Goal: Information Seeking & Learning: Learn about a topic

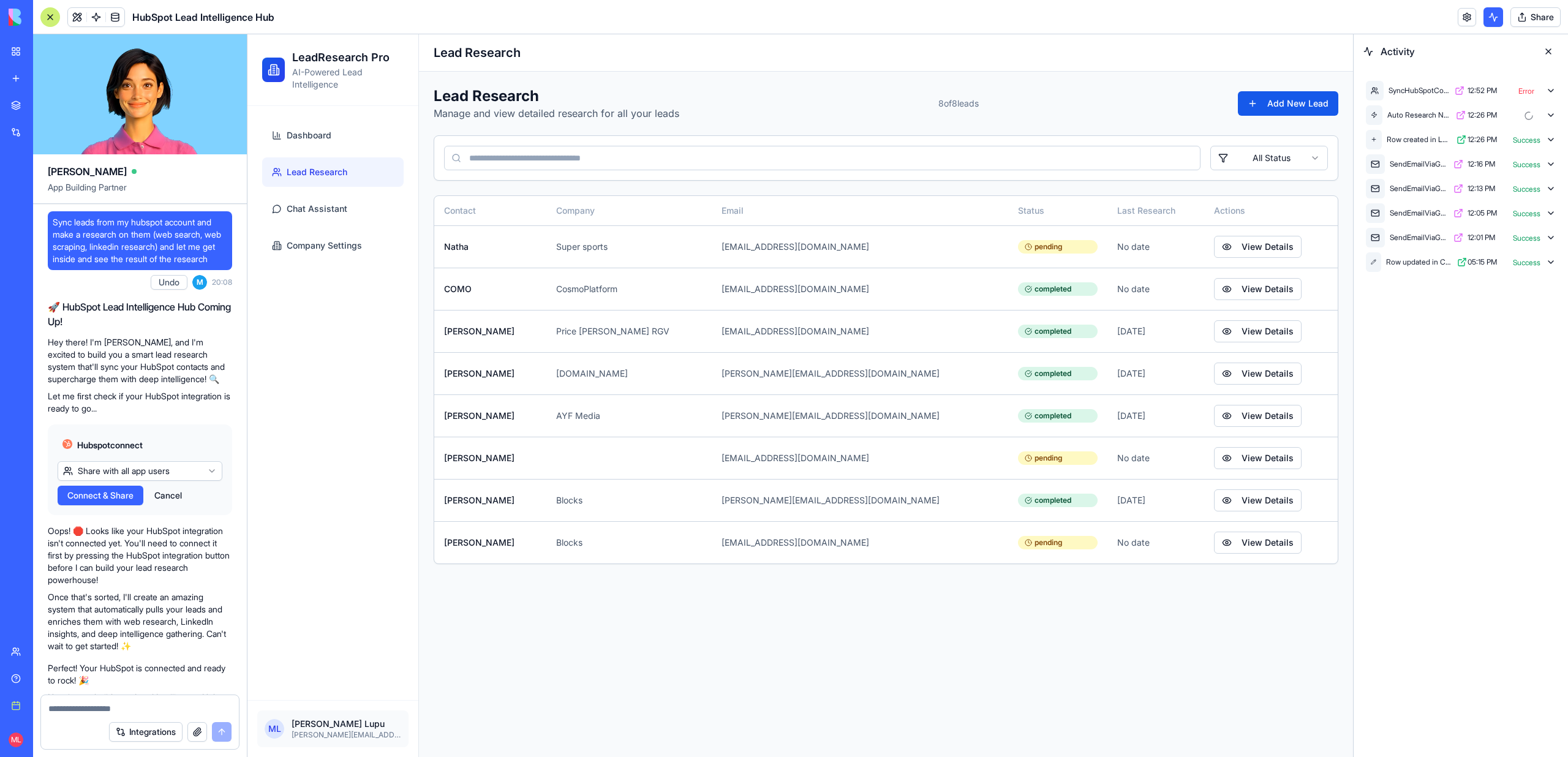
scroll to position [12427, 0]
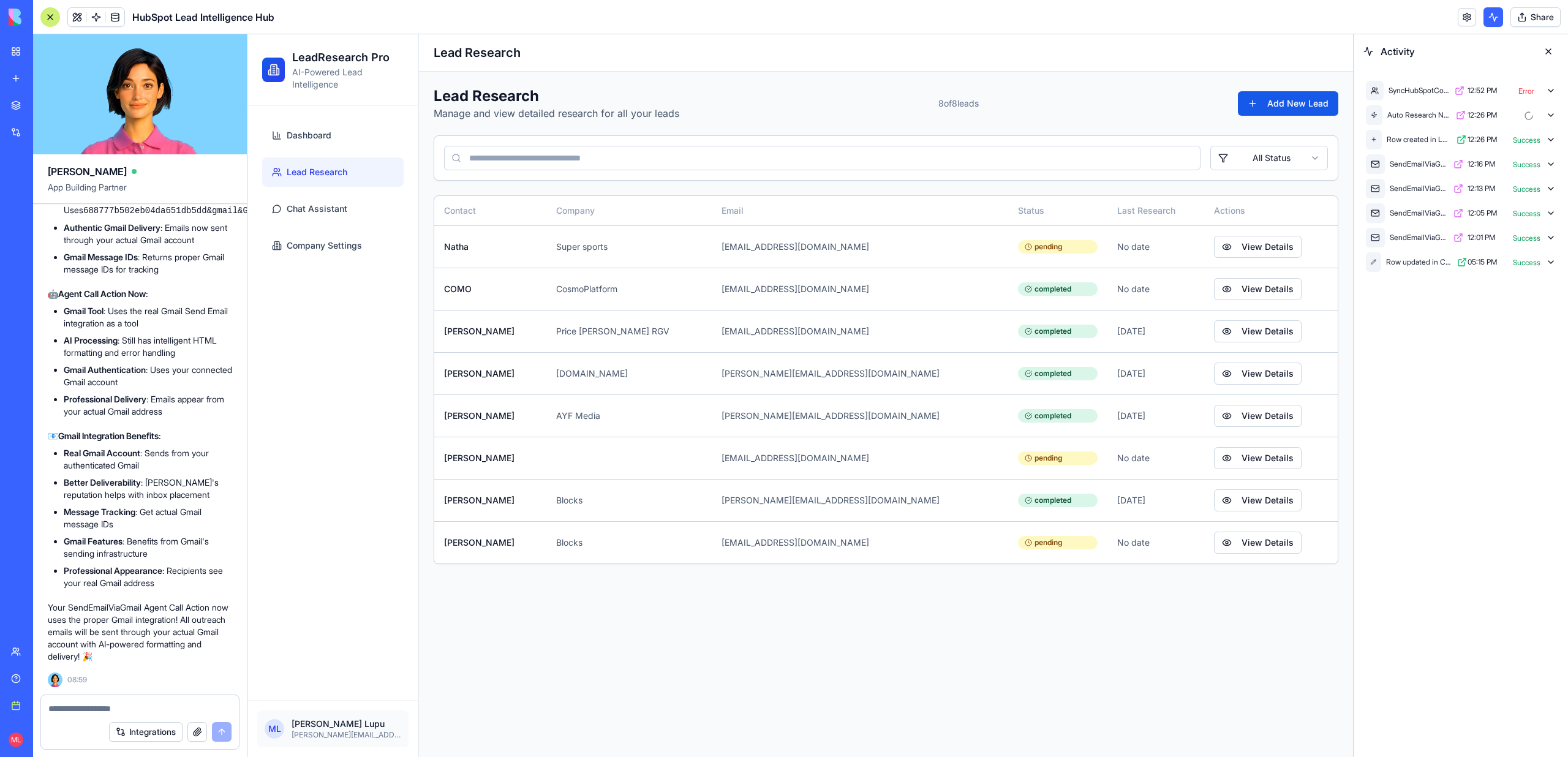
click at [1550, 89] on icon at bounding box center [1551, 91] width 10 height 10
click at [1547, 132] on div "AgentCall 12:52 PM Error" at bounding box center [1472, 139] width 171 height 24
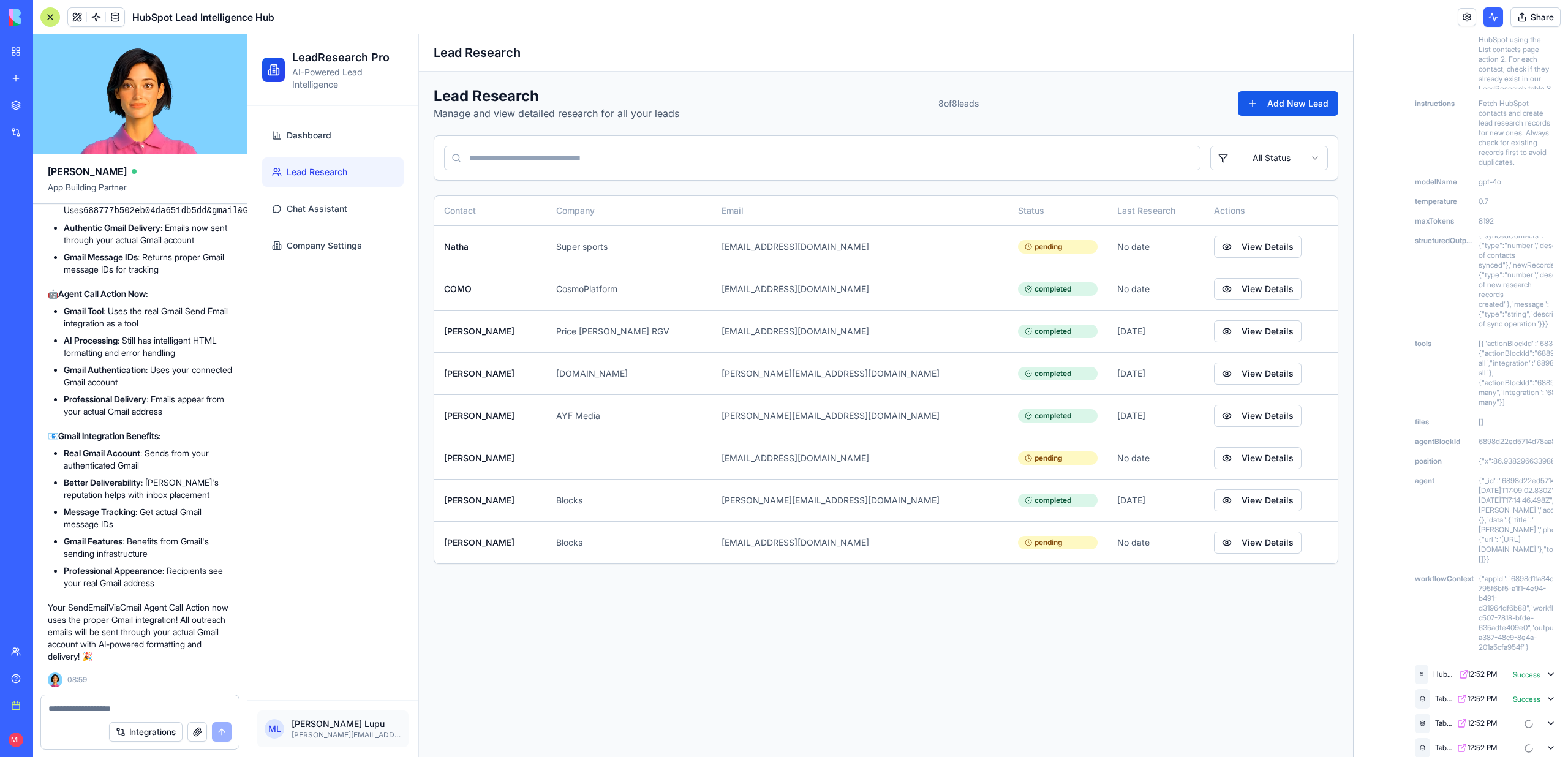
scroll to position [419, 0]
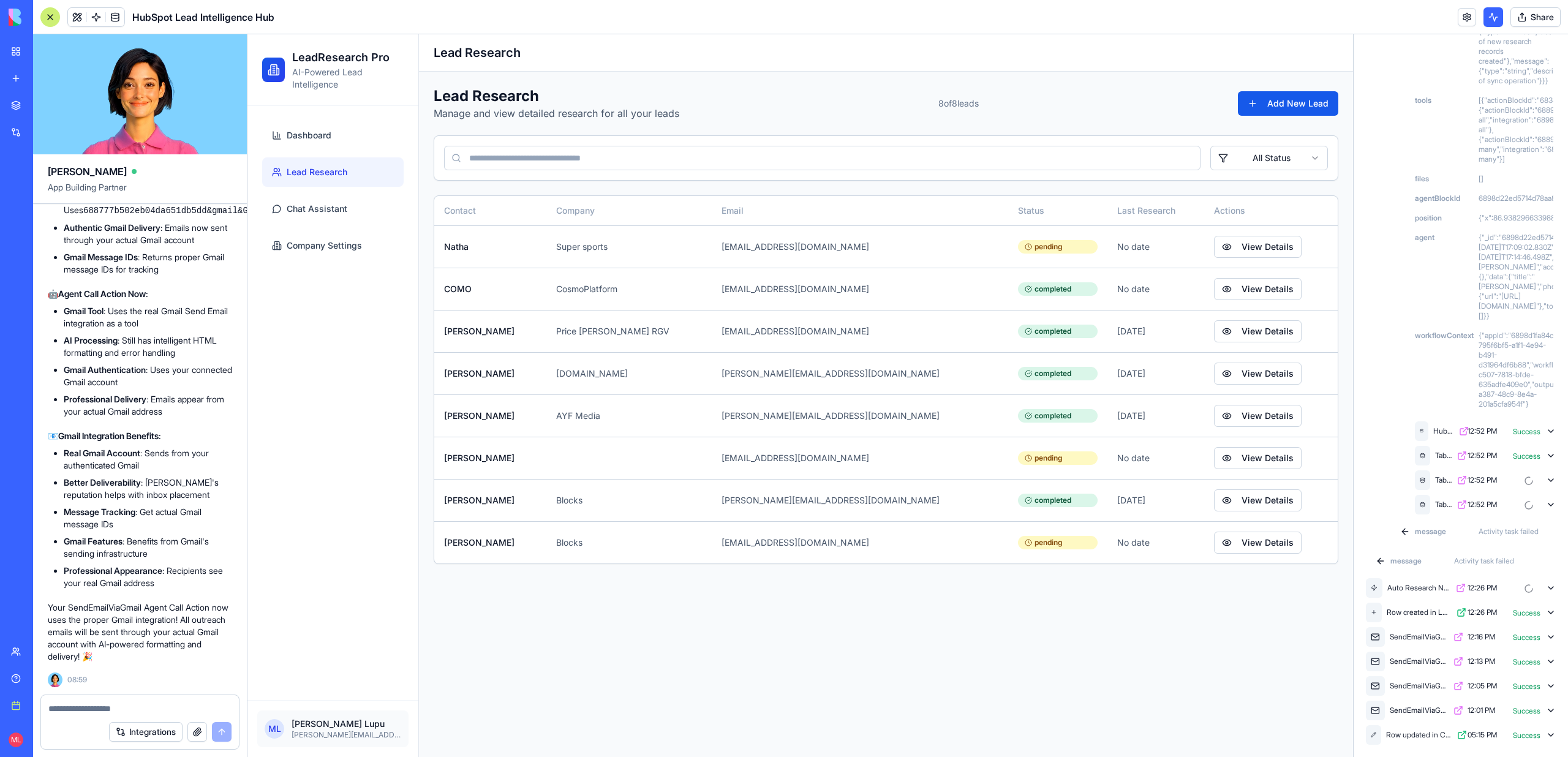
click at [1551, 477] on icon at bounding box center [1551, 480] width 10 height 10
click at [1551, 475] on icon at bounding box center [1551, 470] width 10 height 10
click at [1552, 503] on icon at bounding box center [1550, 504] width 5 height 2
click at [1552, 499] on icon at bounding box center [1551, 494] width 10 height 10
click at [353, 146] on link "Dashboard" at bounding box center [333, 135] width 141 height 29
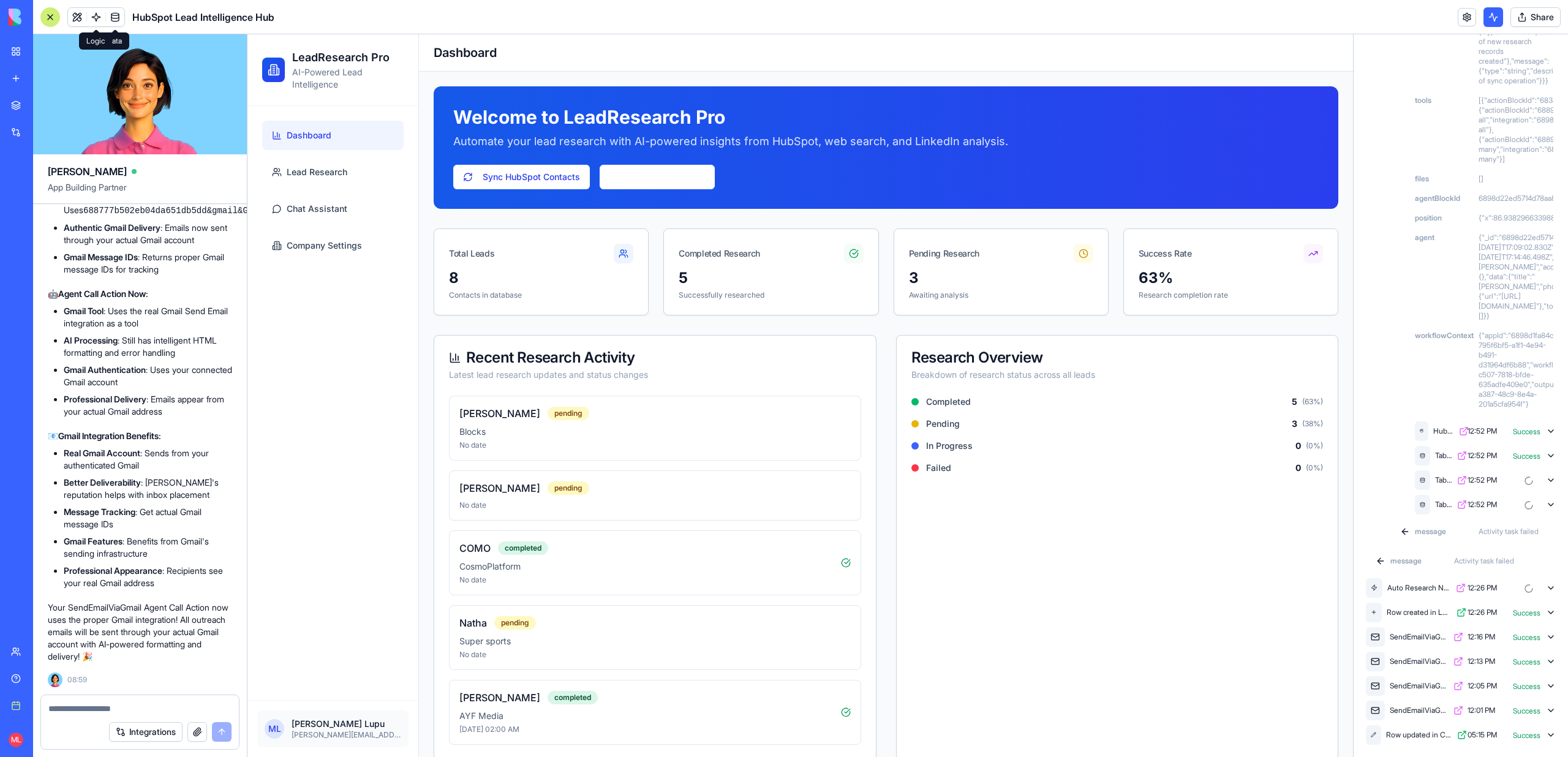
click at [90, 20] on link at bounding box center [96, 17] width 19 height 19
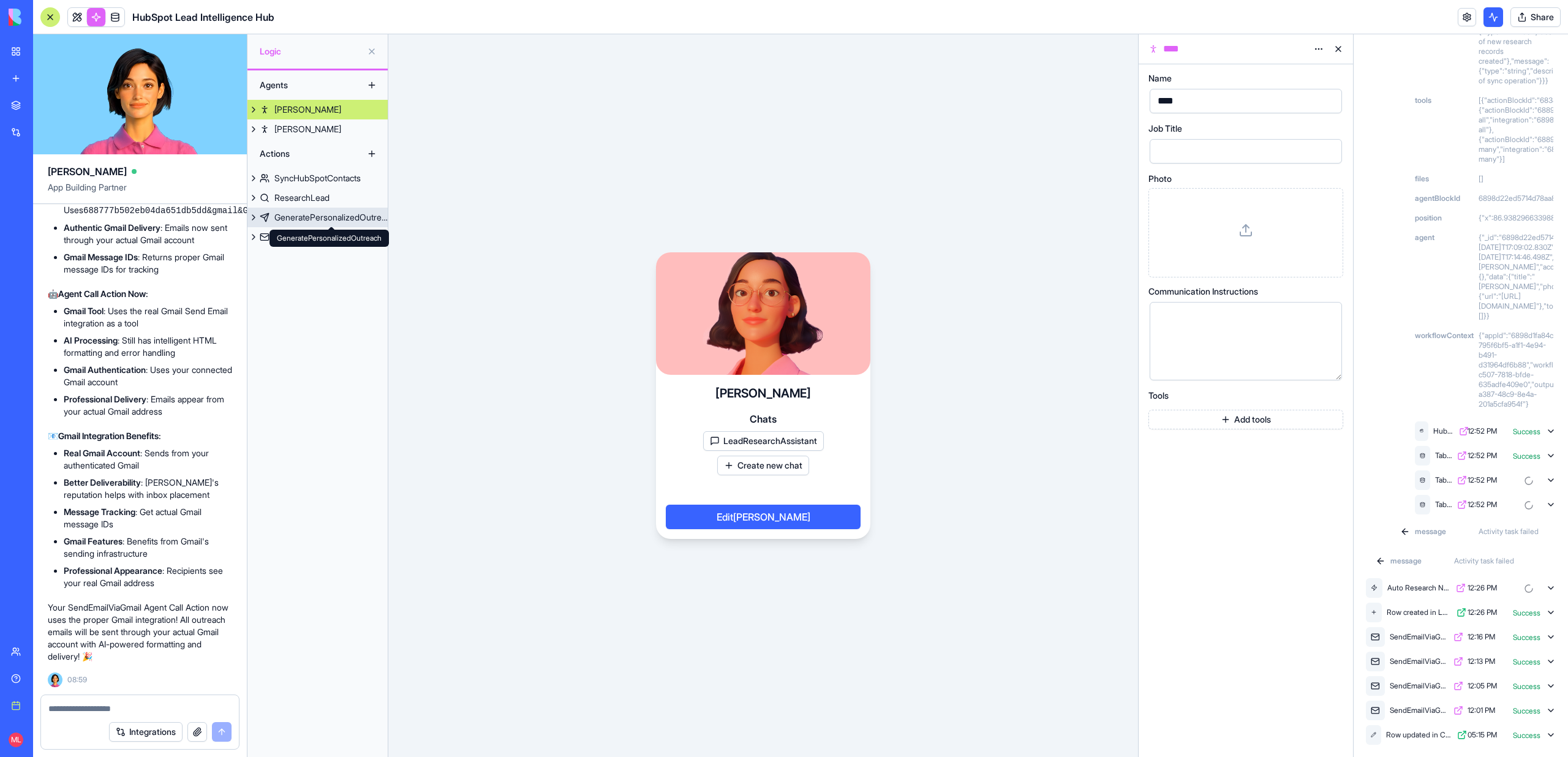
click at [326, 230] on div "GeneratePersonalizedOutreach GeneratePersonalizedOutreach" at bounding box center [329, 238] width 119 height 17
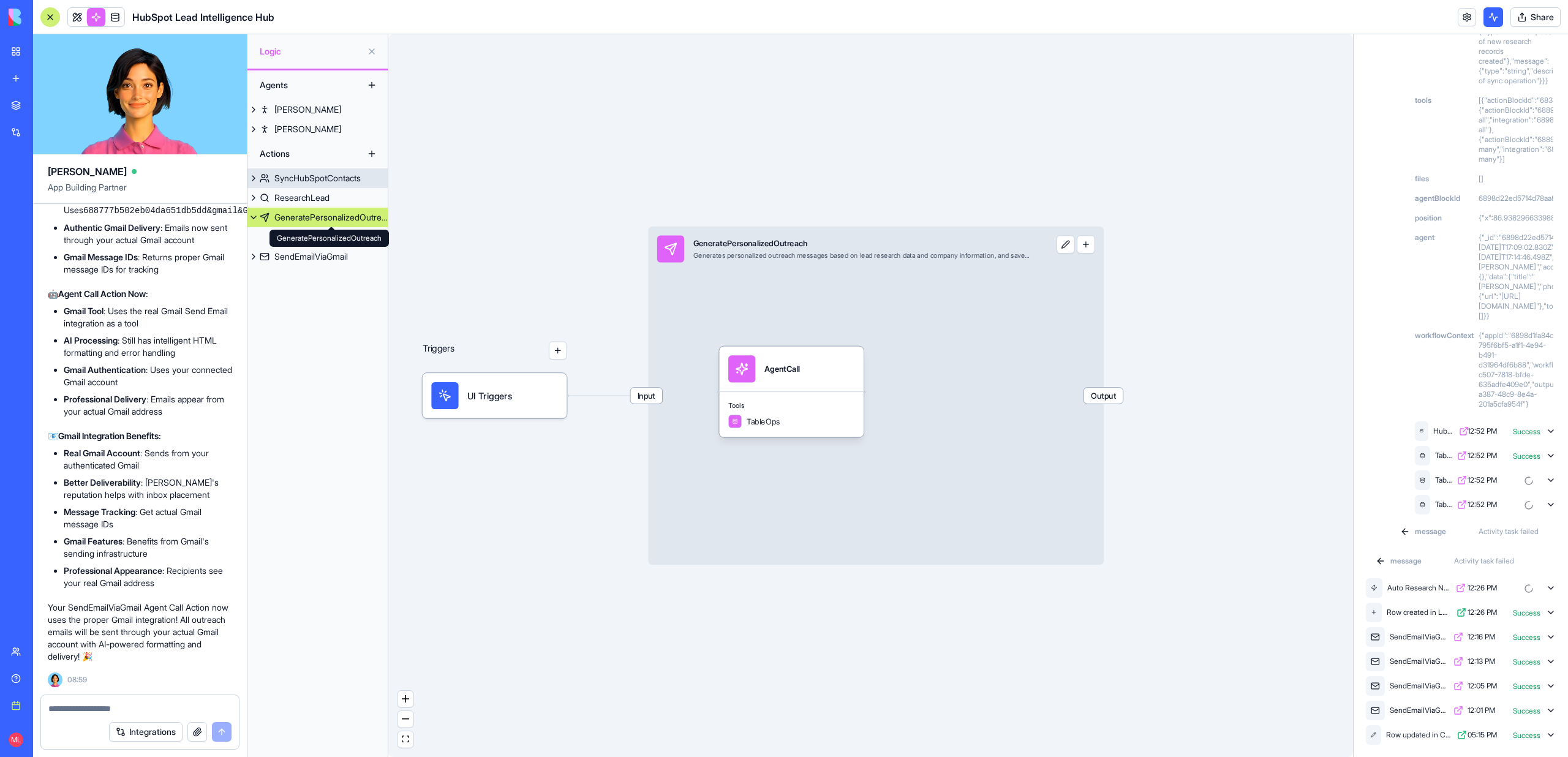
click at [303, 172] on div "SyncHubSpotContacts" at bounding box center [317, 178] width 86 height 12
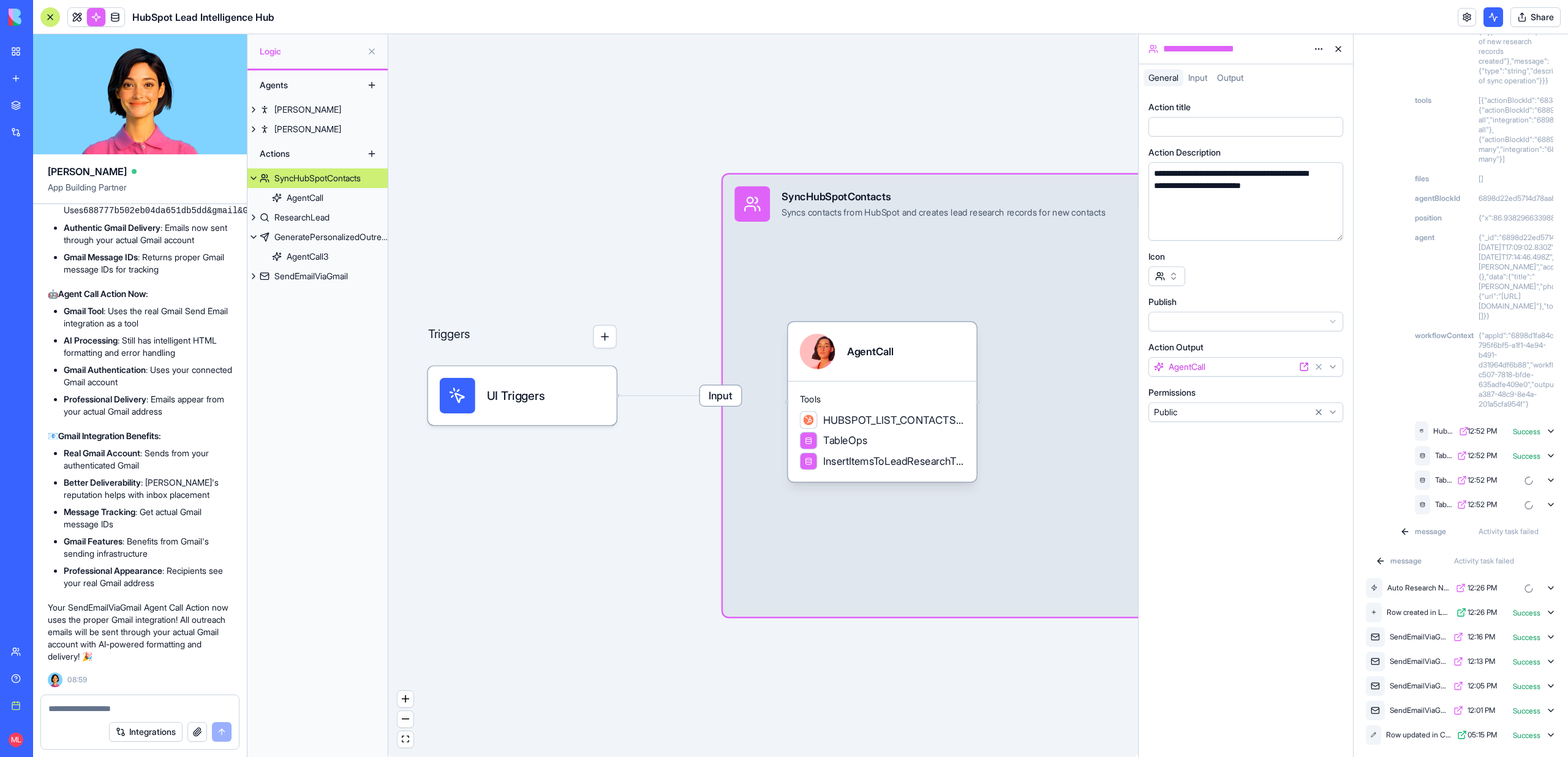
click at [961, 347] on div "AgentCall" at bounding box center [883, 352] width 166 height 36
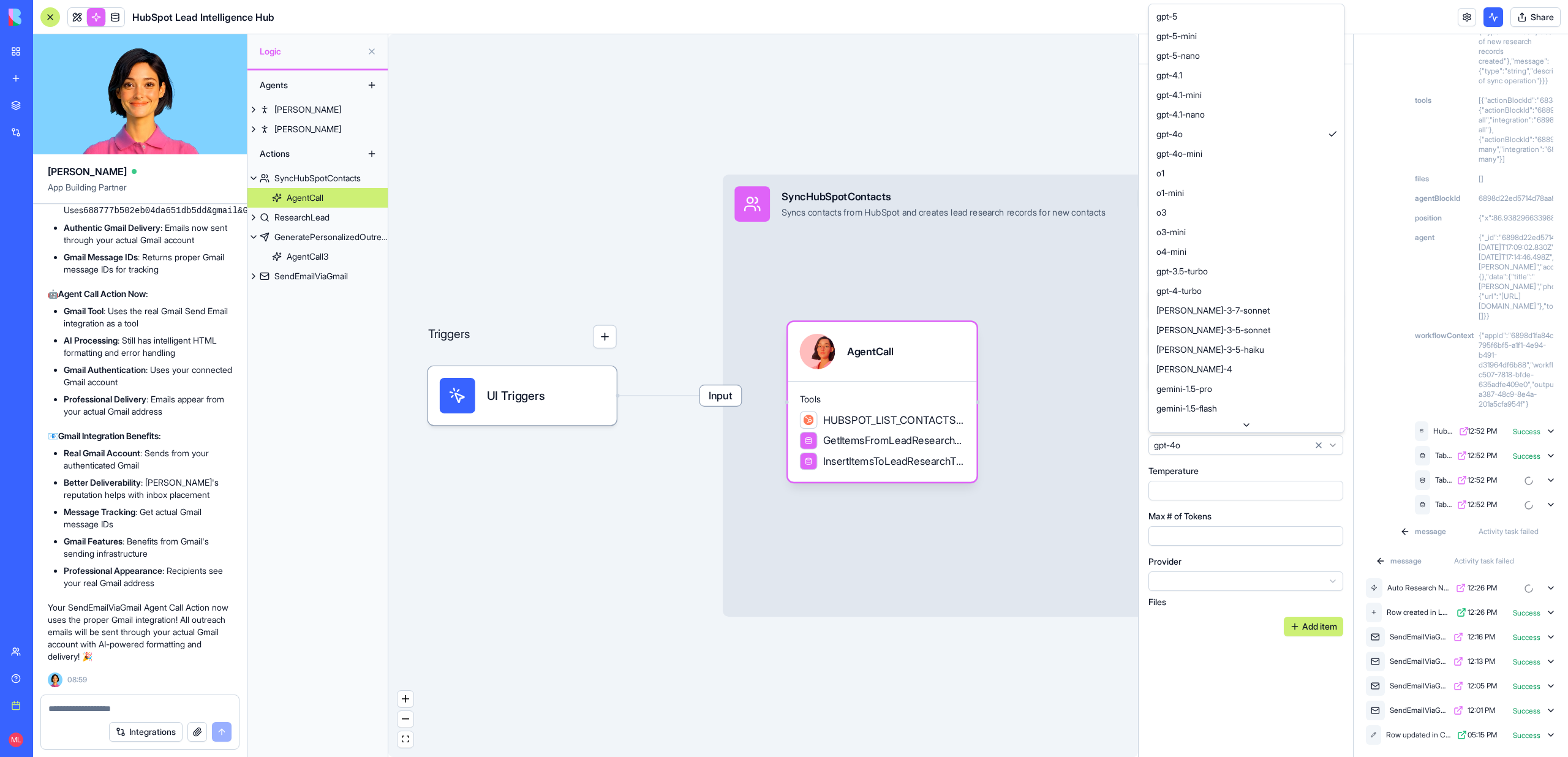
click at [1210, 447] on html "BETA My workspace New app Marketplace Integrations Recent New App New App Faceb…" at bounding box center [784, 378] width 1568 height 757
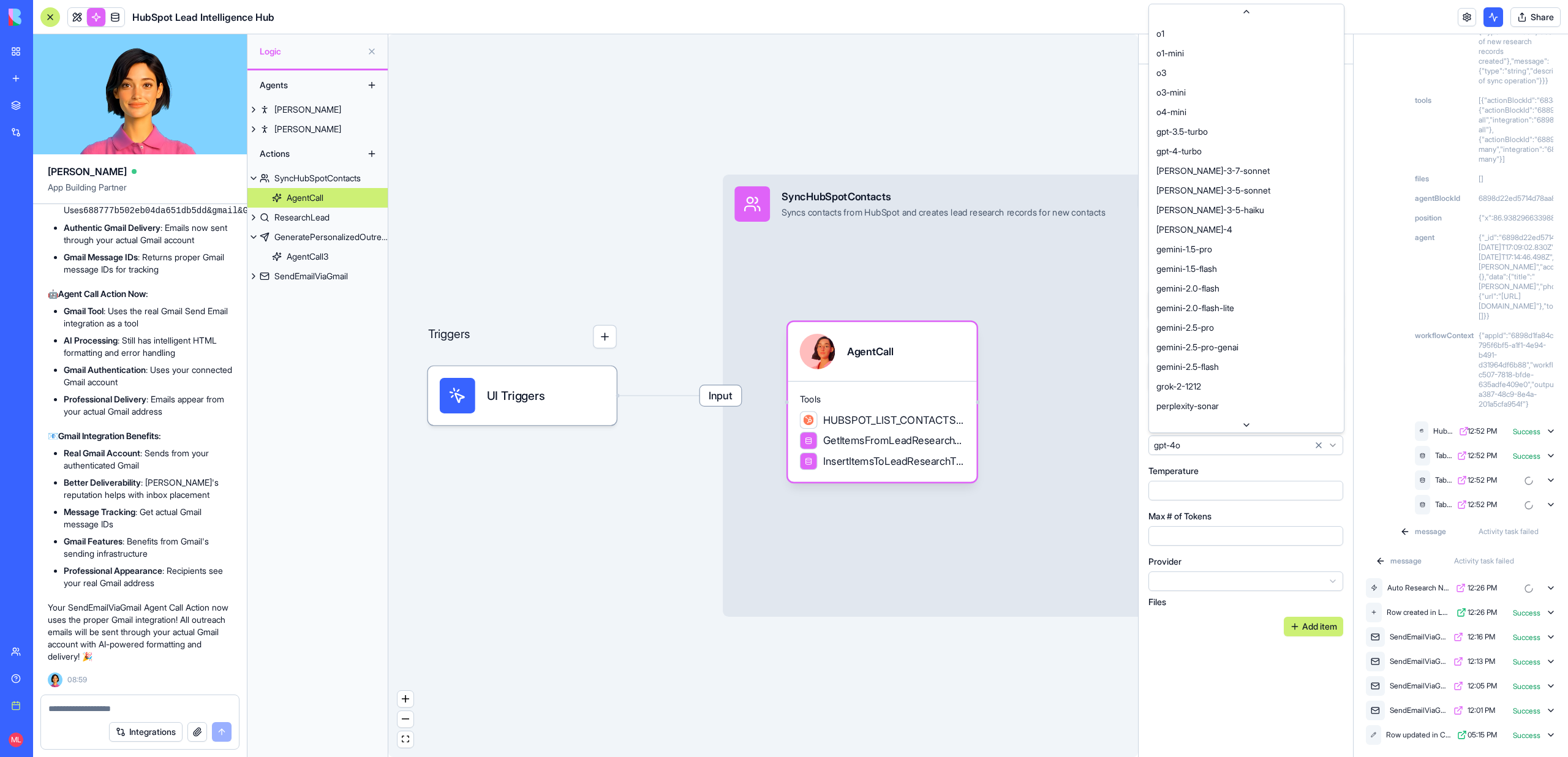
scroll to position [179, 0]
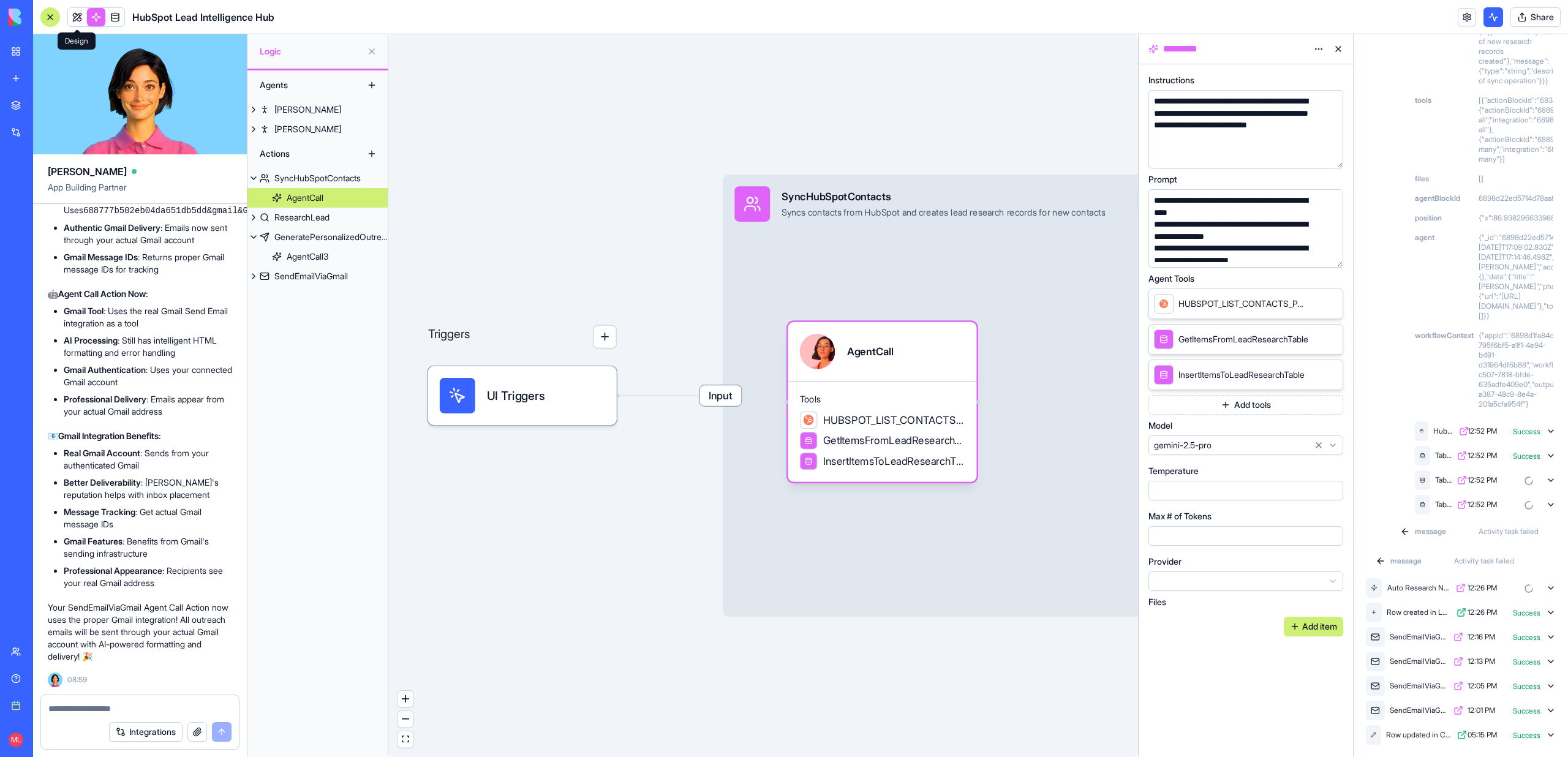
click at [73, 20] on link at bounding box center [77, 17] width 19 height 19
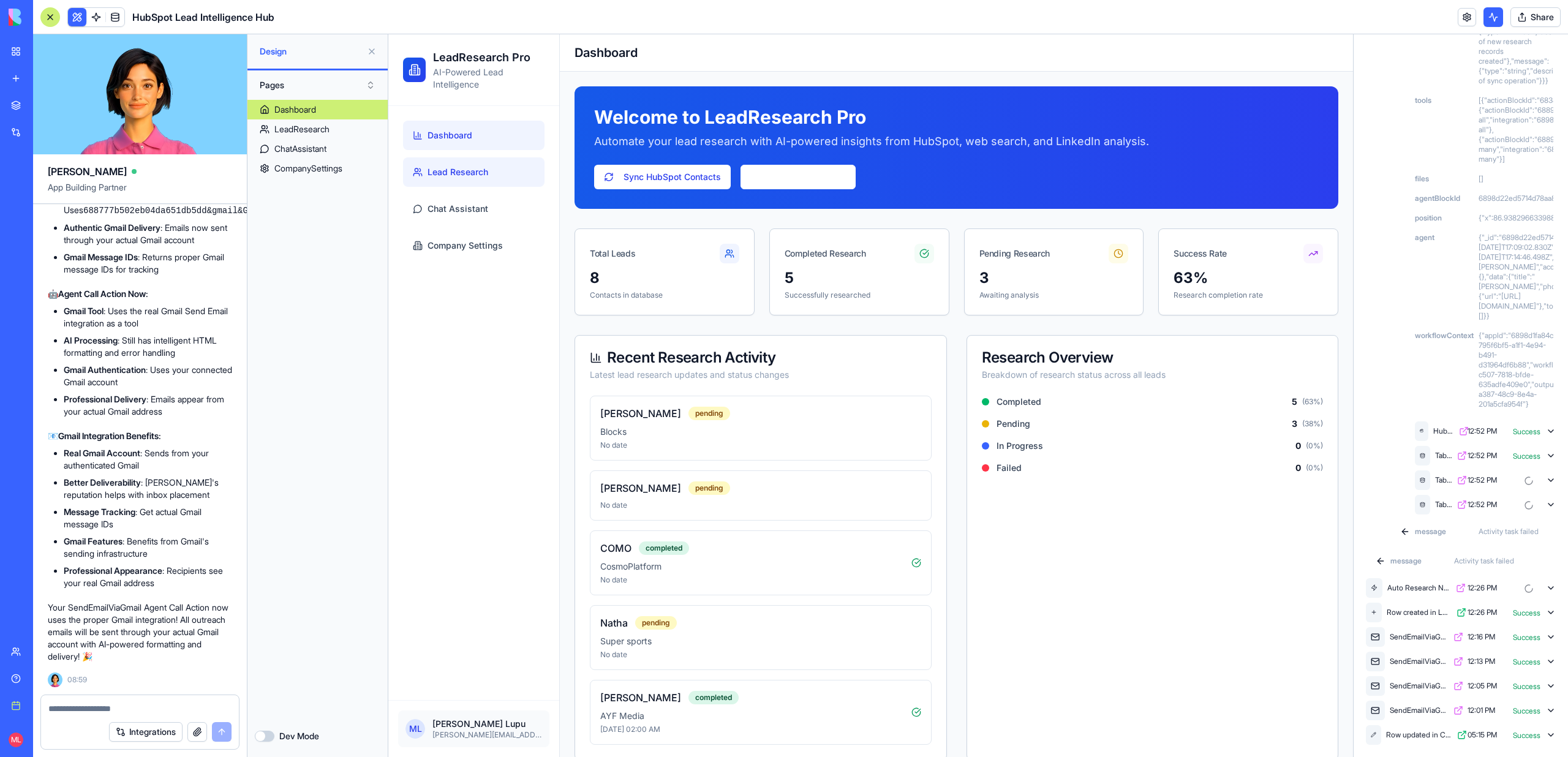
click at [457, 176] on span "Lead Research" at bounding box center [457, 172] width 61 height 12
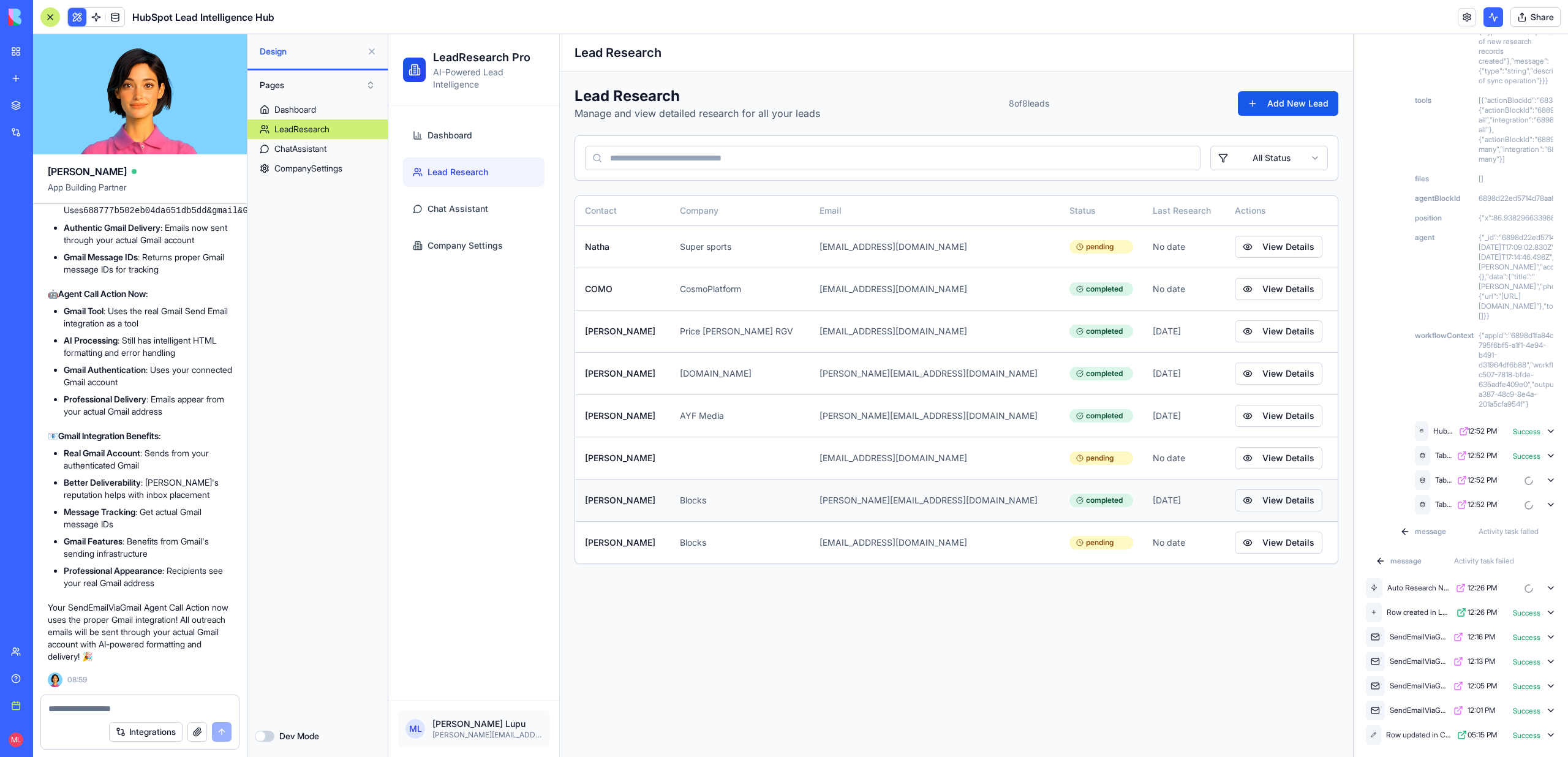
click at [1238, 500] on button "View Details" at bounding box center [1278, 500] width 88 height 22
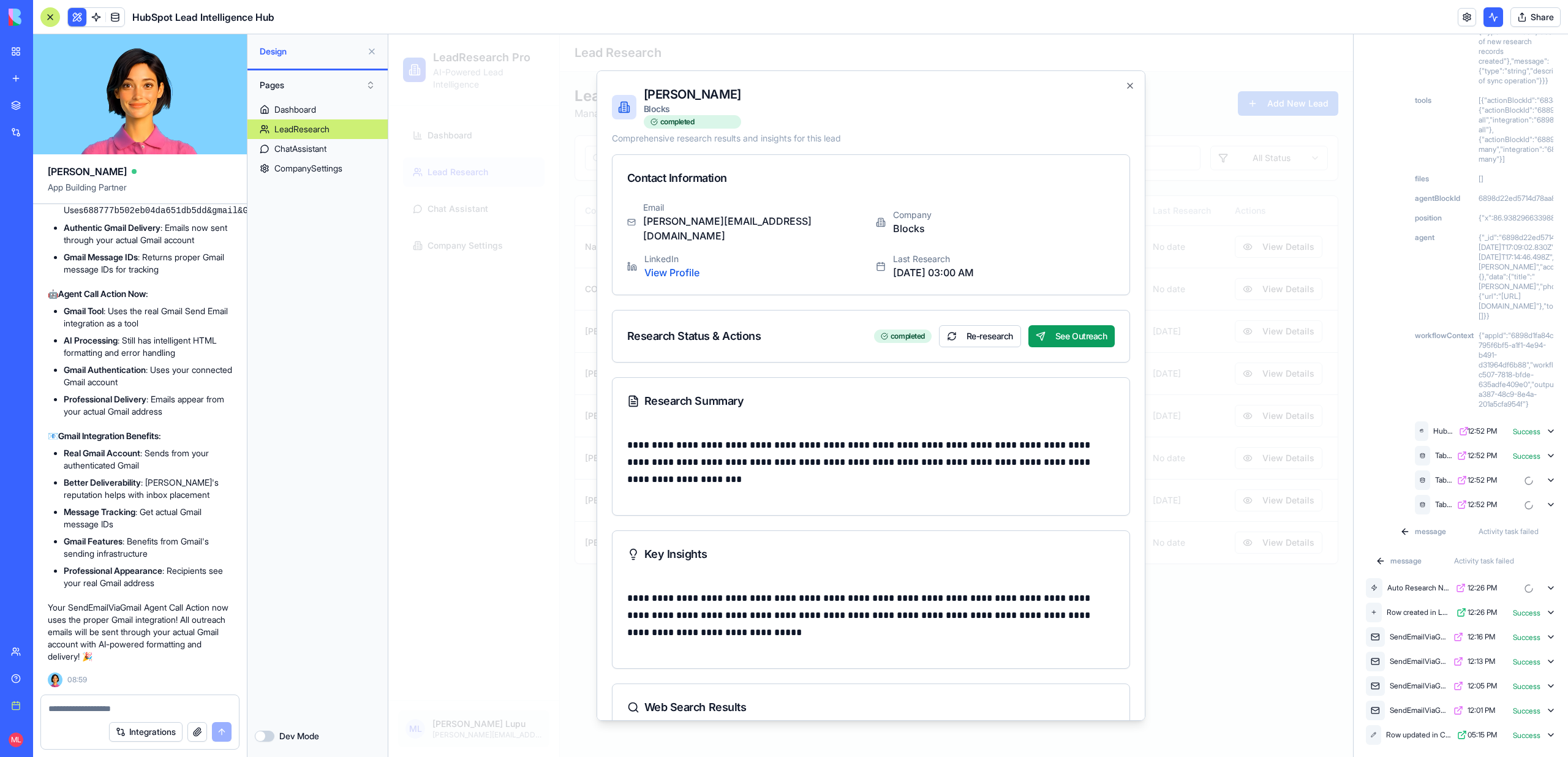
click at [59, 707] on textarea at bounding box center [140, 708] width 183 height 12
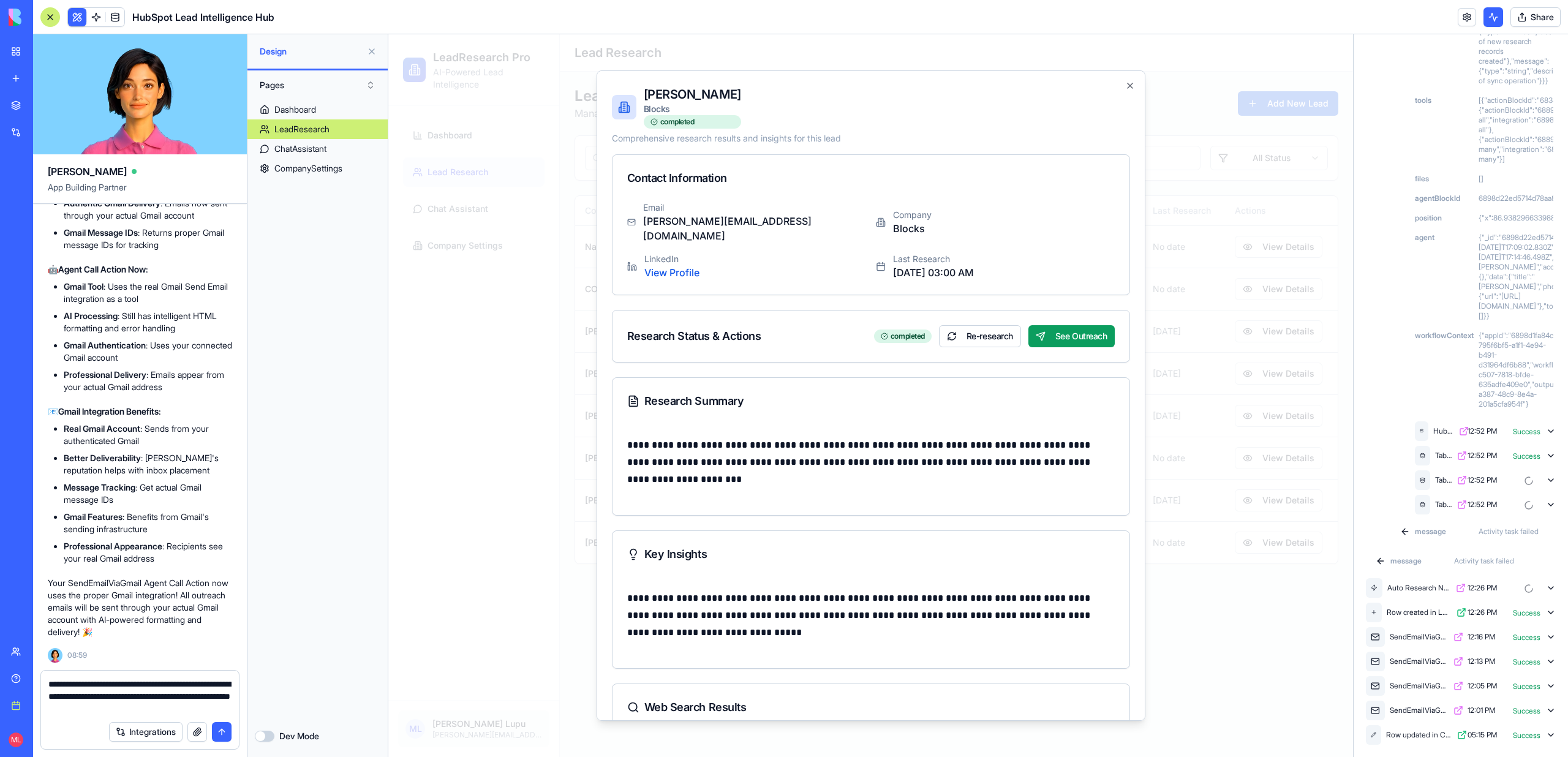
type textarea "**********"
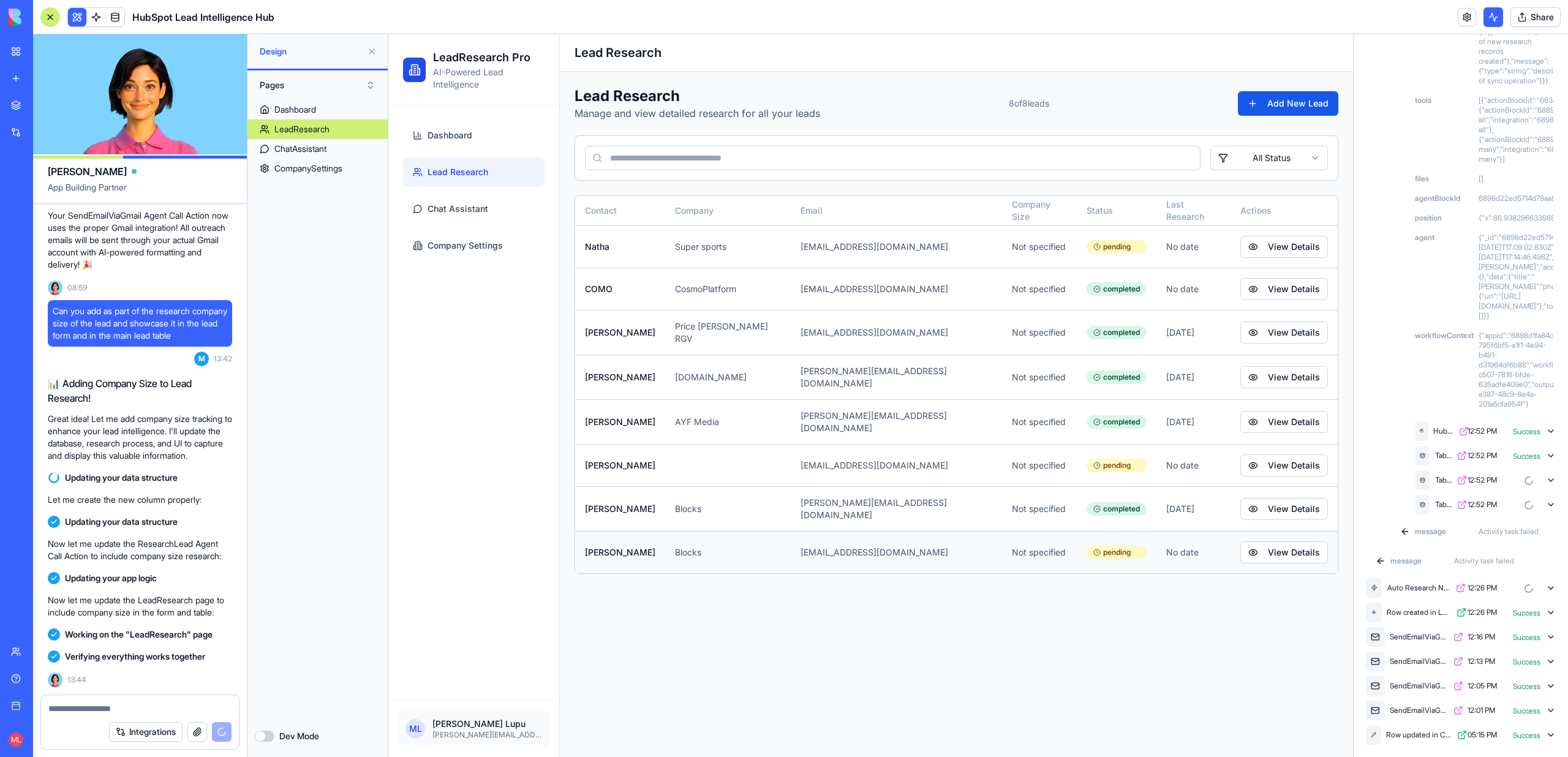
scroll to position [13945, 0]
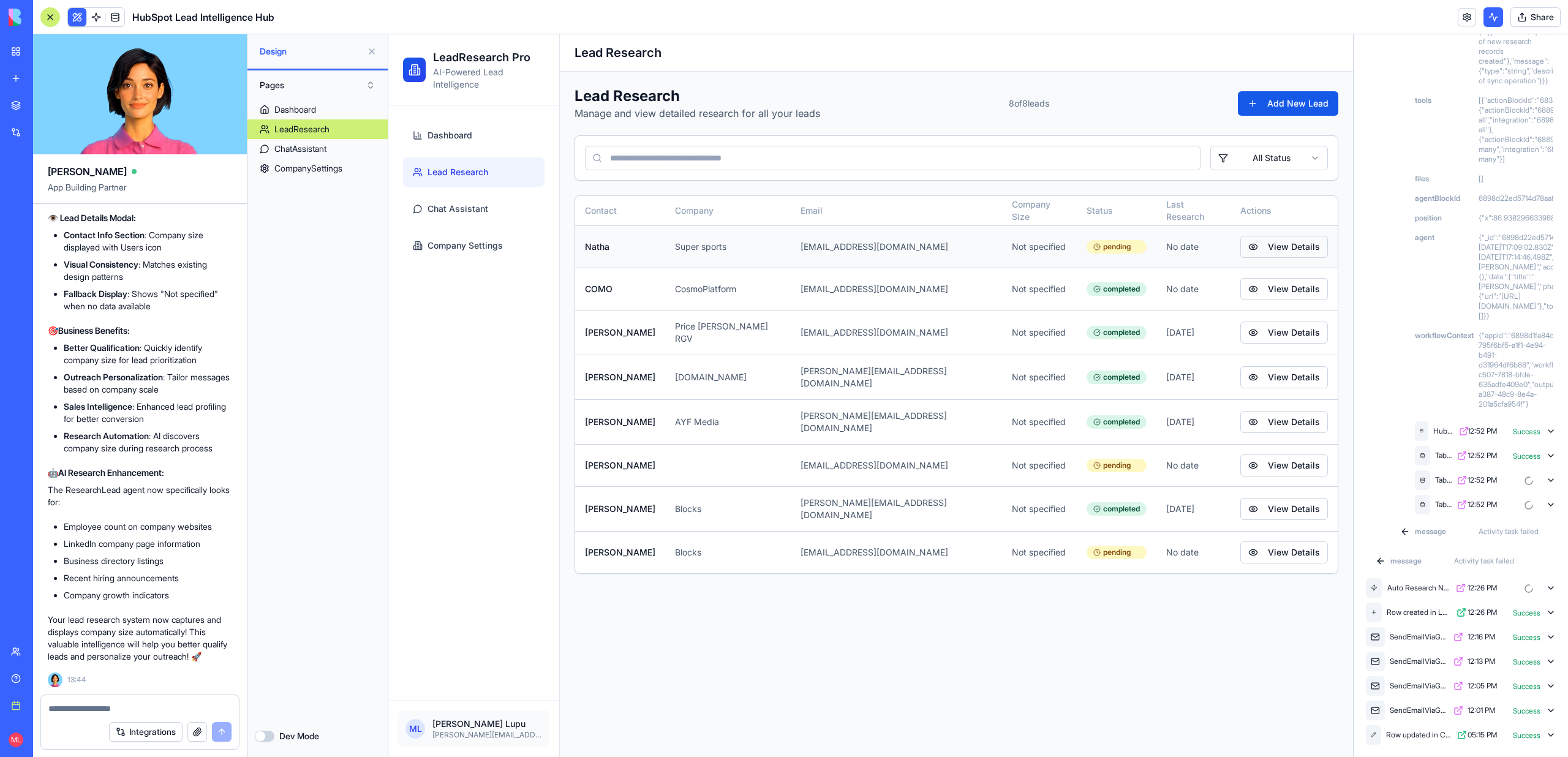
click at [1299, 244] on button "View Details" at bounding box center [1284, 246] width 88 height 22
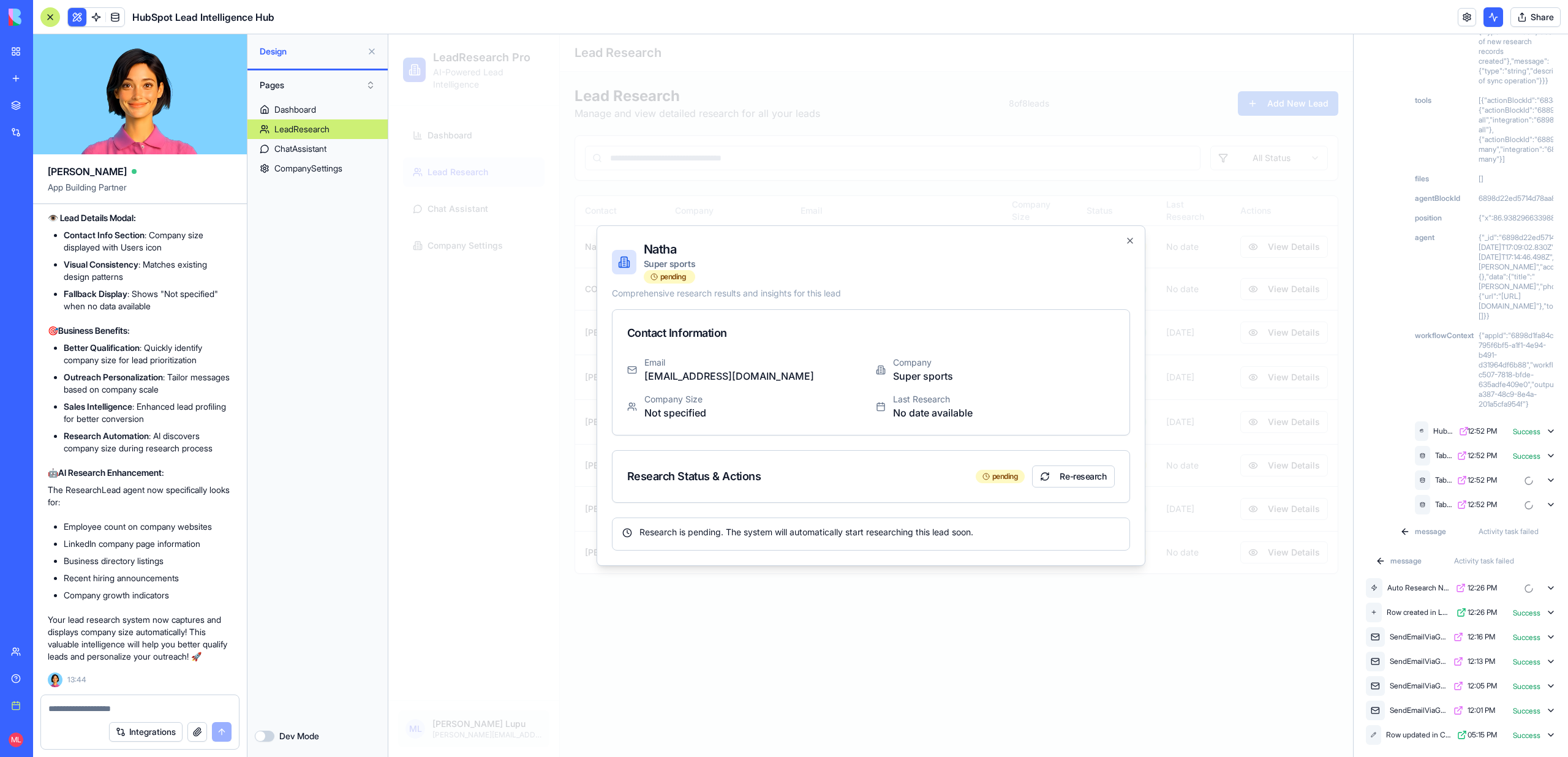
click at [1243, 438] on div at bounding box center [871, 395] width 965 height 723
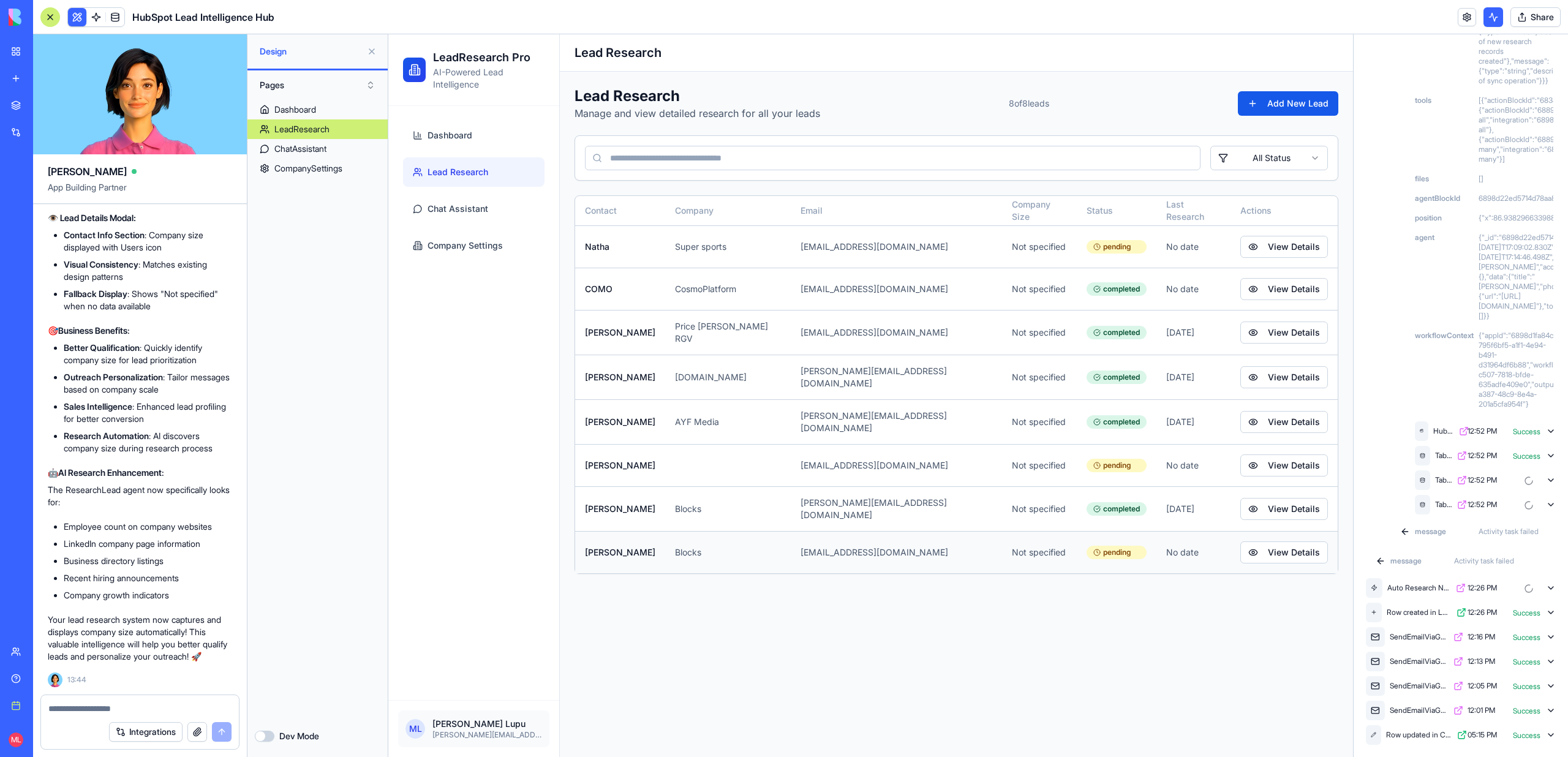
click at [1247, 559] on td "View Details" at bounding box center [1284, 552] width 107 height 42
click at [1247, 547] on button "View Details" at bounding box center [1284, 552] width 88 height 22
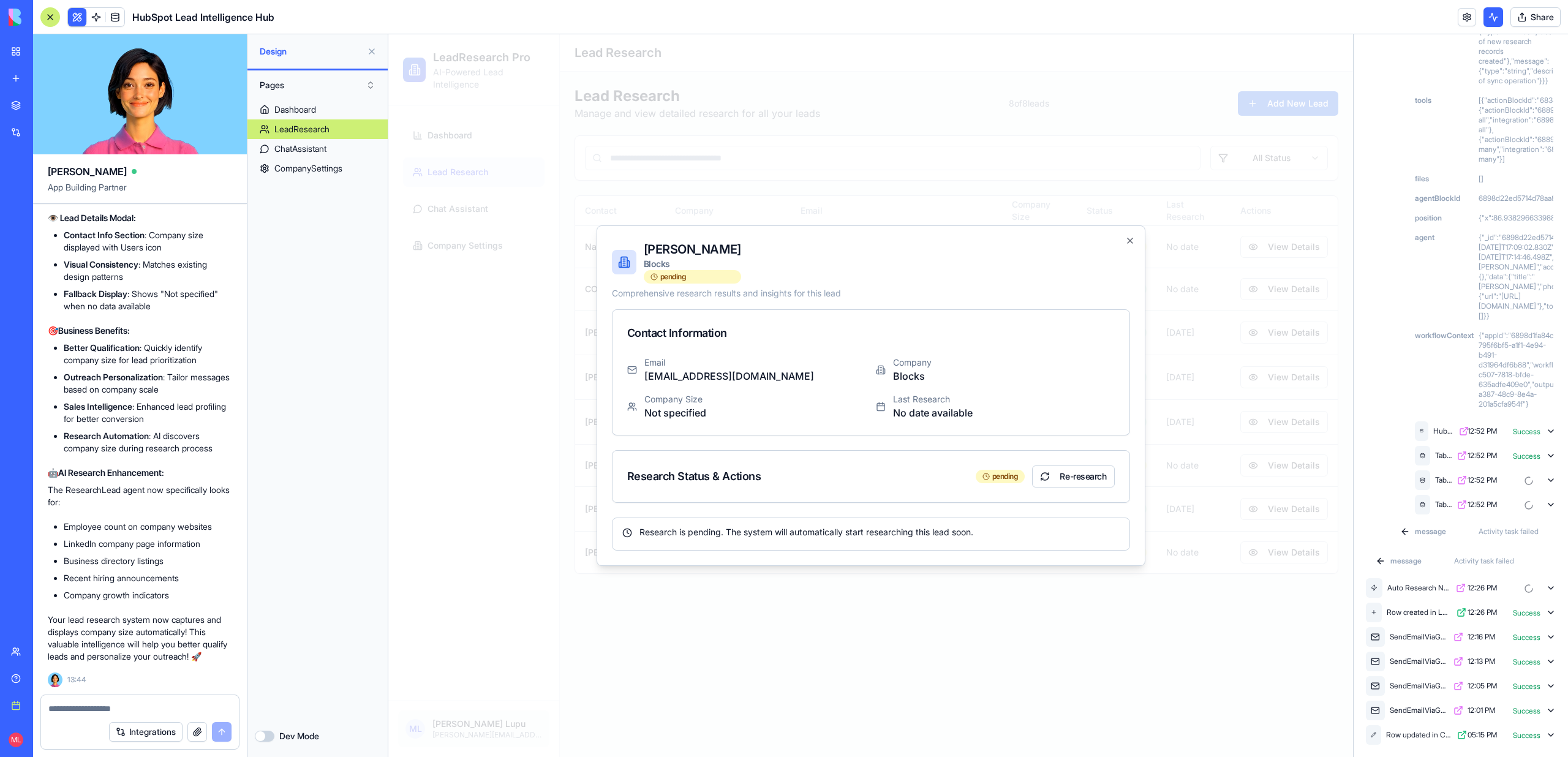
click at [1219, 631] on div at bounding box center [871, 395] width 965 height 723
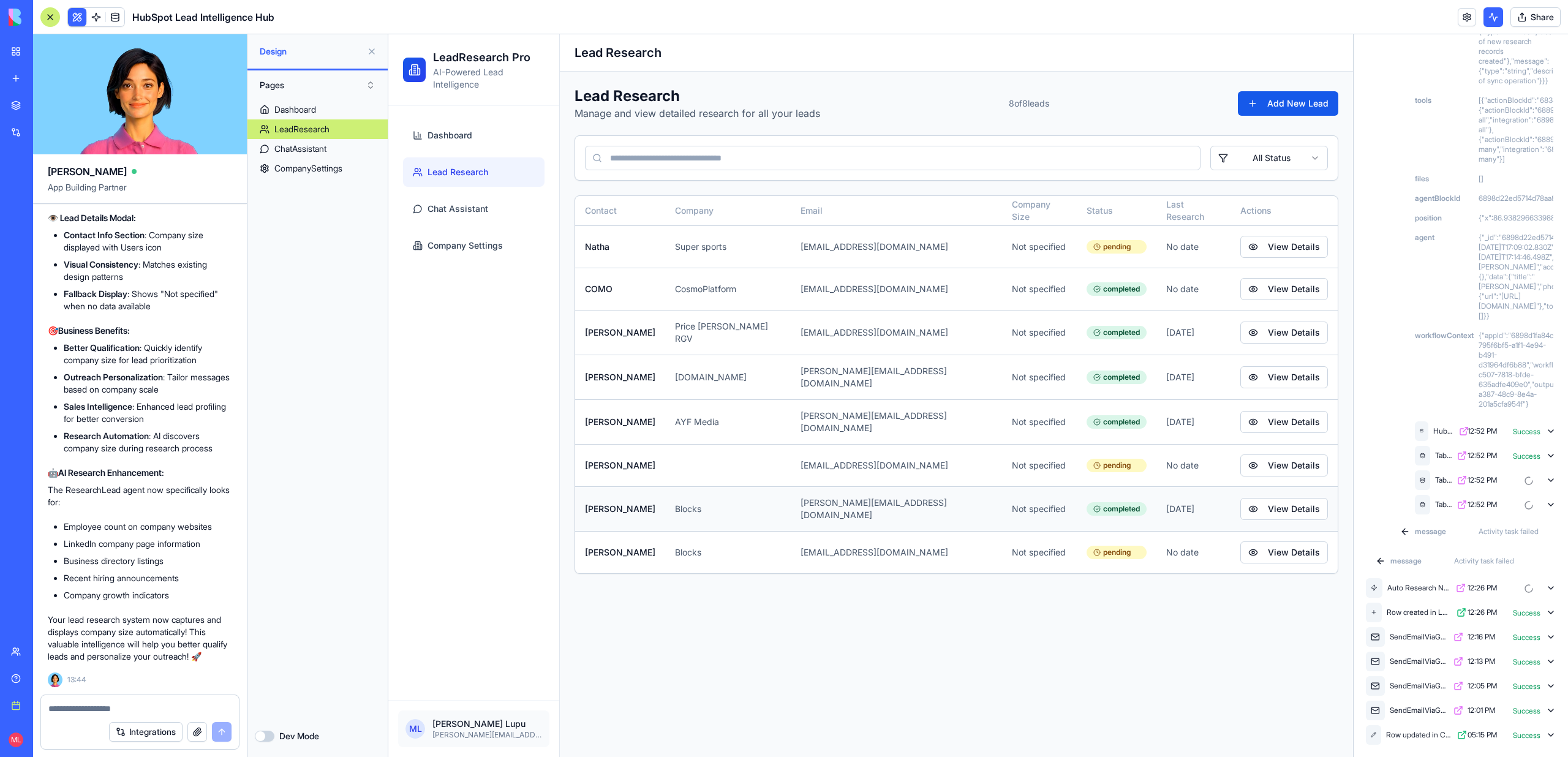
click at [1230, 488] on td "View Details" at bounding box center [1284, 508] width 107 height 45
click at [1243, 498] on button "View Details" at bounding box center [1284, 509] width 88 height 22
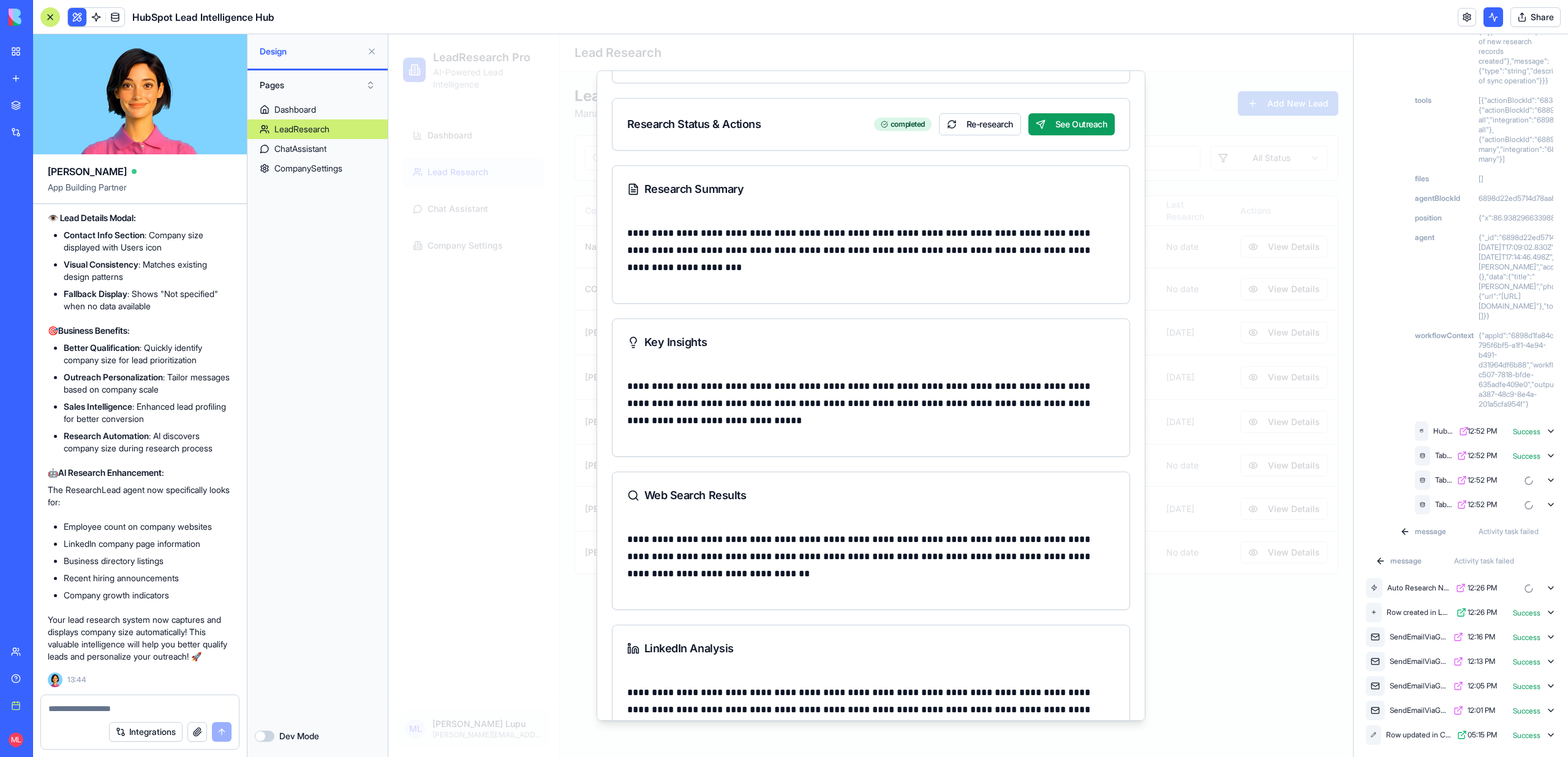
scroll to position [291, 0]
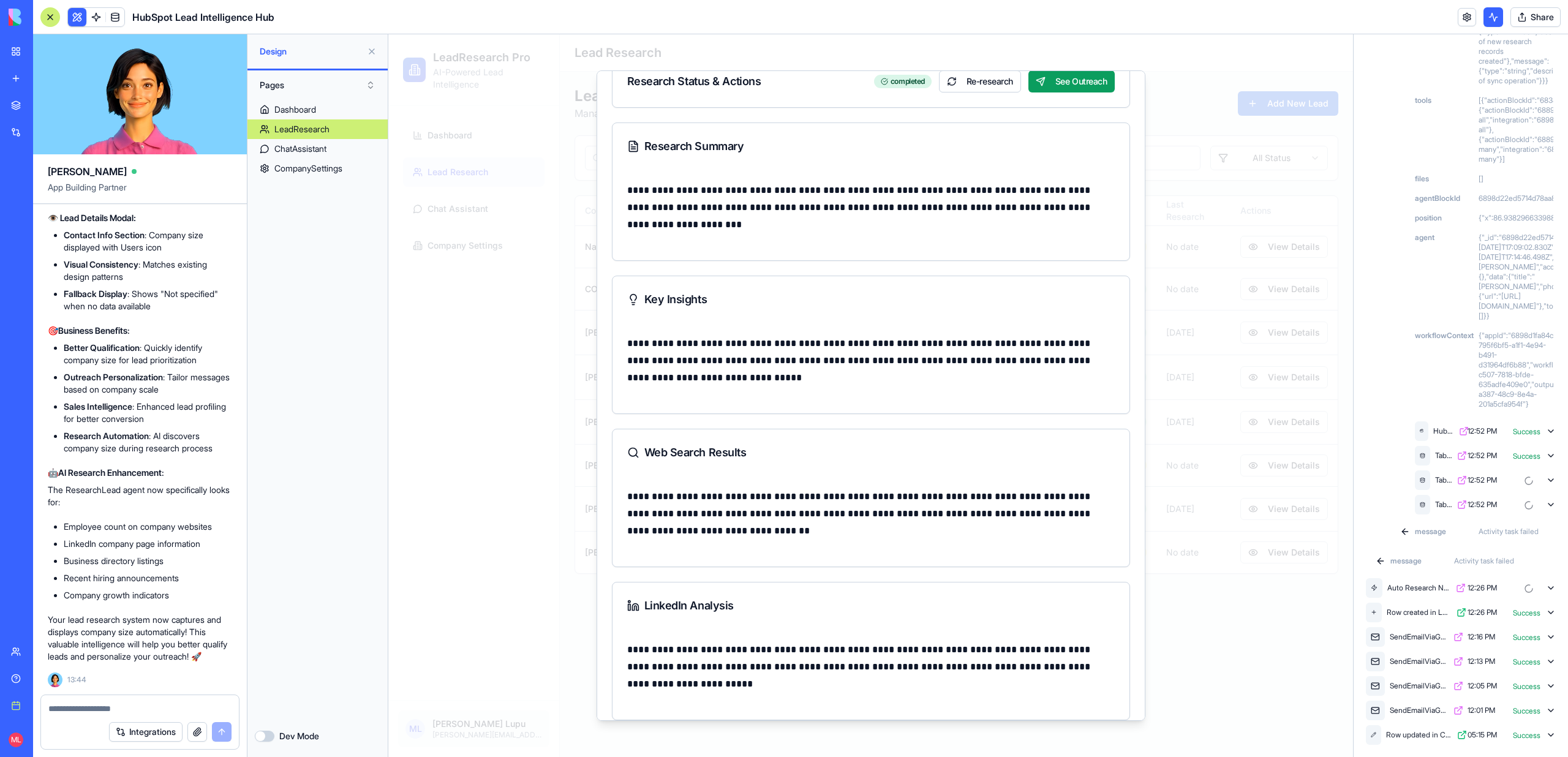
click at [1155, 642] on div at bounding box center [871, 395] width 965 height 723
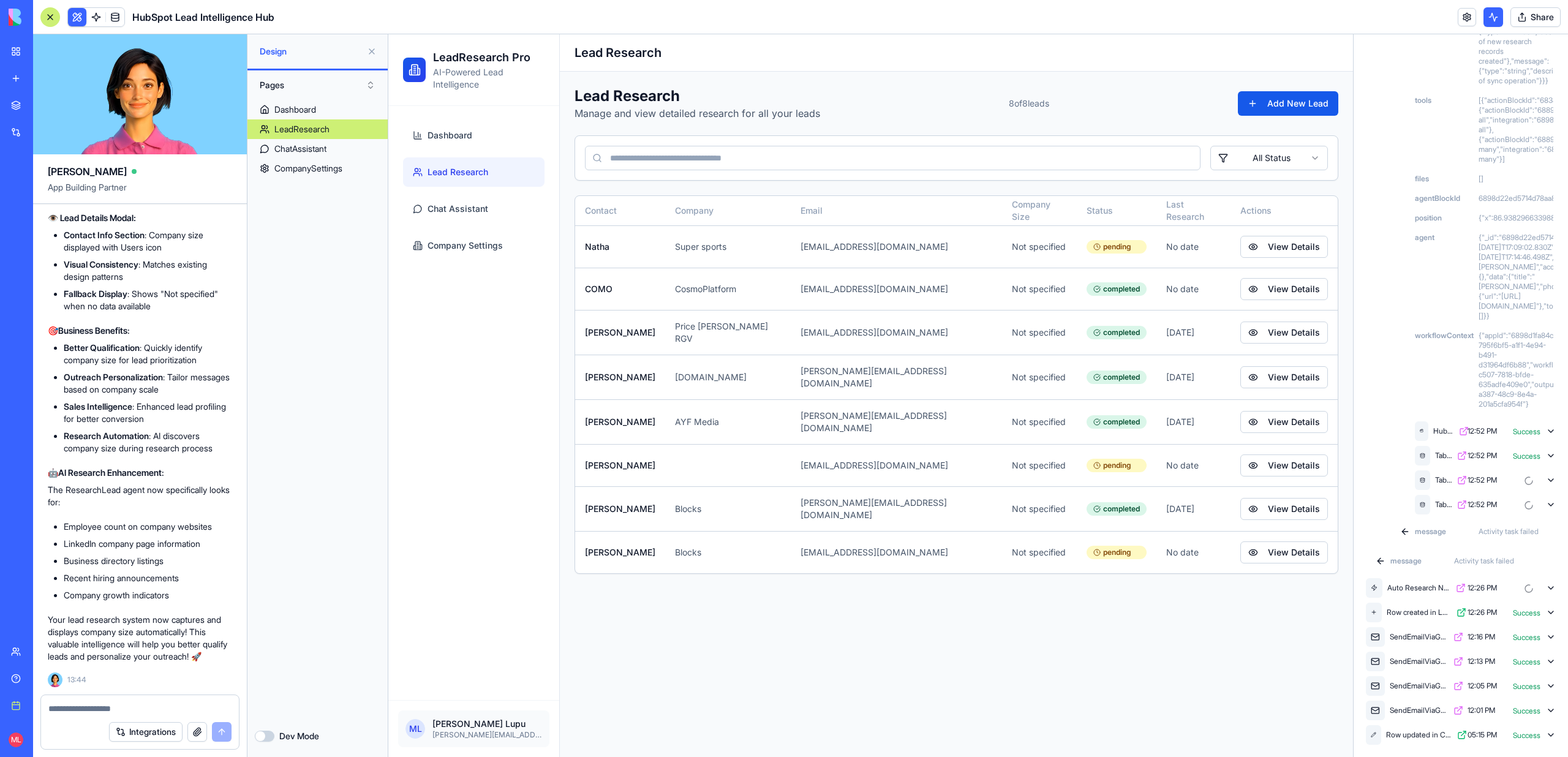
click at [313, 121] on link "LeadResearch" at bounding box center [318, 128] width 141 height 19
click at [313, 112] on div "Dashboard" at bounding box center [295, 109] width 41 height 12
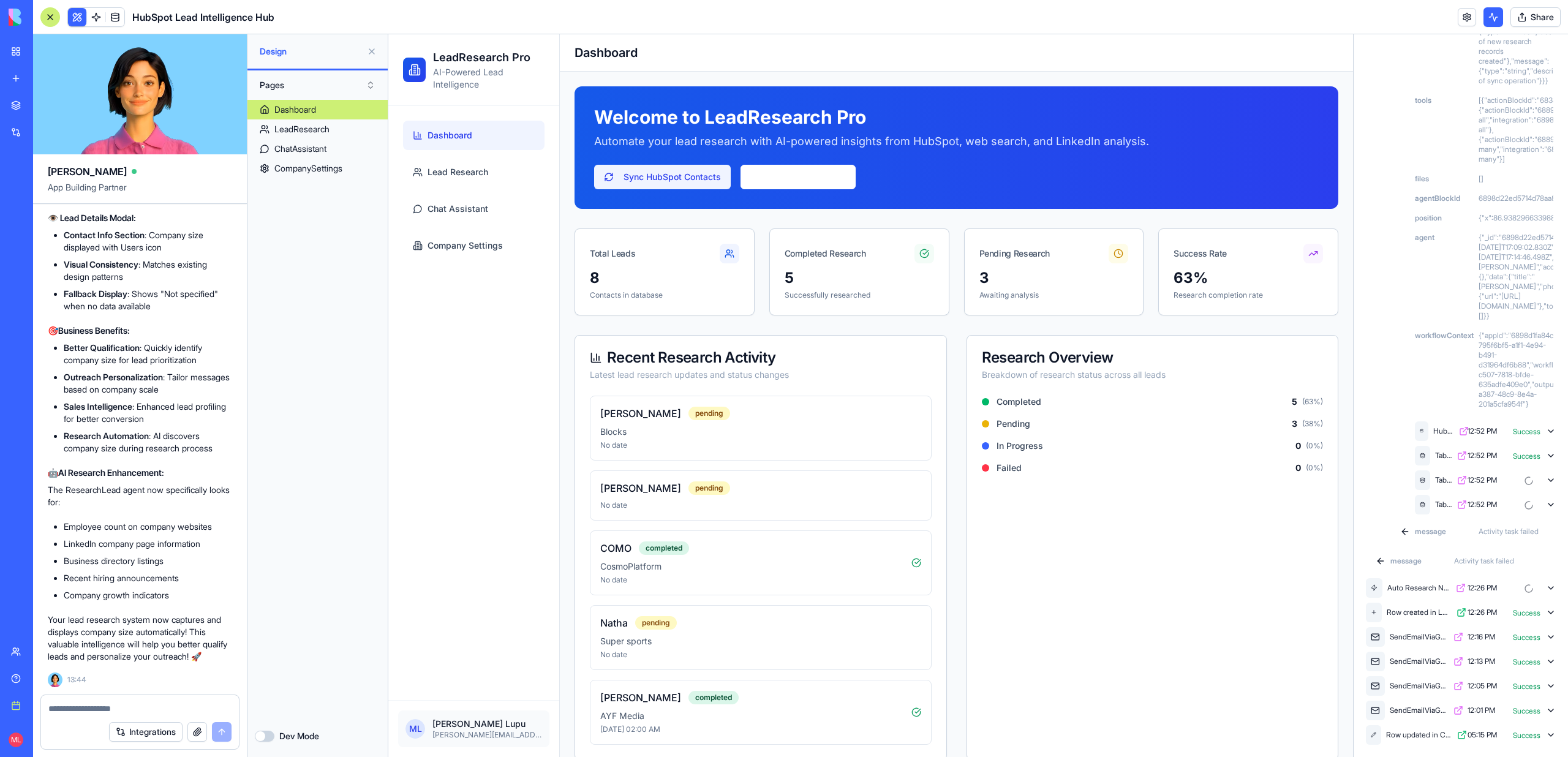
click at [650, 178] on button "Sync HubSpot Contacts" at bounding box center [662, 177] width 136 height 24
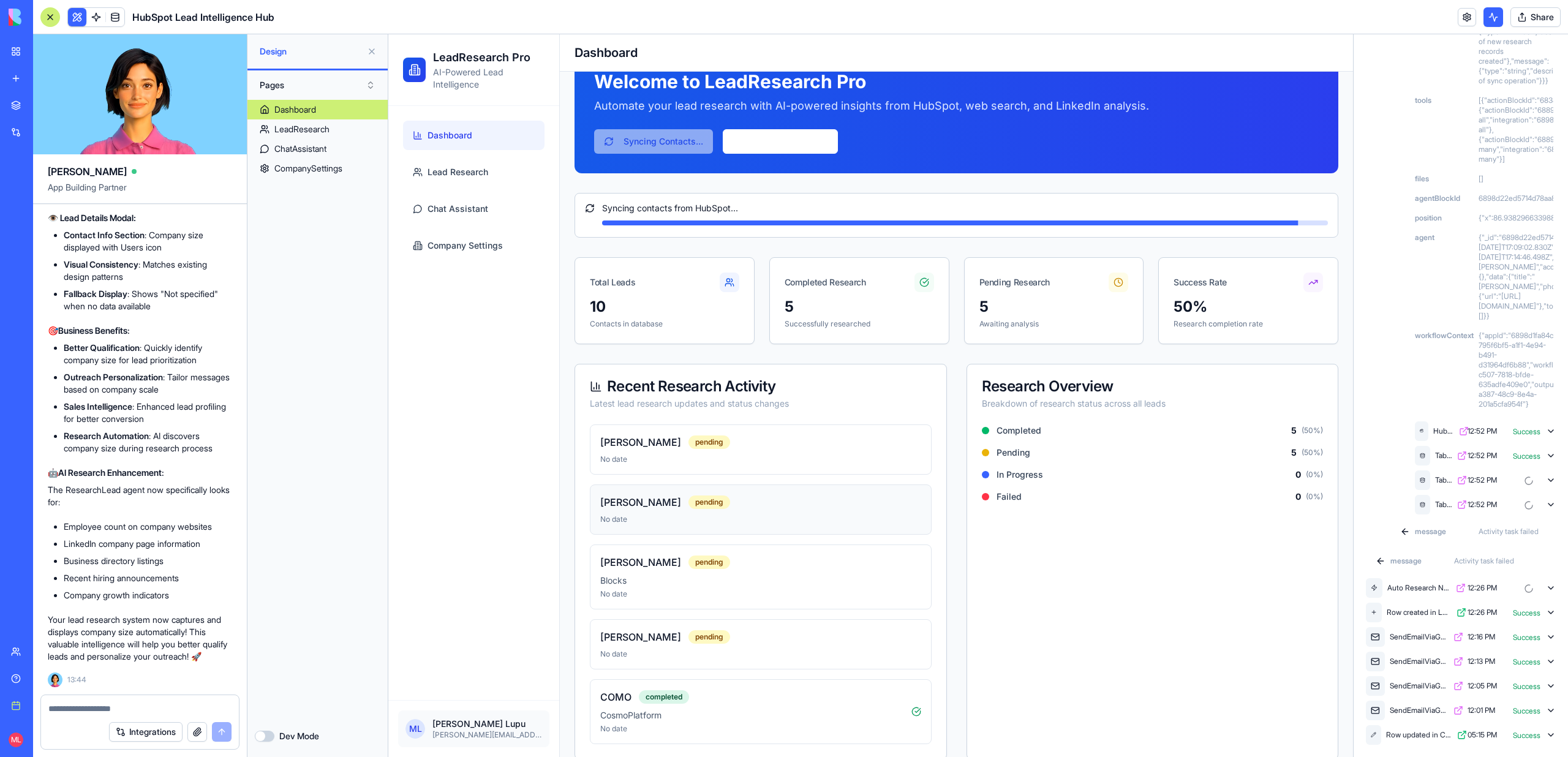
scroll to position [53, 0]
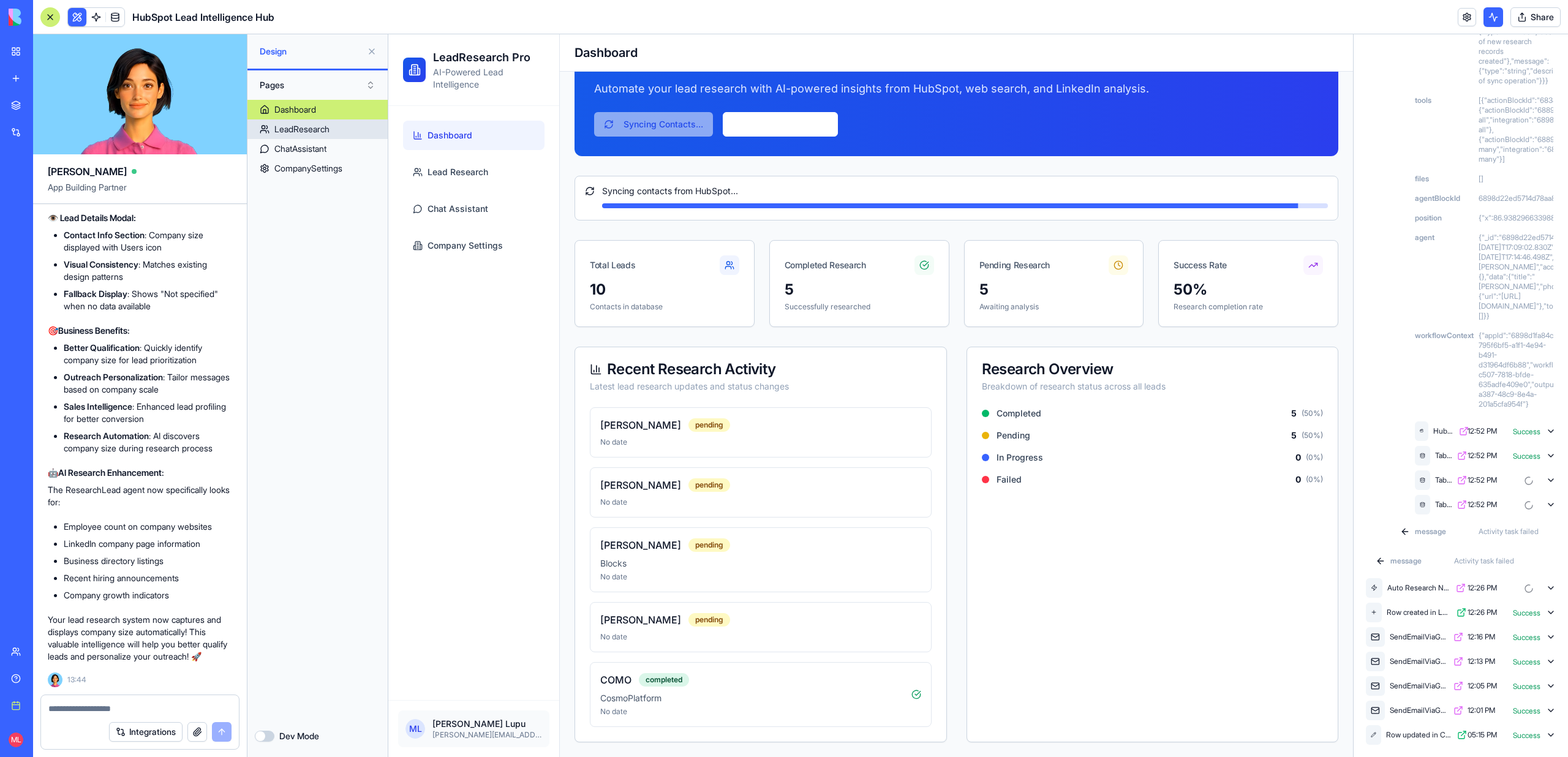
click at [312, 133] on div "LeadResearch" at bounding box center [301, 128] width 55 height 12
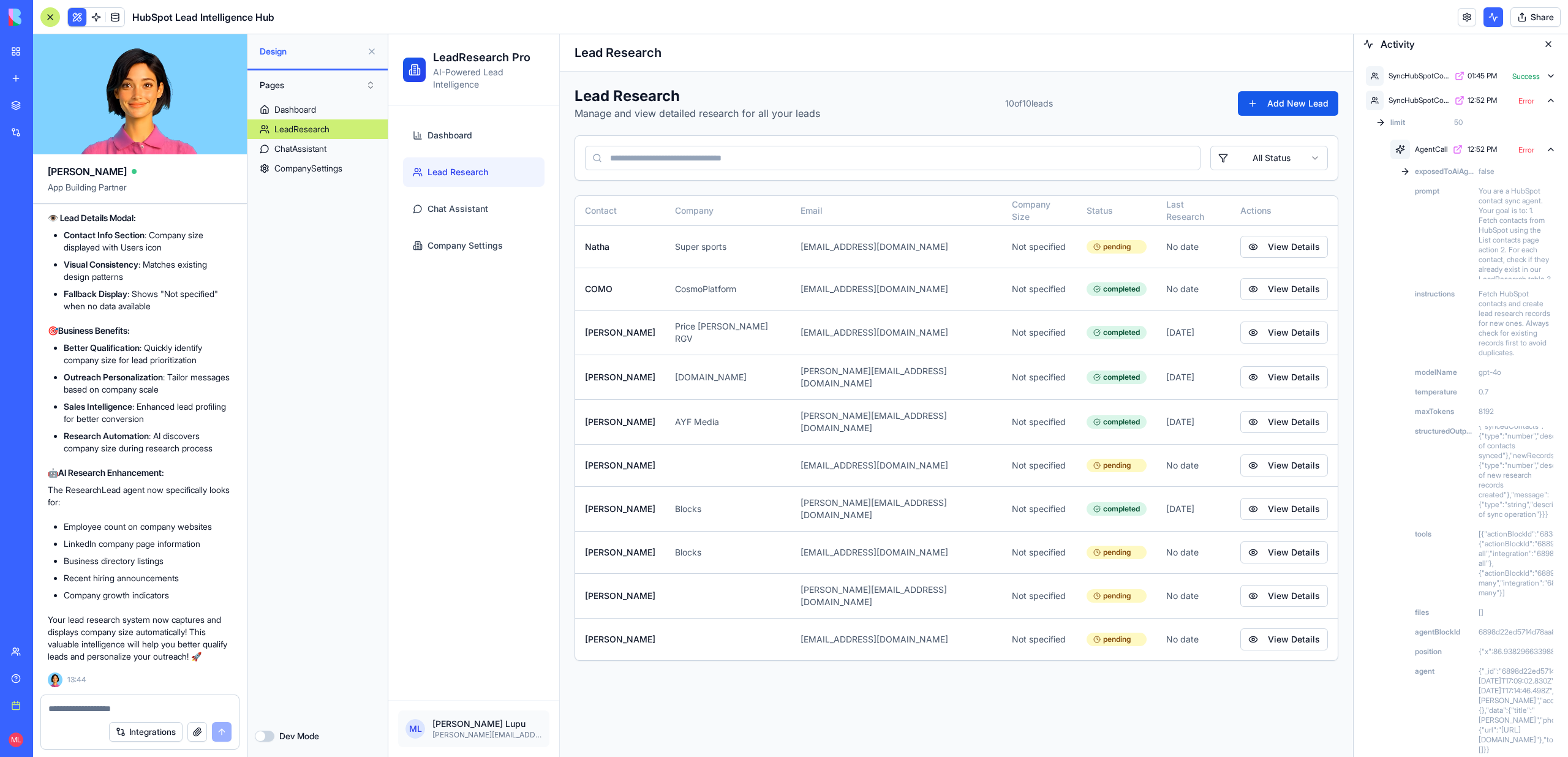
click at [1546, 71] on icon at bounding box center [1551, 76] width 10 height 10
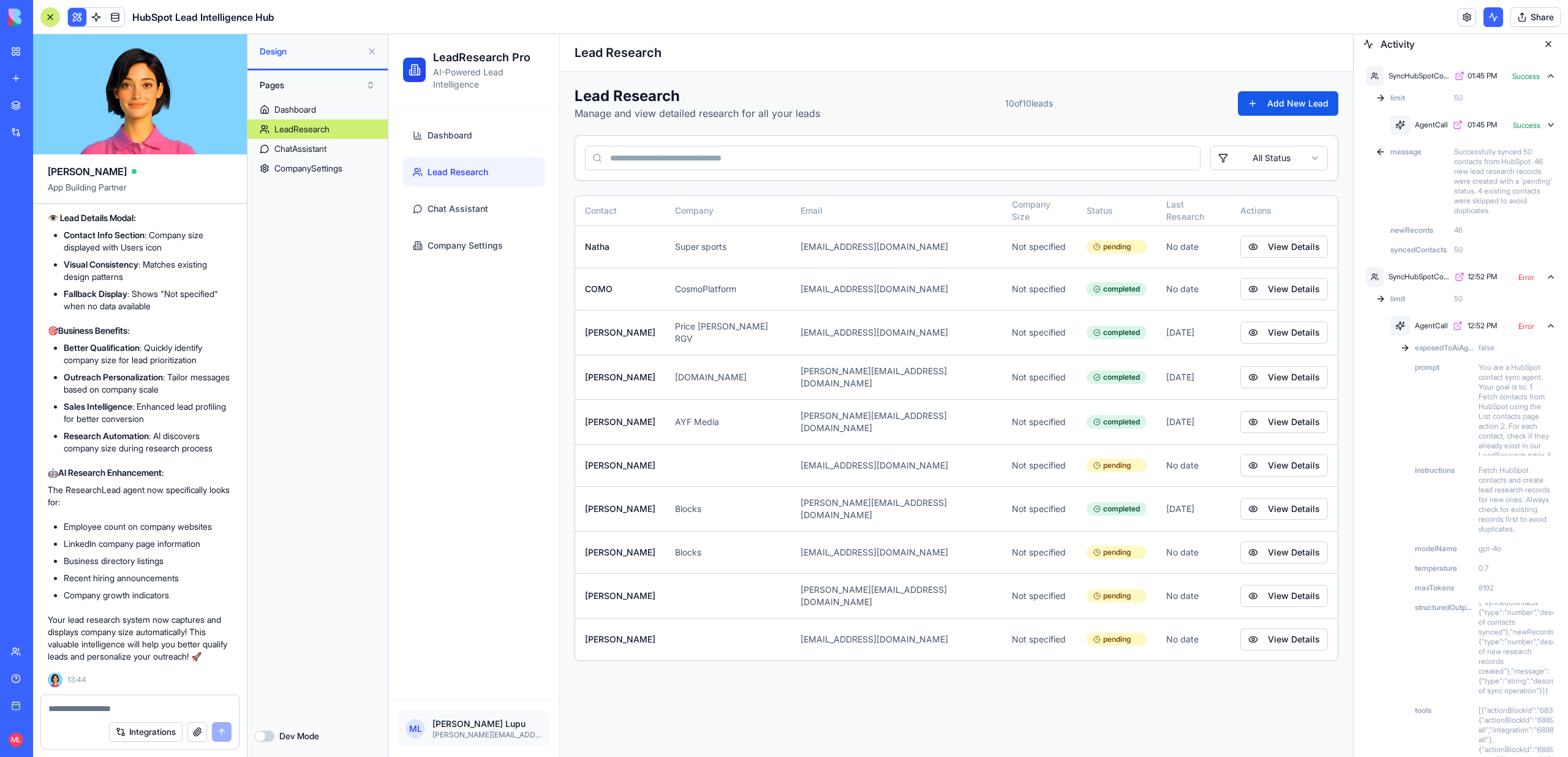
click at [123, 28] on header "HubSpot Lead Intelligence Hub Share" at bounding box center [800, 17] width 1534 height 34
click at [121, 21] on link at bounding box center [115, 17] width 19 height 19
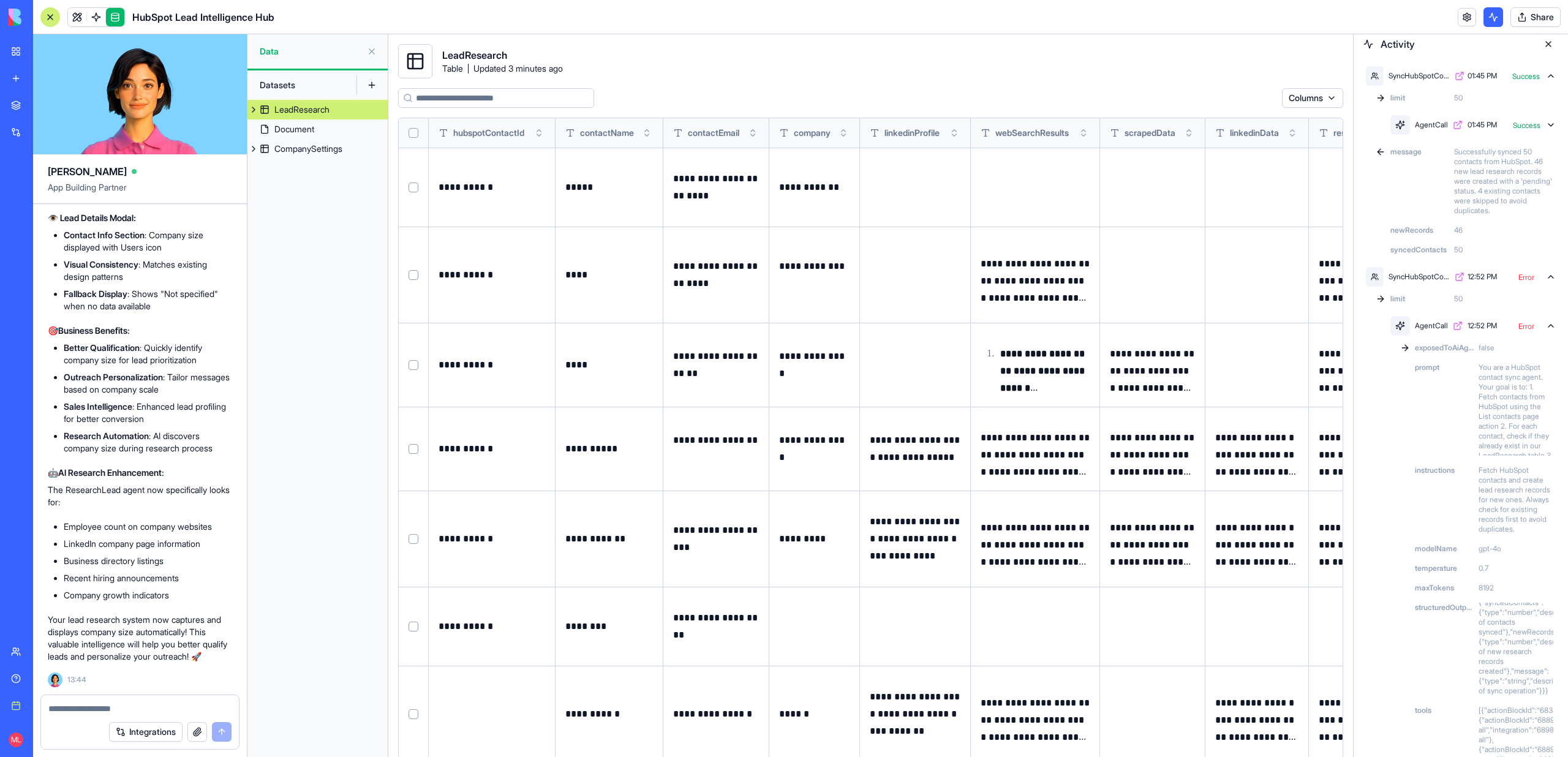
click at [1564, 283] on div "SyncHubSpotContacts 01:45 PM Success limit 50 AgentCall 01:45 PM Success messag…" at bounding box center [1460, 711] width 214 height 1313
click at [1560, 283] on div "SyncHubSpotContacts 01:45 PM Success limit 50 AgentCall 01:45 PM Success messag…" at bounding box center [1460, 711] width 214 height 1313
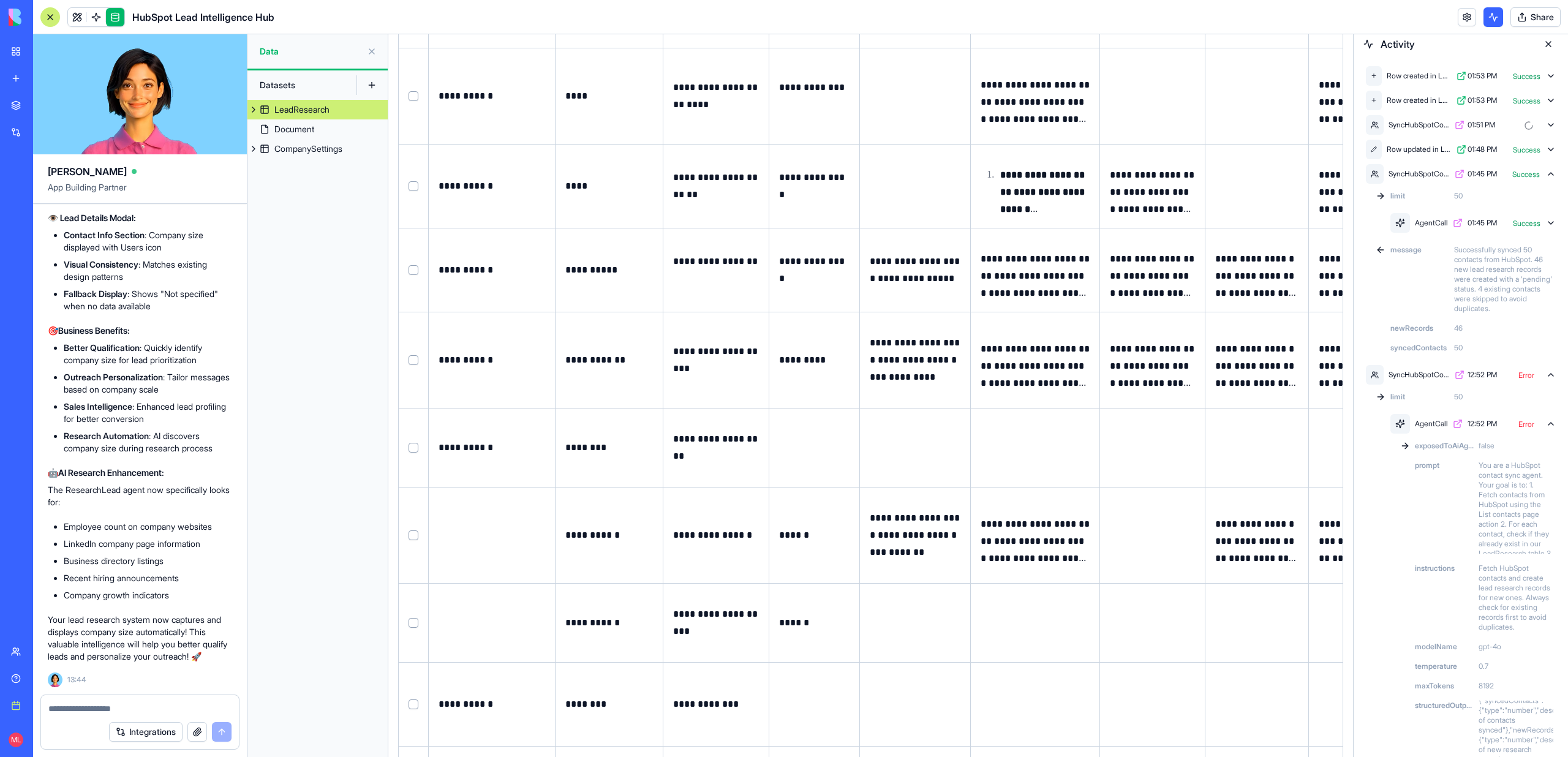
scroll to position [136, 0]
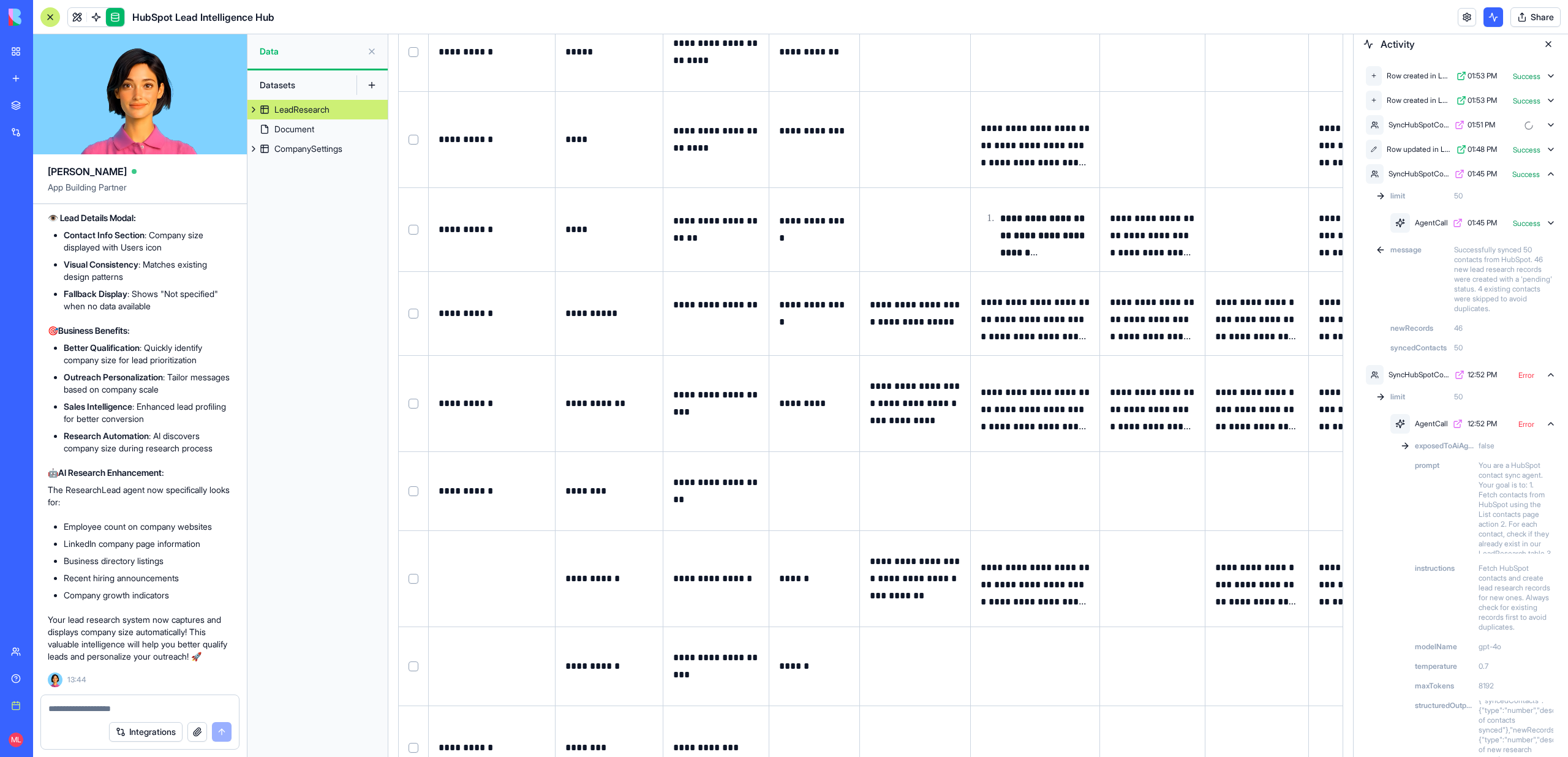
click at [1551, 126] on icon at bounding box center [1550, 124] width 5 height 2
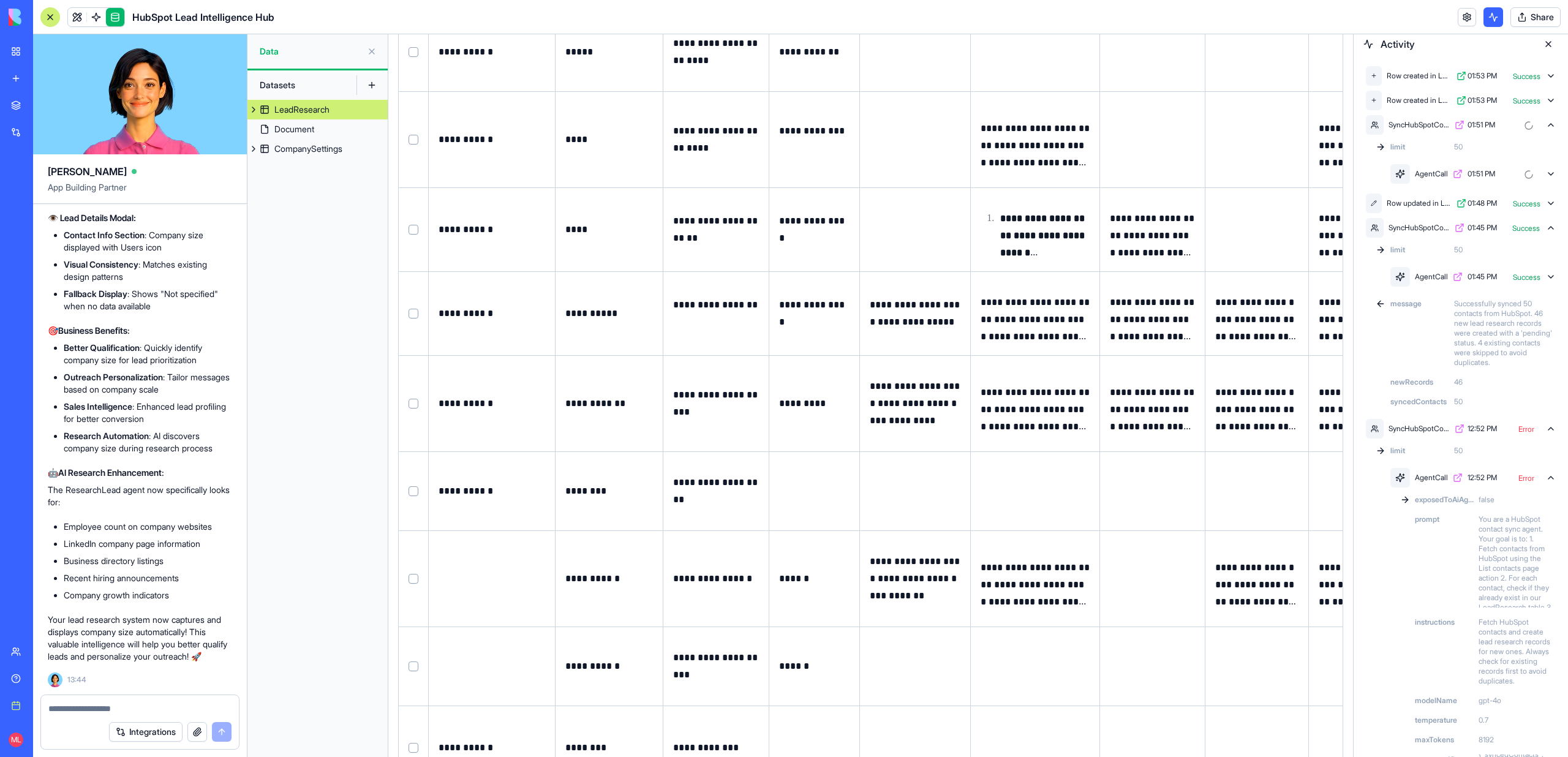
click at [1552, 177] on icon at bounding box center [1551, 174] width 10 height 10
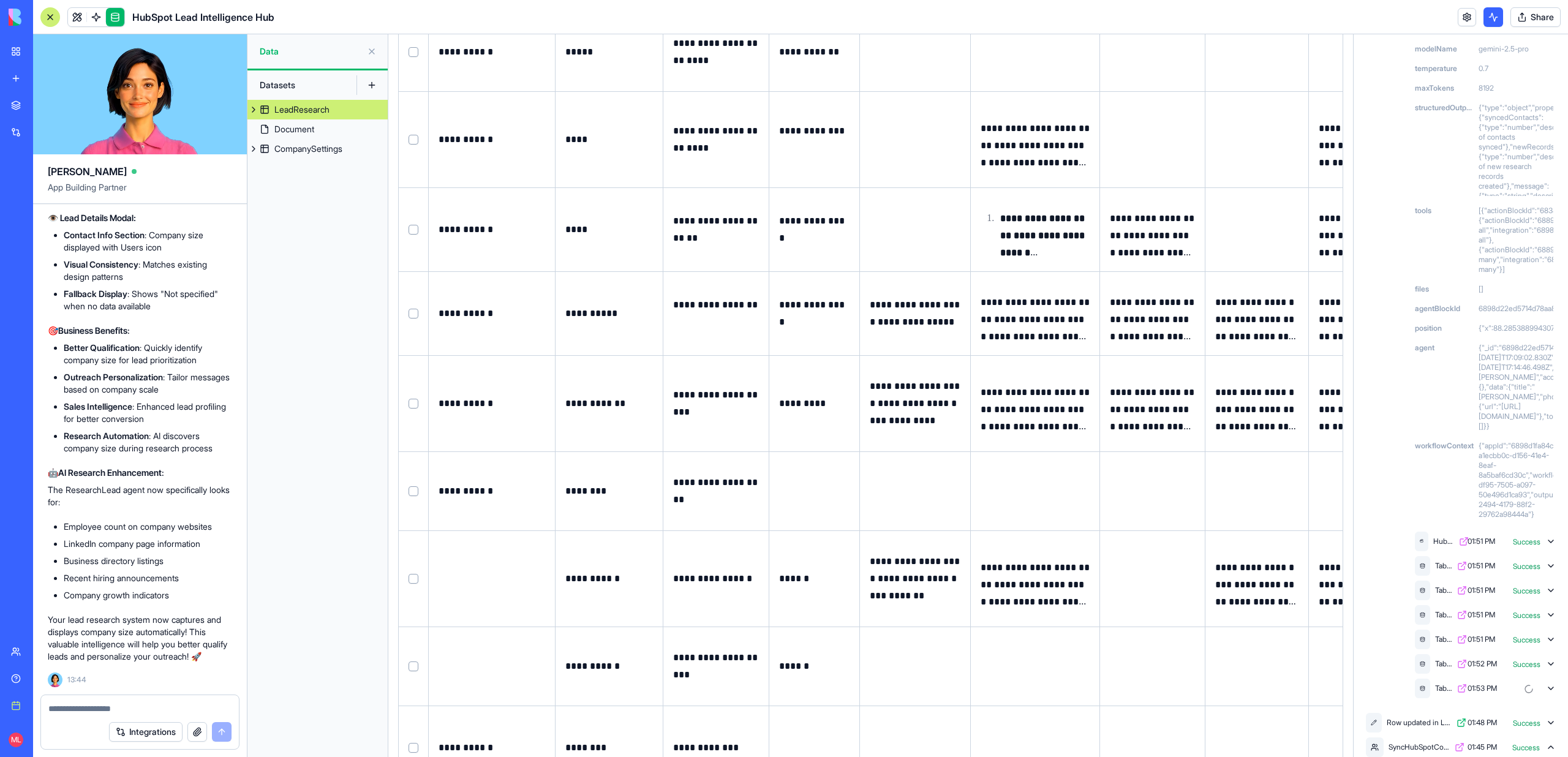
scroll to position [480, 0]
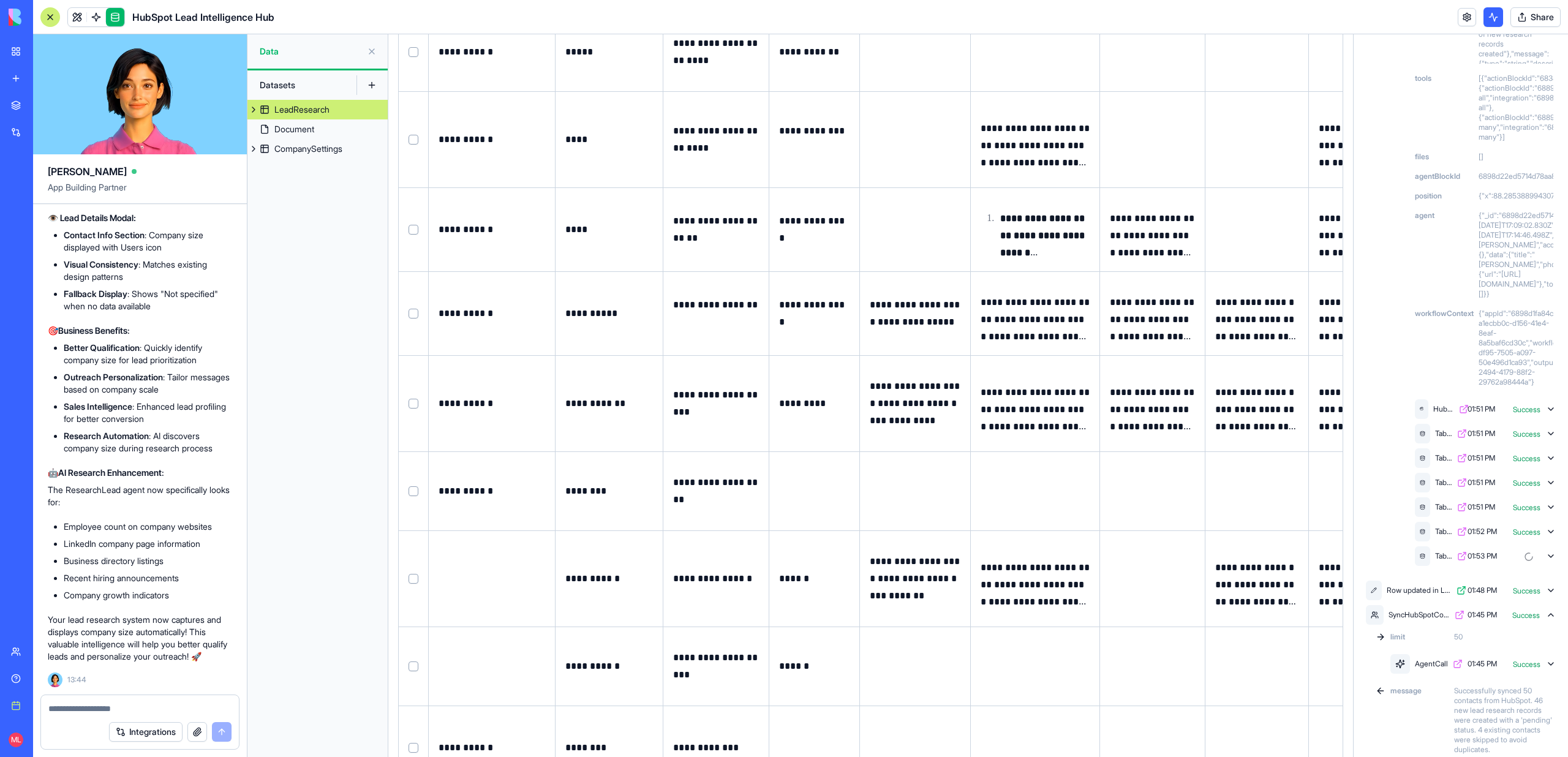
click at [1552, 559] on div "TableOps 01:53 PM" at bounding box center [1485, 556] width 146 height 24
click at [1552, 560] on icon at bounding box center [1551, 556] width 10 height 10
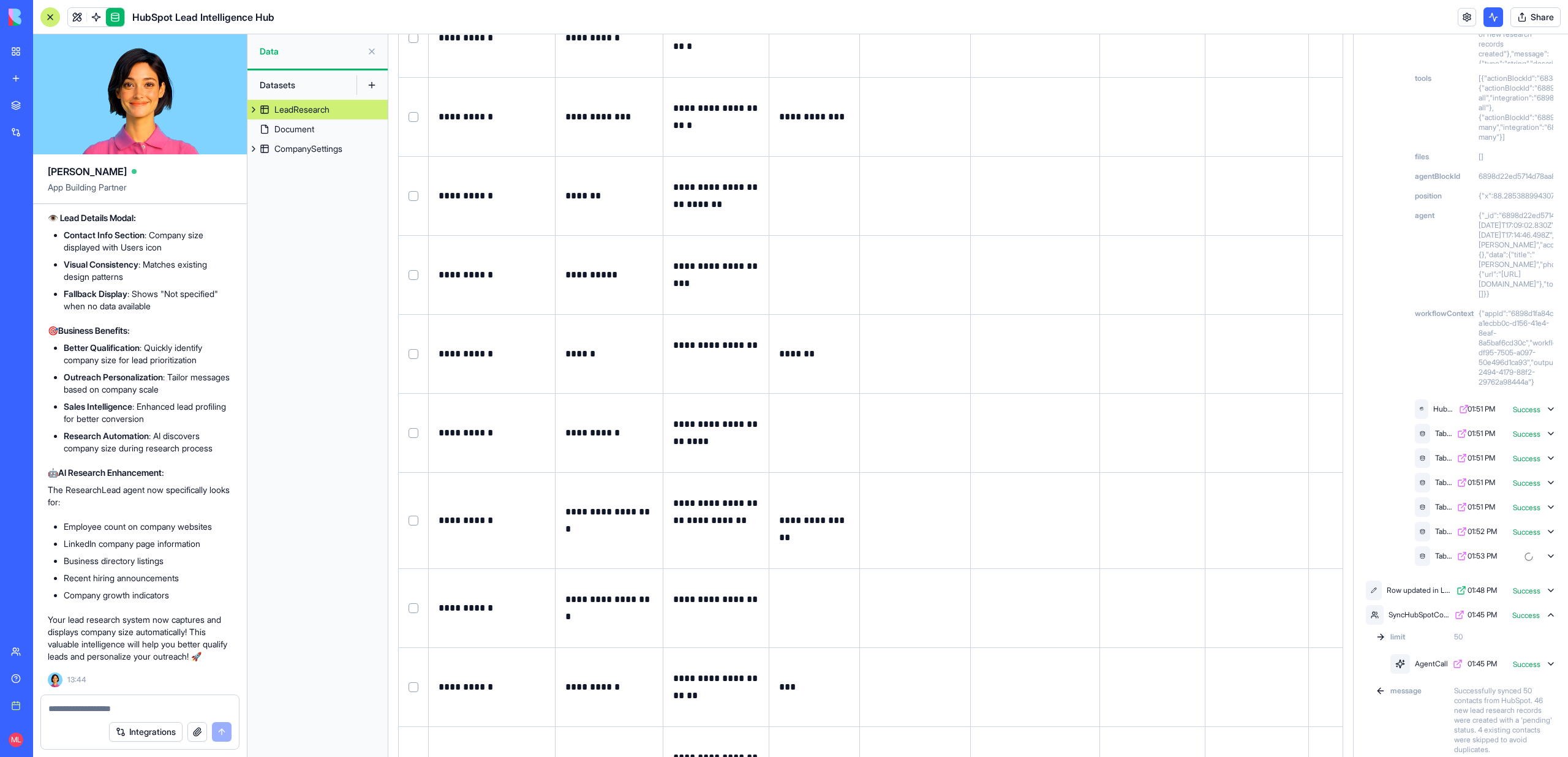
scroll to position [3829, 0]
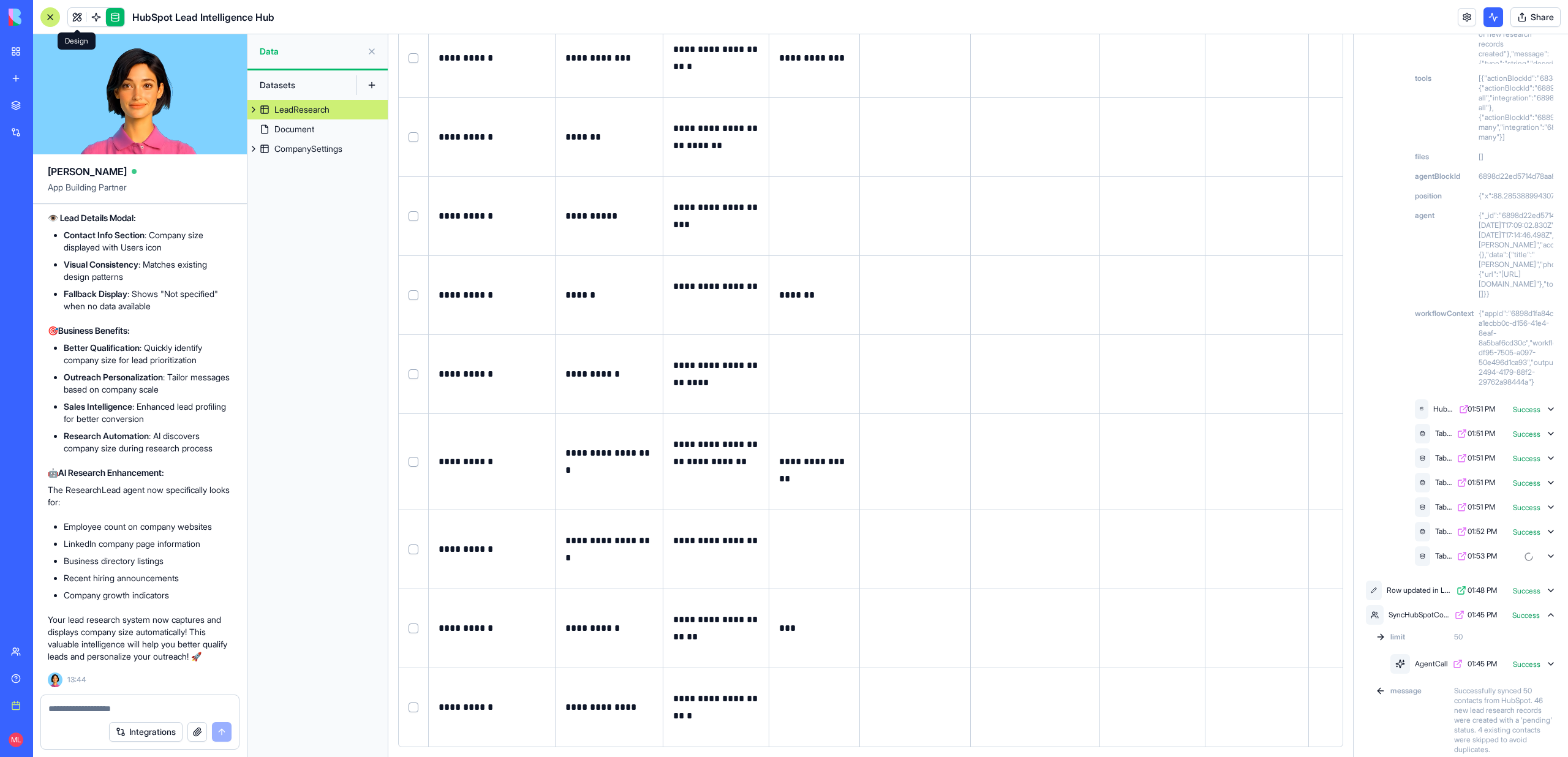
click at [75, 19] on link at bounding box center [77, 17] width 19 height 19
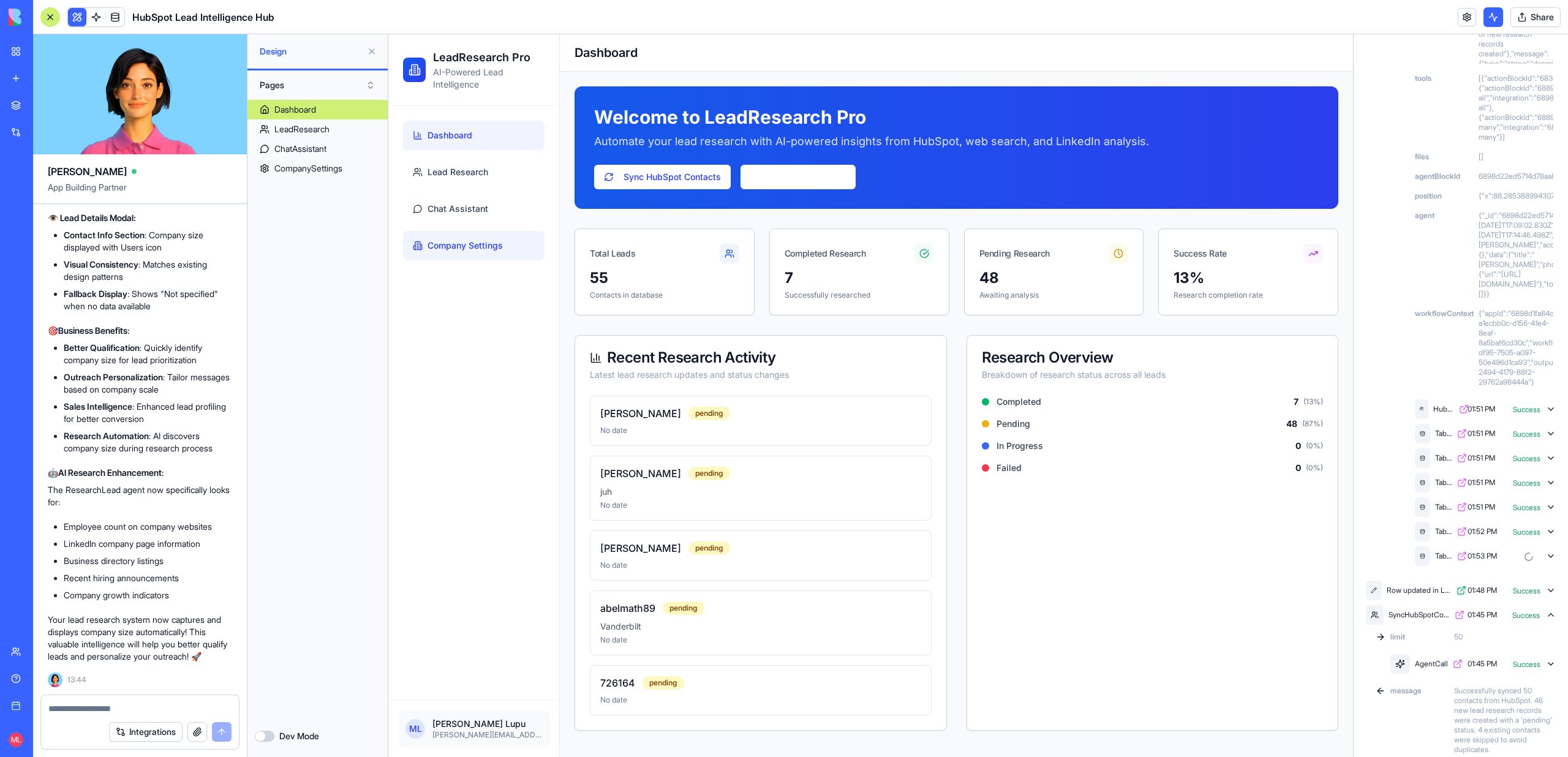
click at [464, 238] on link "Company Settings" at bounding box center [474, 245] width 141 height 29
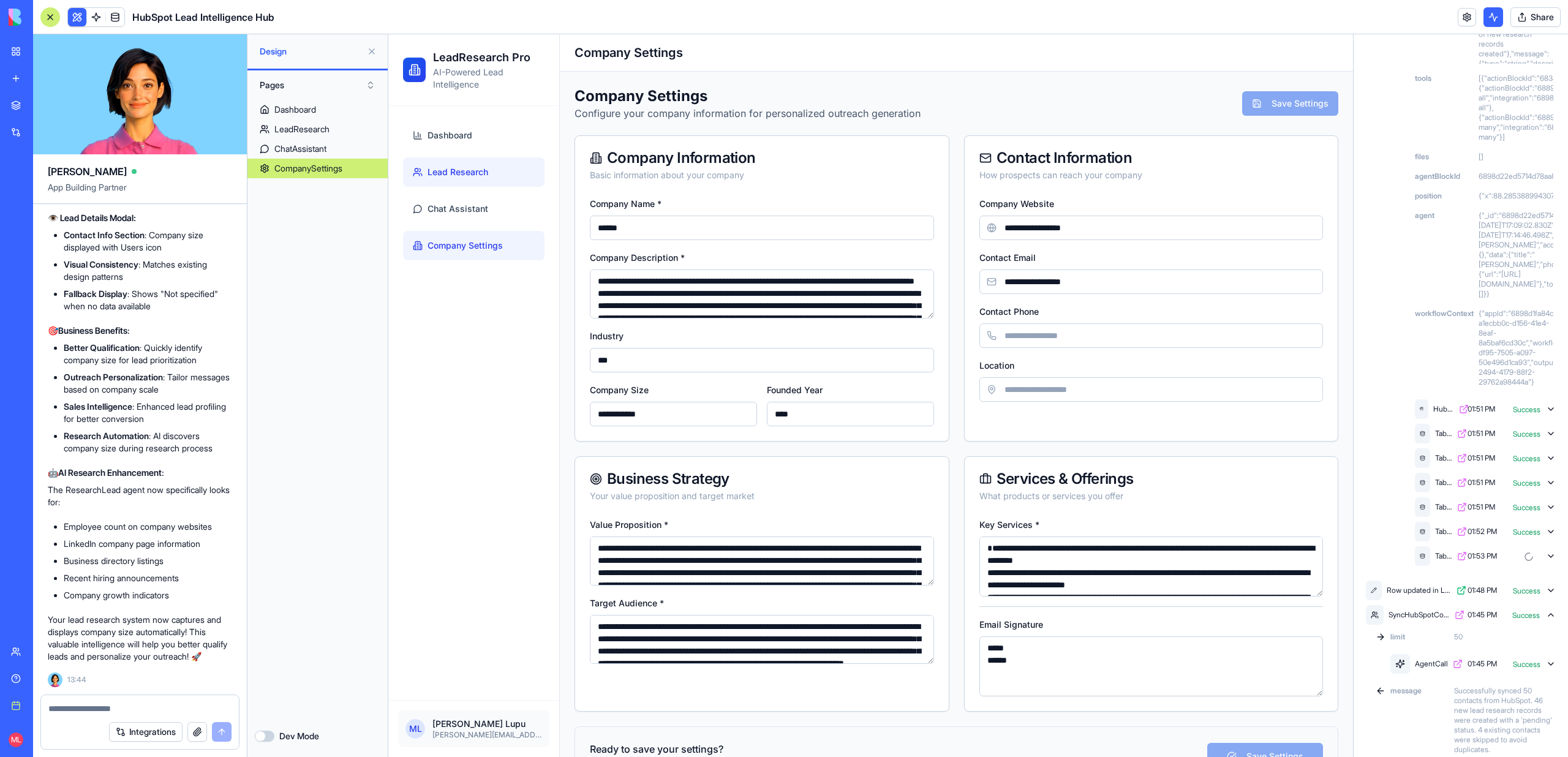
click at [472, 176] on span "Lead Research" at bounding box center [457, 172] width 61 height 12
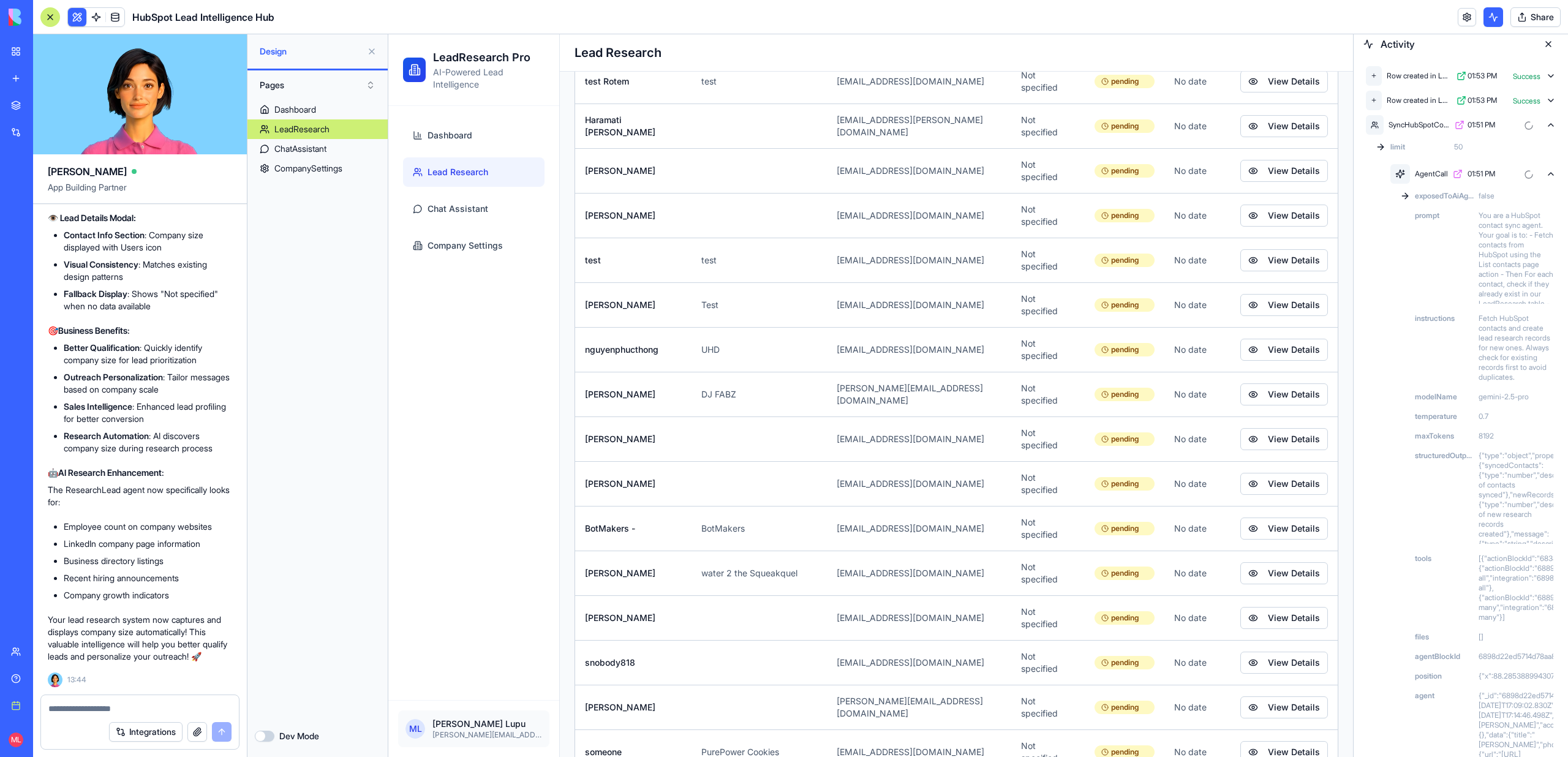
click at [1547, 41] on button at bounding box center [1548, 44] width 19 height 19
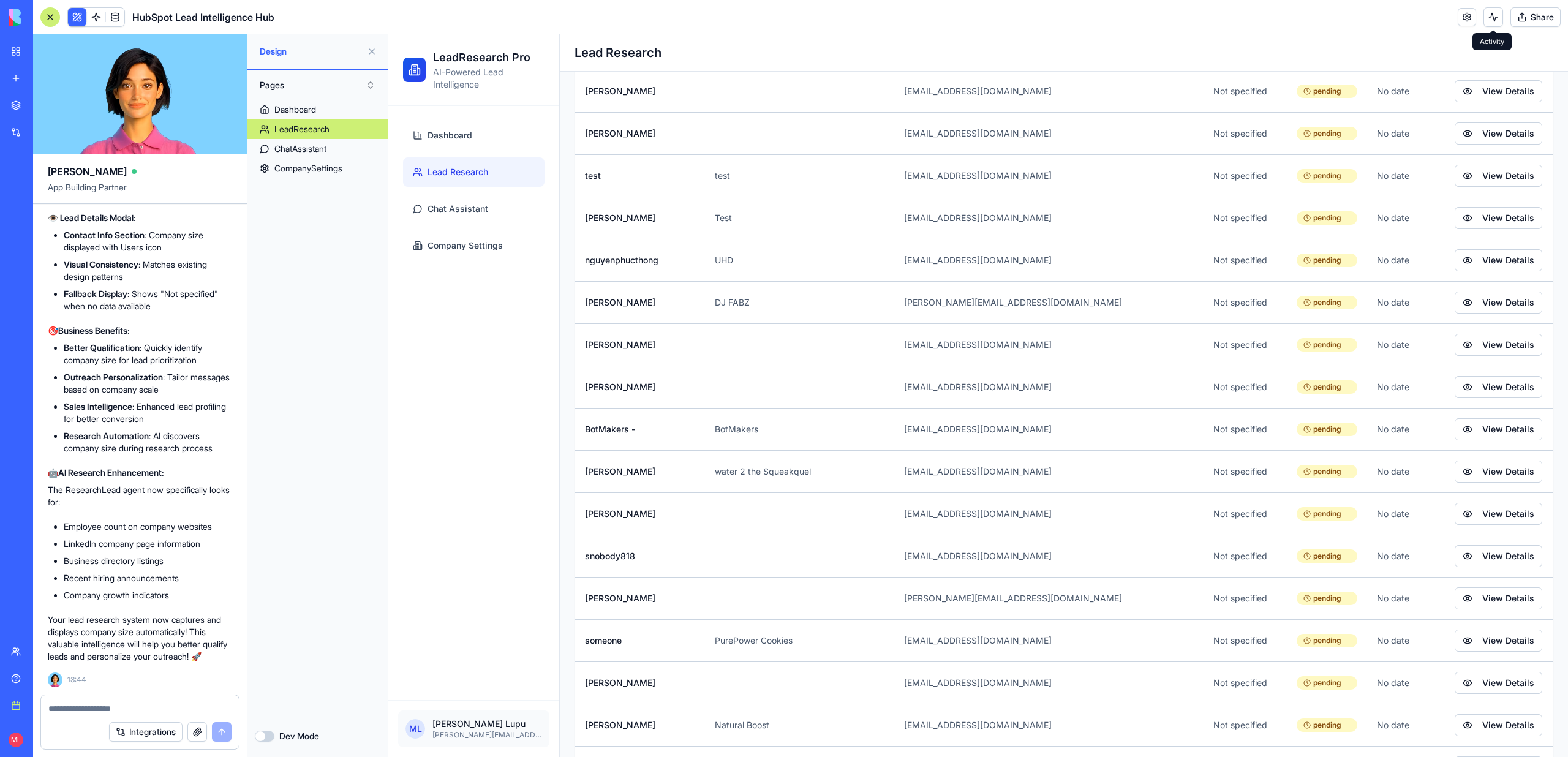
click at [1498, 19] on button at bounding box center [1492, 16] width 19 height 19
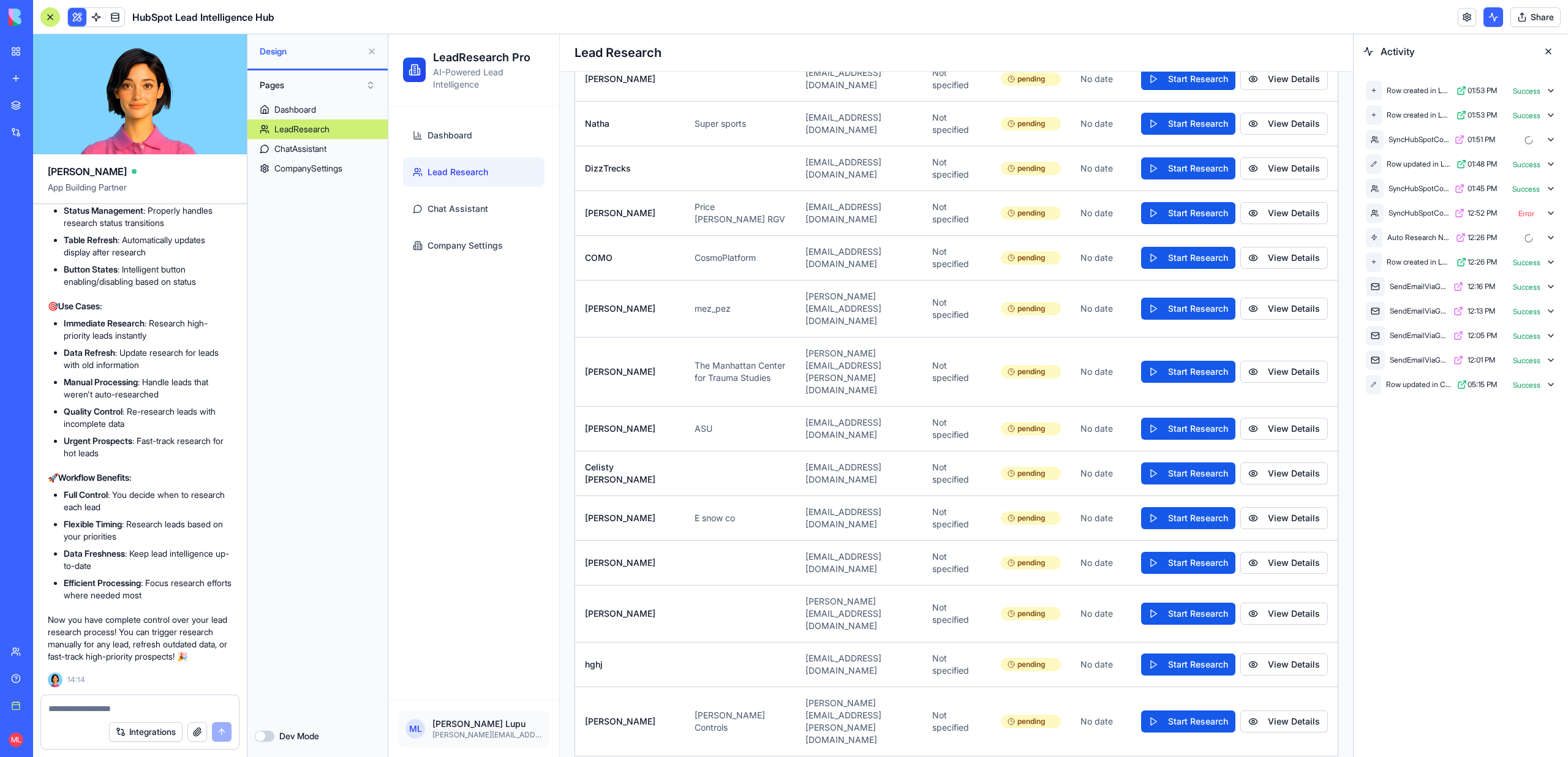
scroll to position [367, 0]
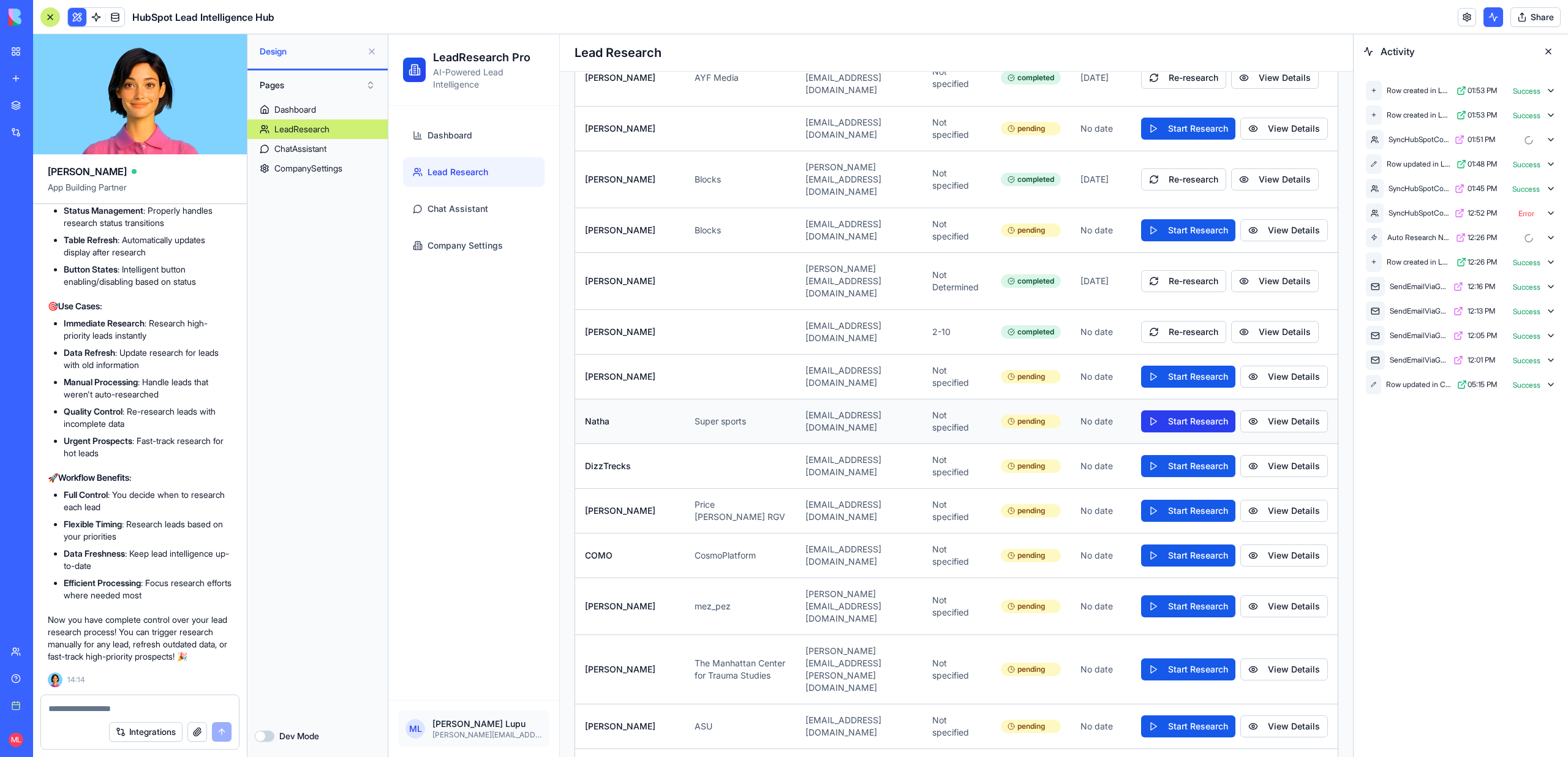
click at [1195, 410] on button "Start Research" at bounding box center [1188, 421] width 94 height 22
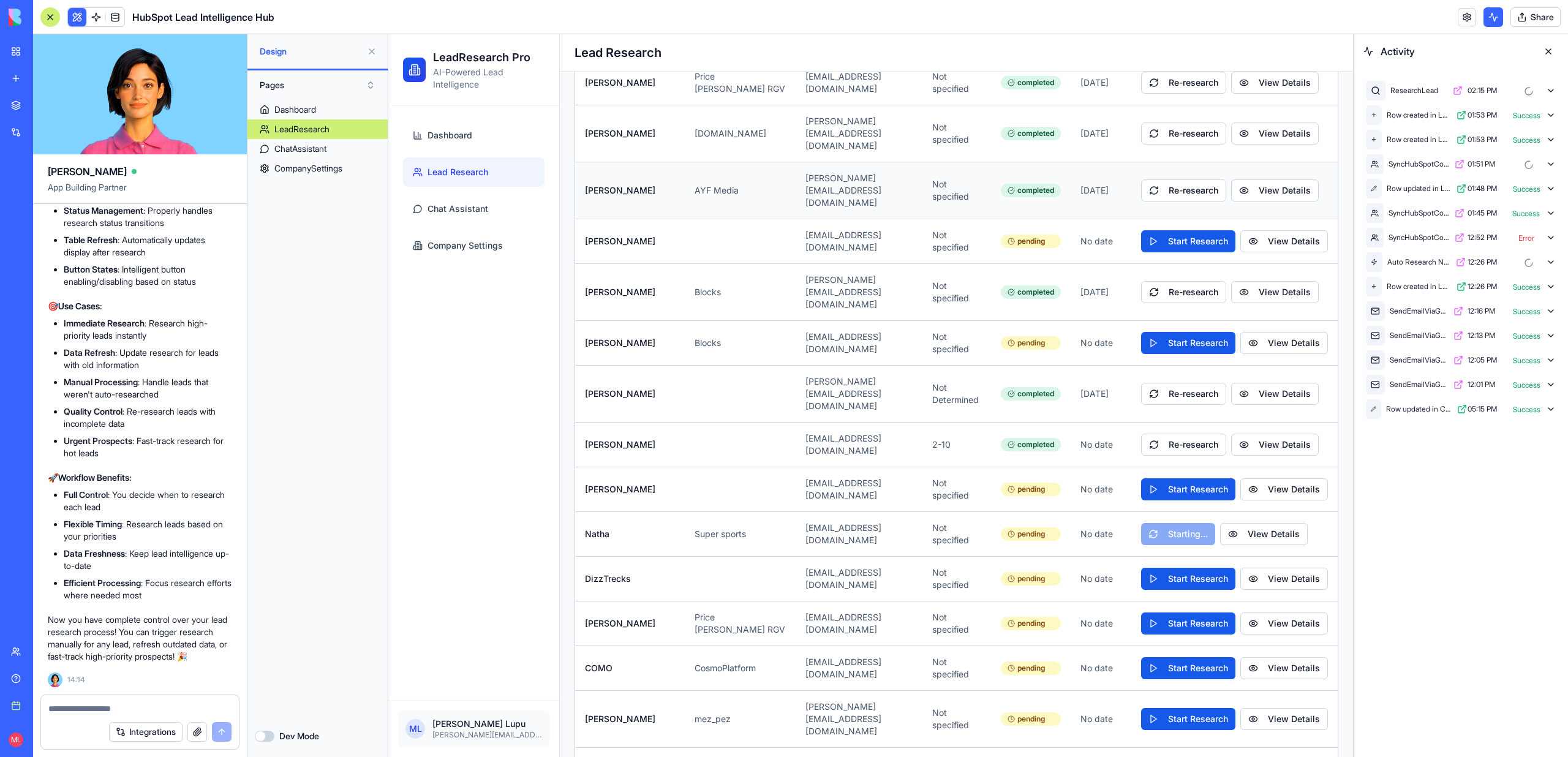
scroll to position [270, 0]
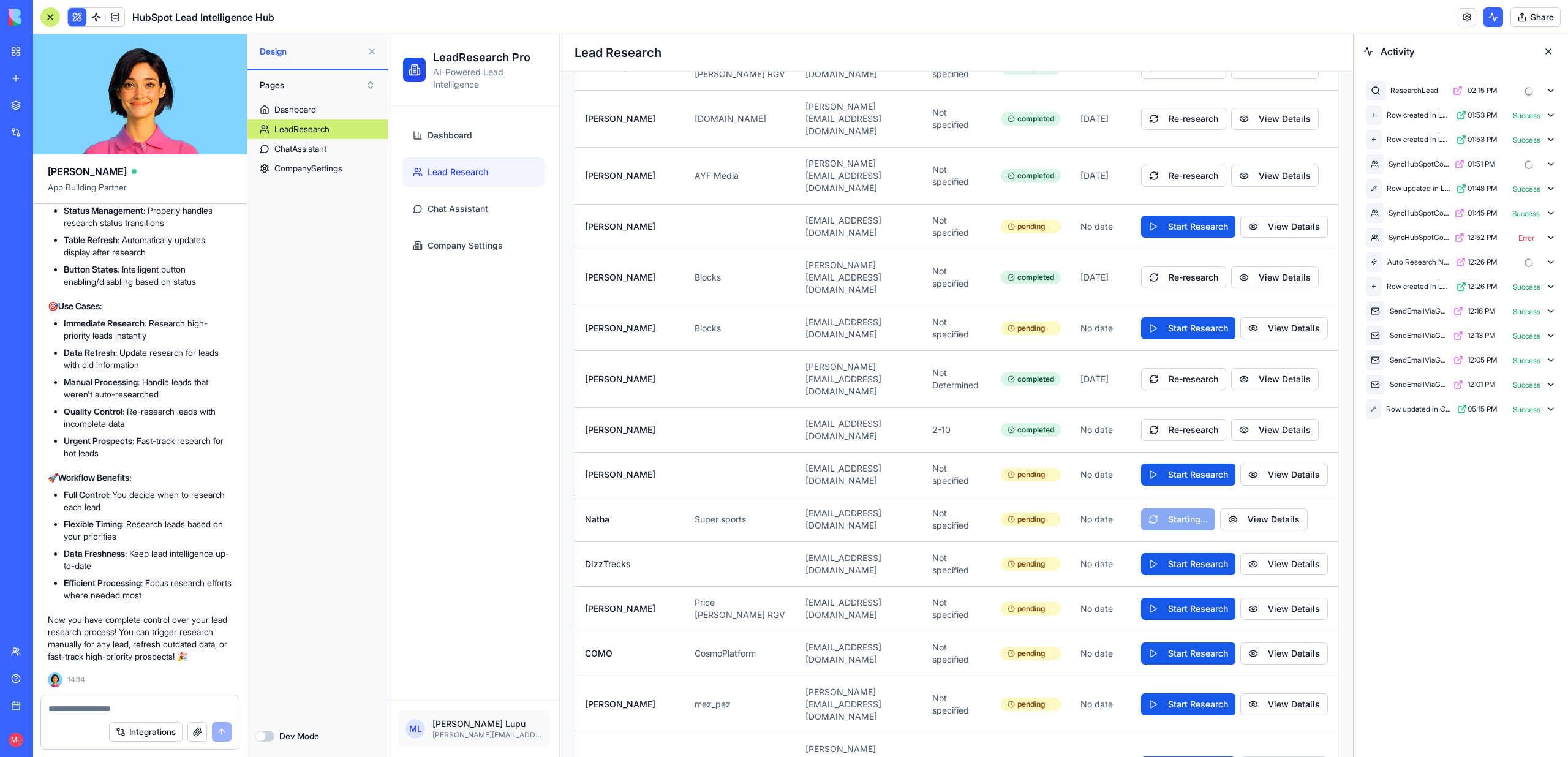
click at [92, 15] on link at bounding box center [96, 17] width 19 height 19
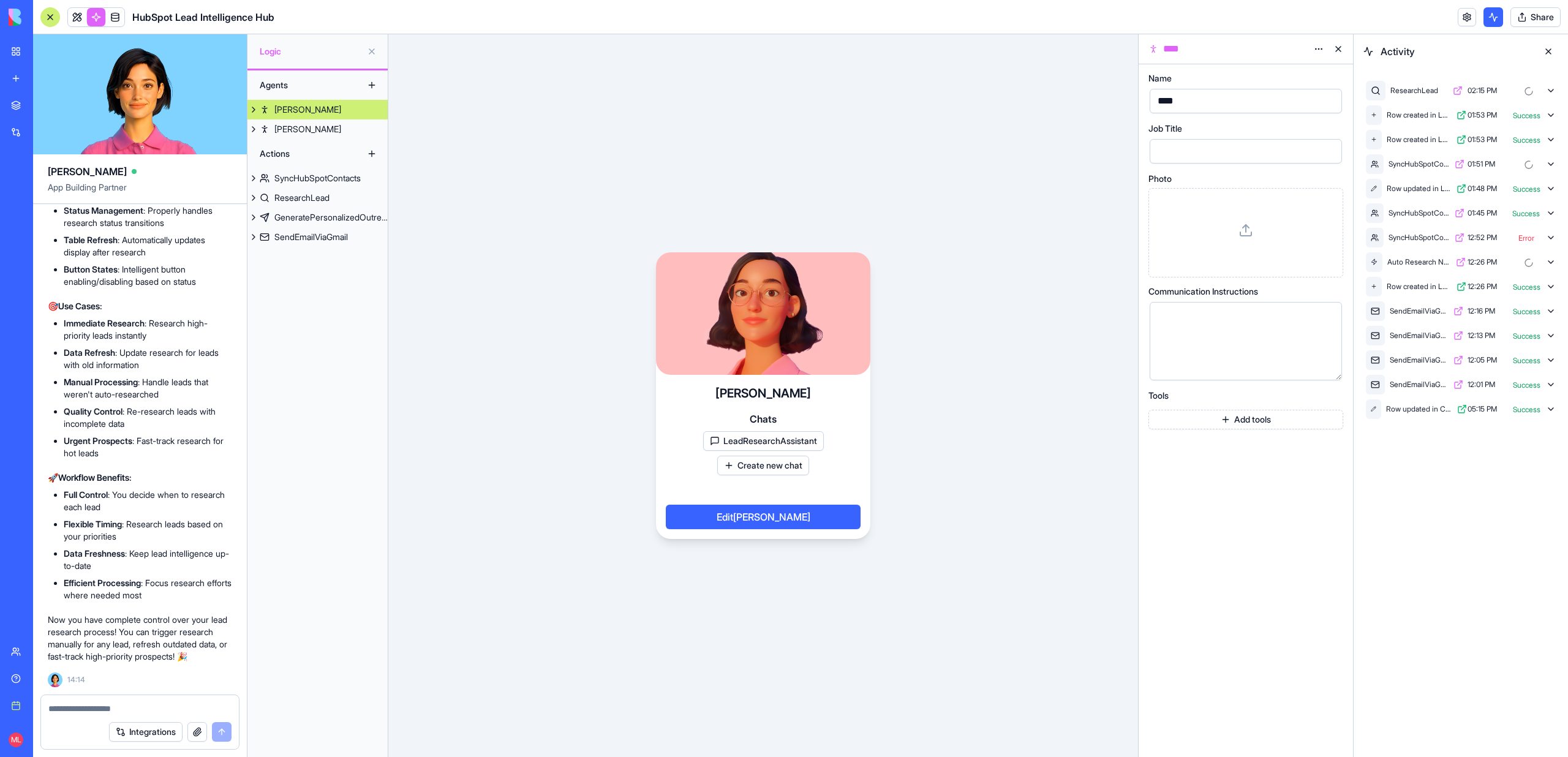
click at [66, 24] on div "HubSpot Lead Intelligence Hub" at bounding box center [158, 16] width 234 height 19
click at [78, 21] on link at bounding box center [77, 17] width 19 height 19
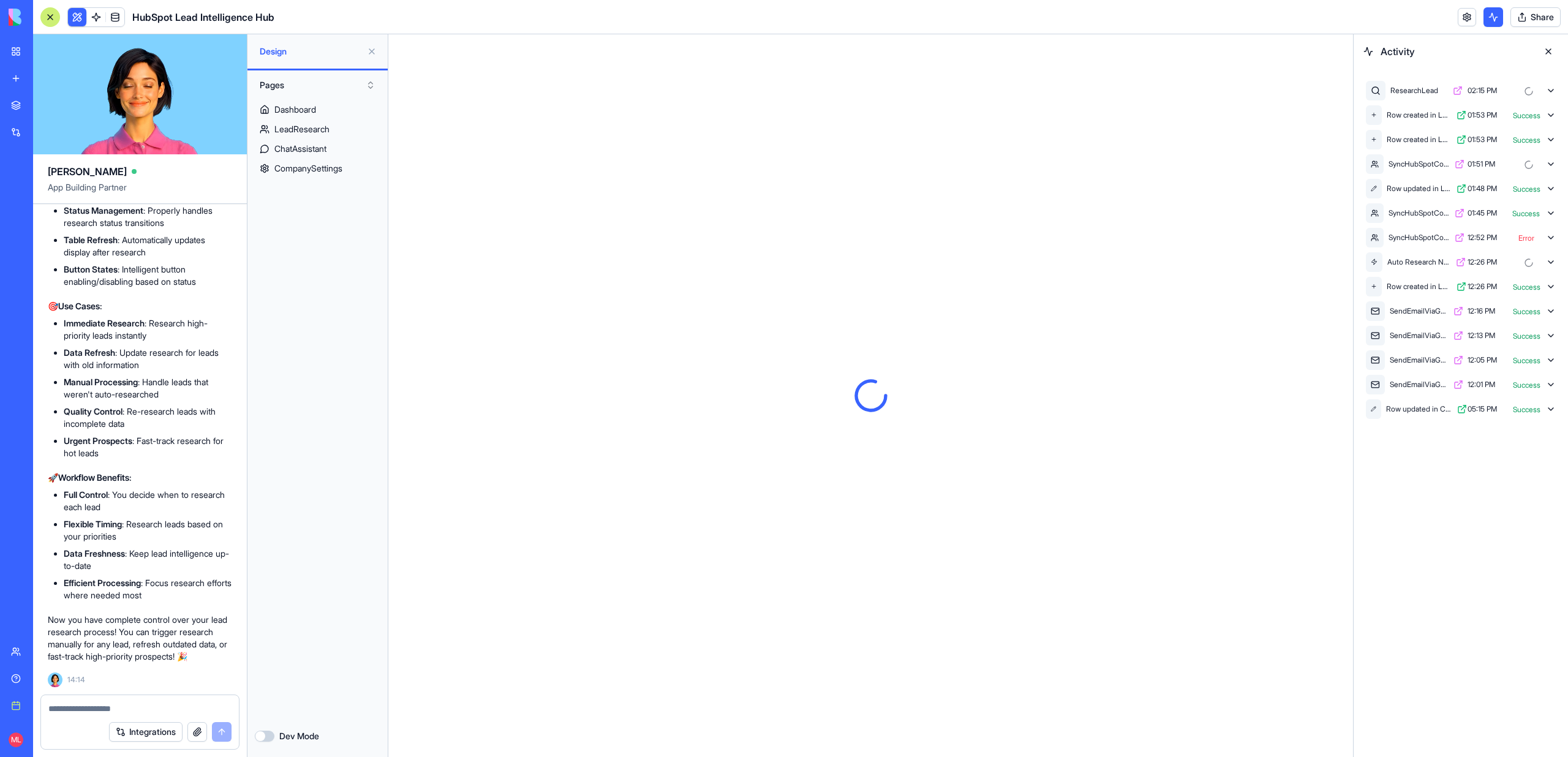
click at [1551, 54] on button at bounding box center [1548, 51] width 19 height 19
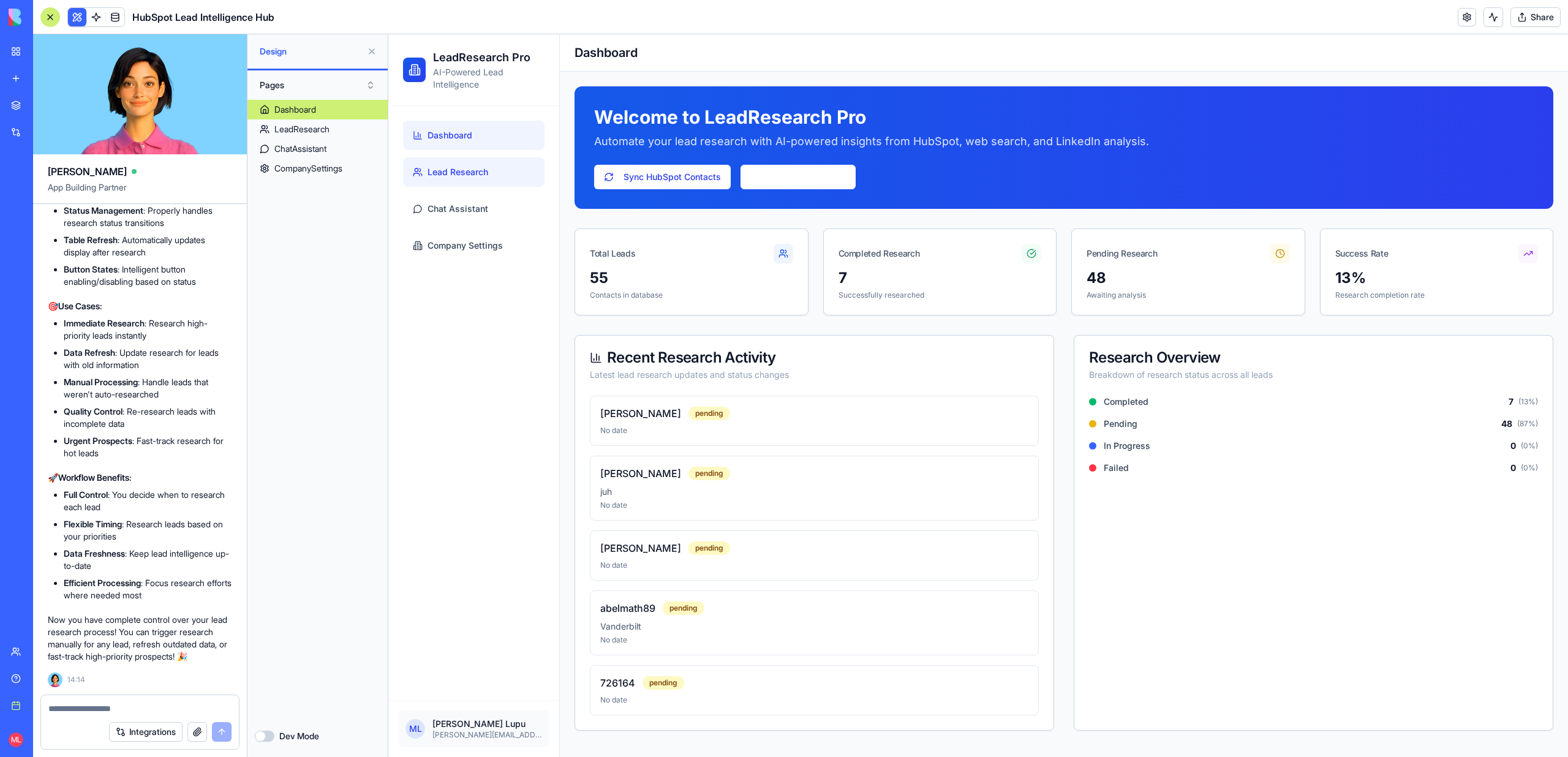
click at [452, 171] on span "Lead Research" at bounding box center [457, 172] width 61 height 12
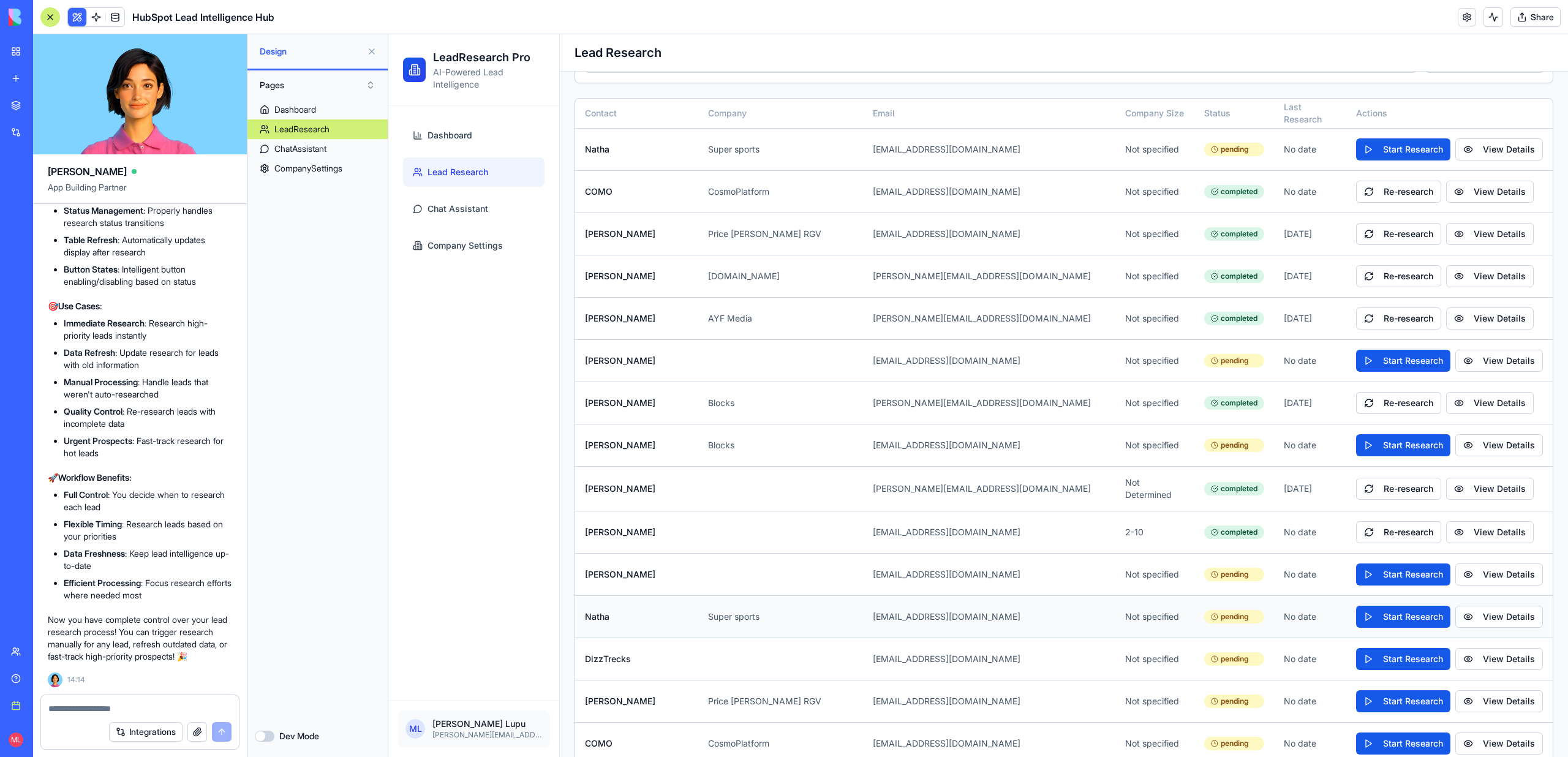
scroll to position [163, 0]
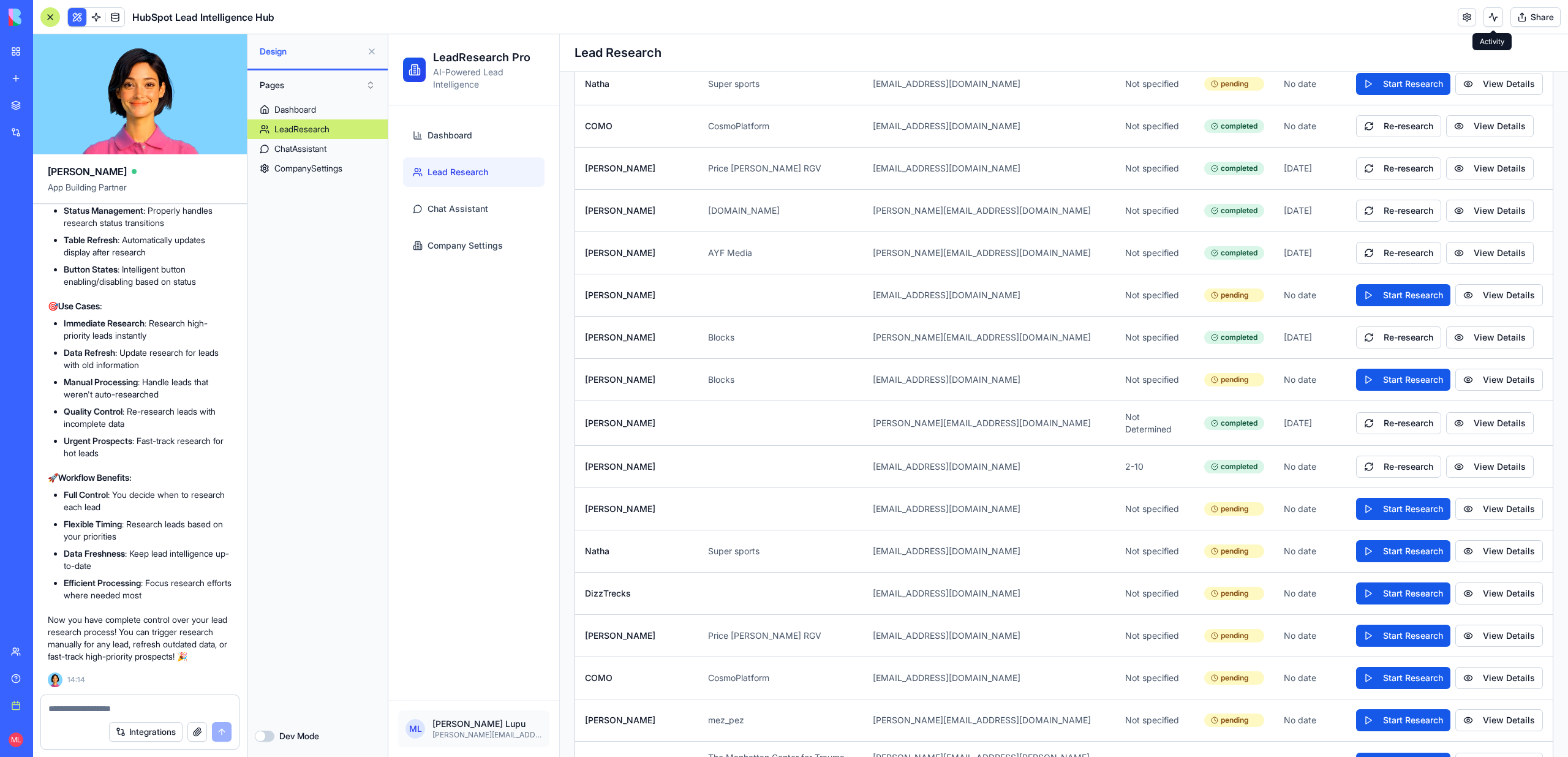
click at [1485, 20] on button at bounding box center [1492, 16] width 19 height 19
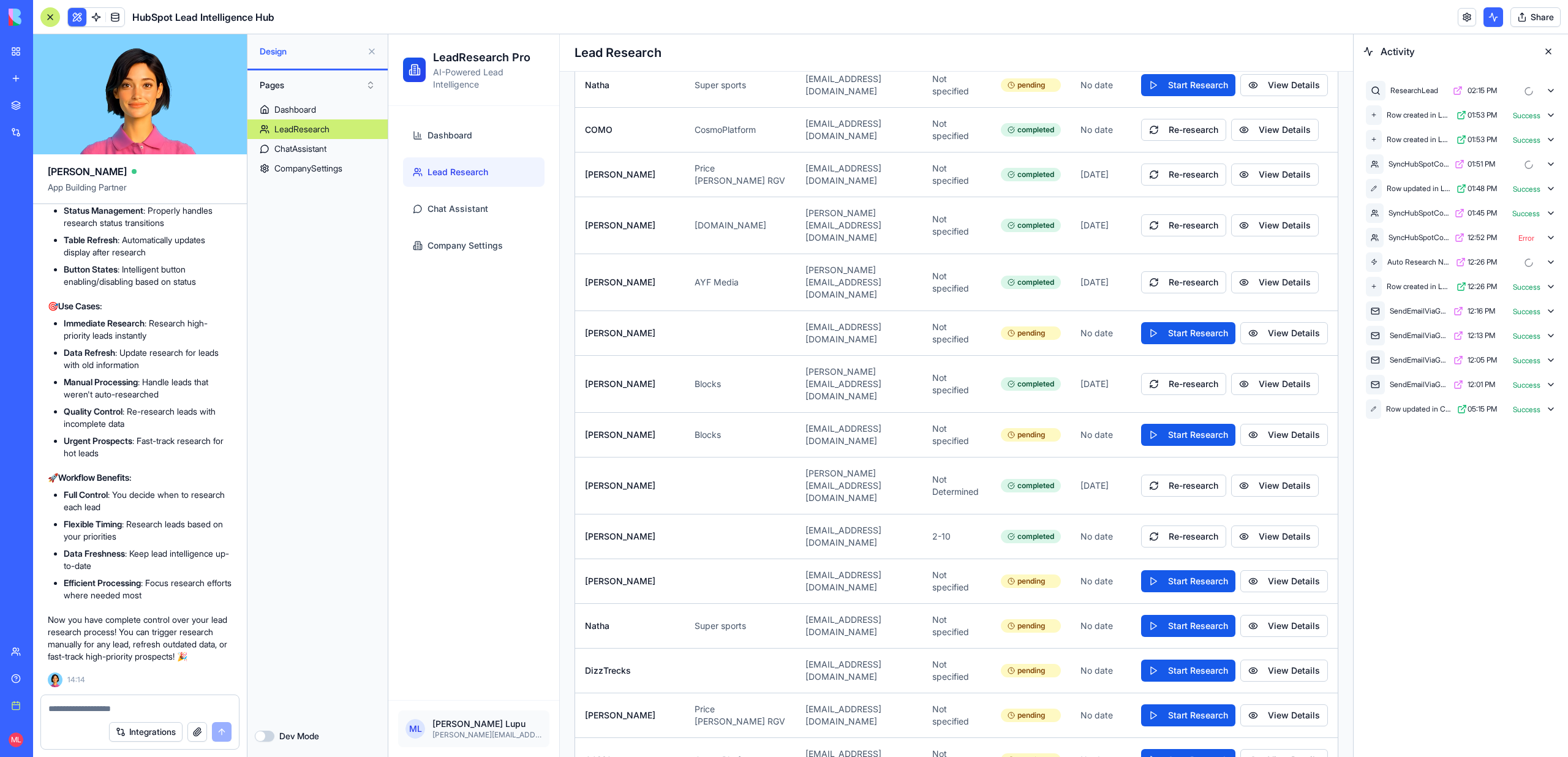
click at [1555, 88] on icon at bounding box center [1551, 91] width 10 height 10
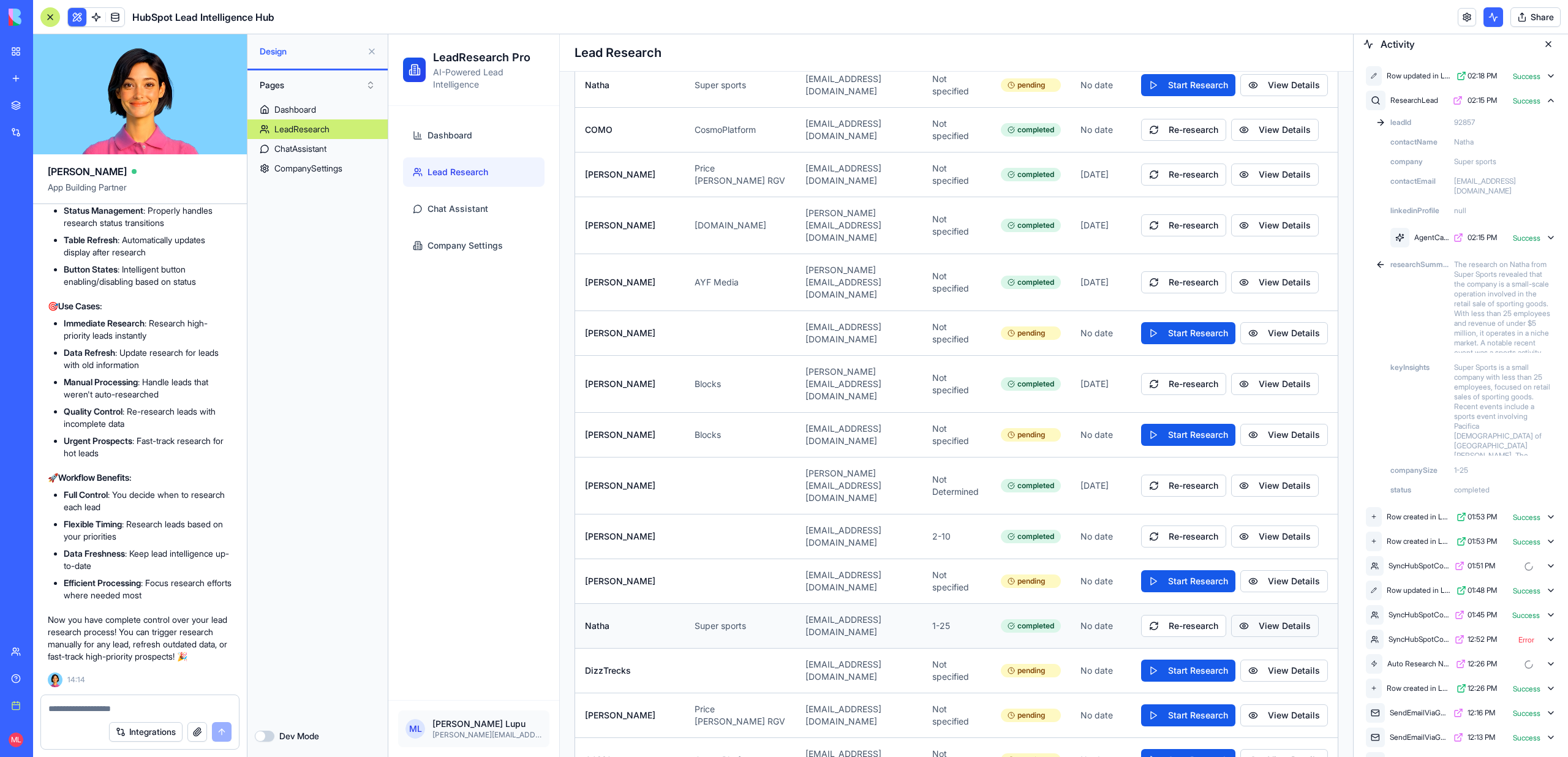
click at [1275, 615] on button "View Details" at bounding box center [1275, 626] width 88 height 22
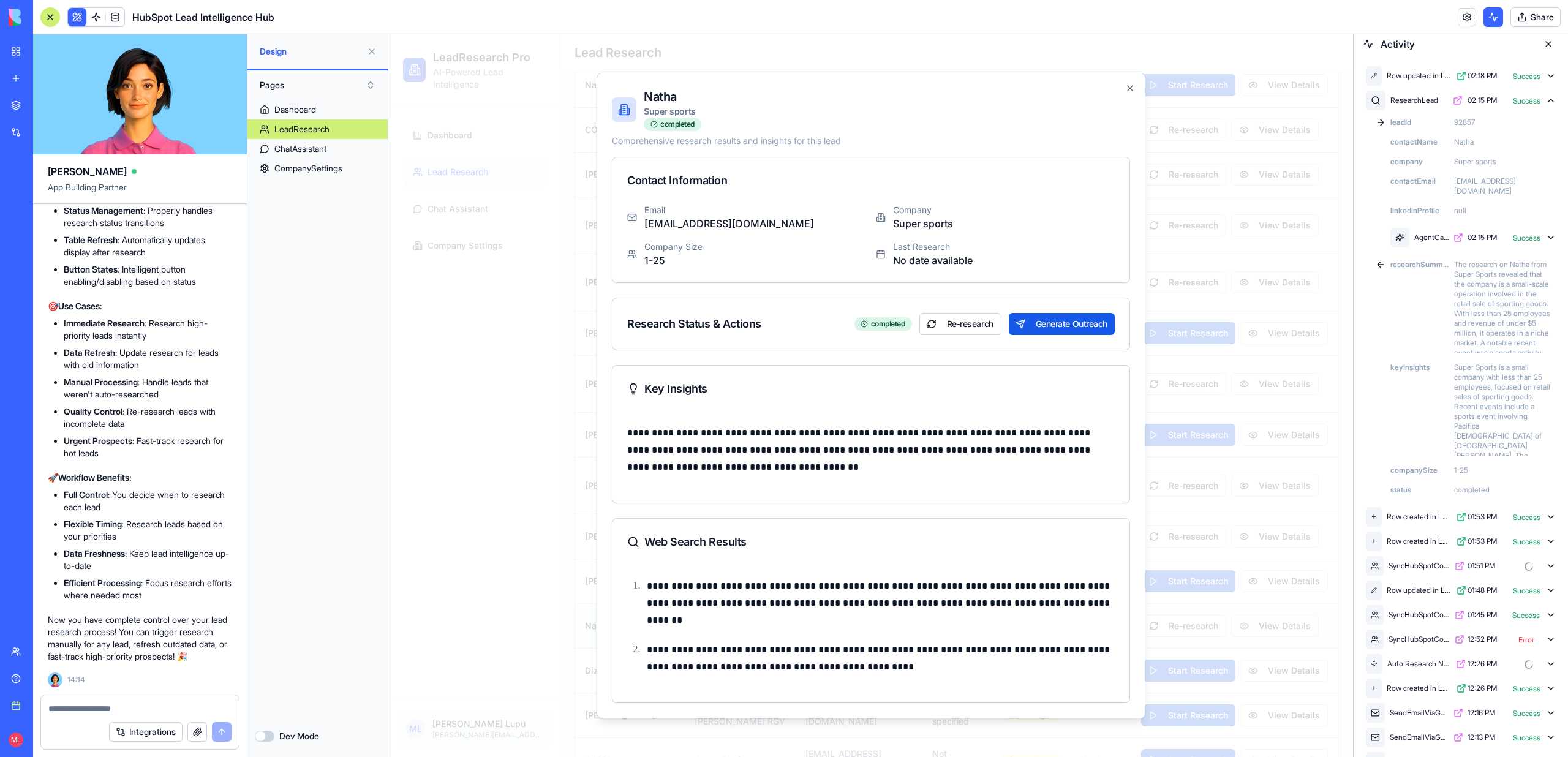
click at [1275, 574] on div at bounding box center [871, 395] width 965 height 723
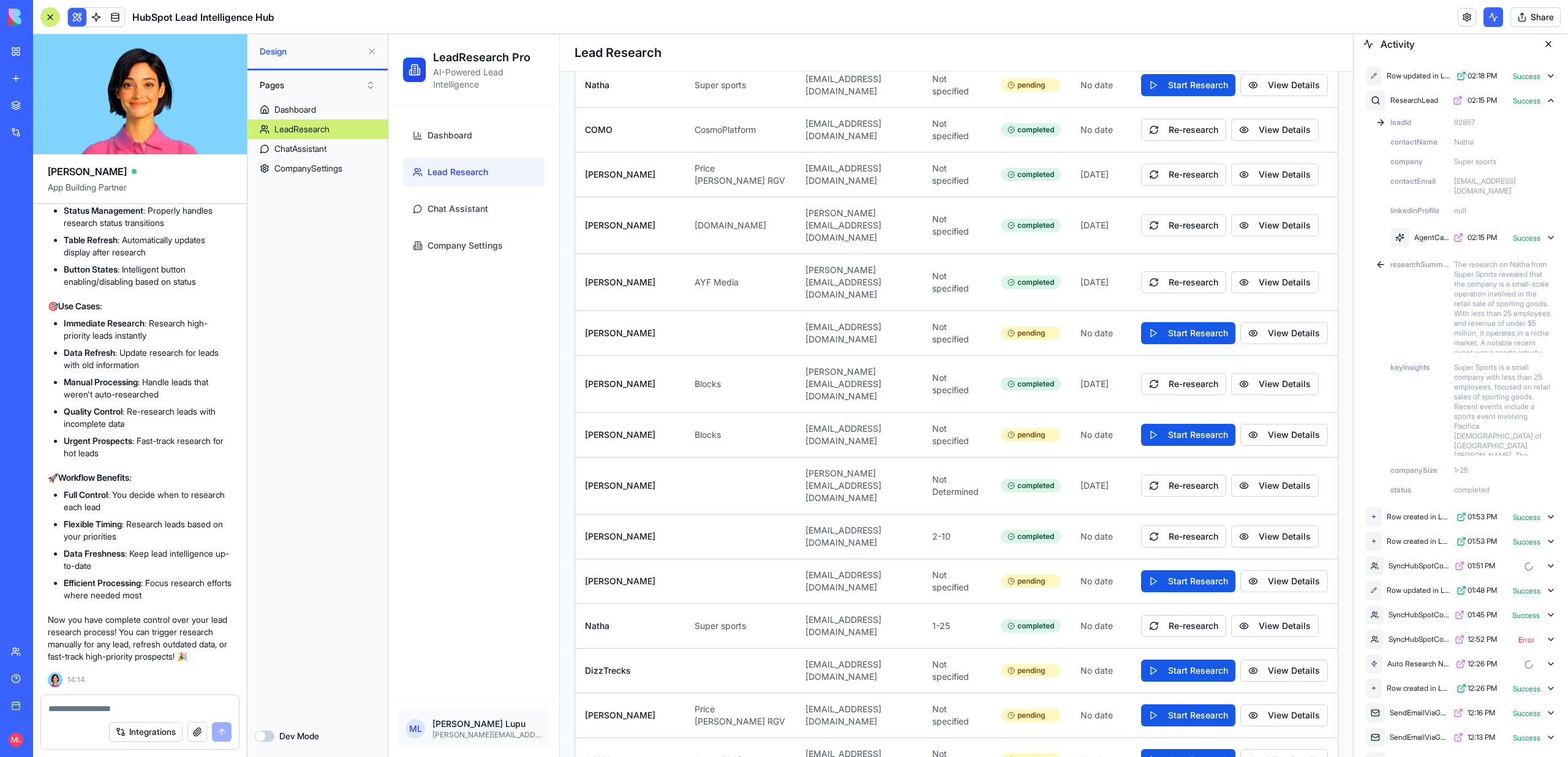
click at [160, 707] on textarea at bounding box center [140, 708] width 183 height 12
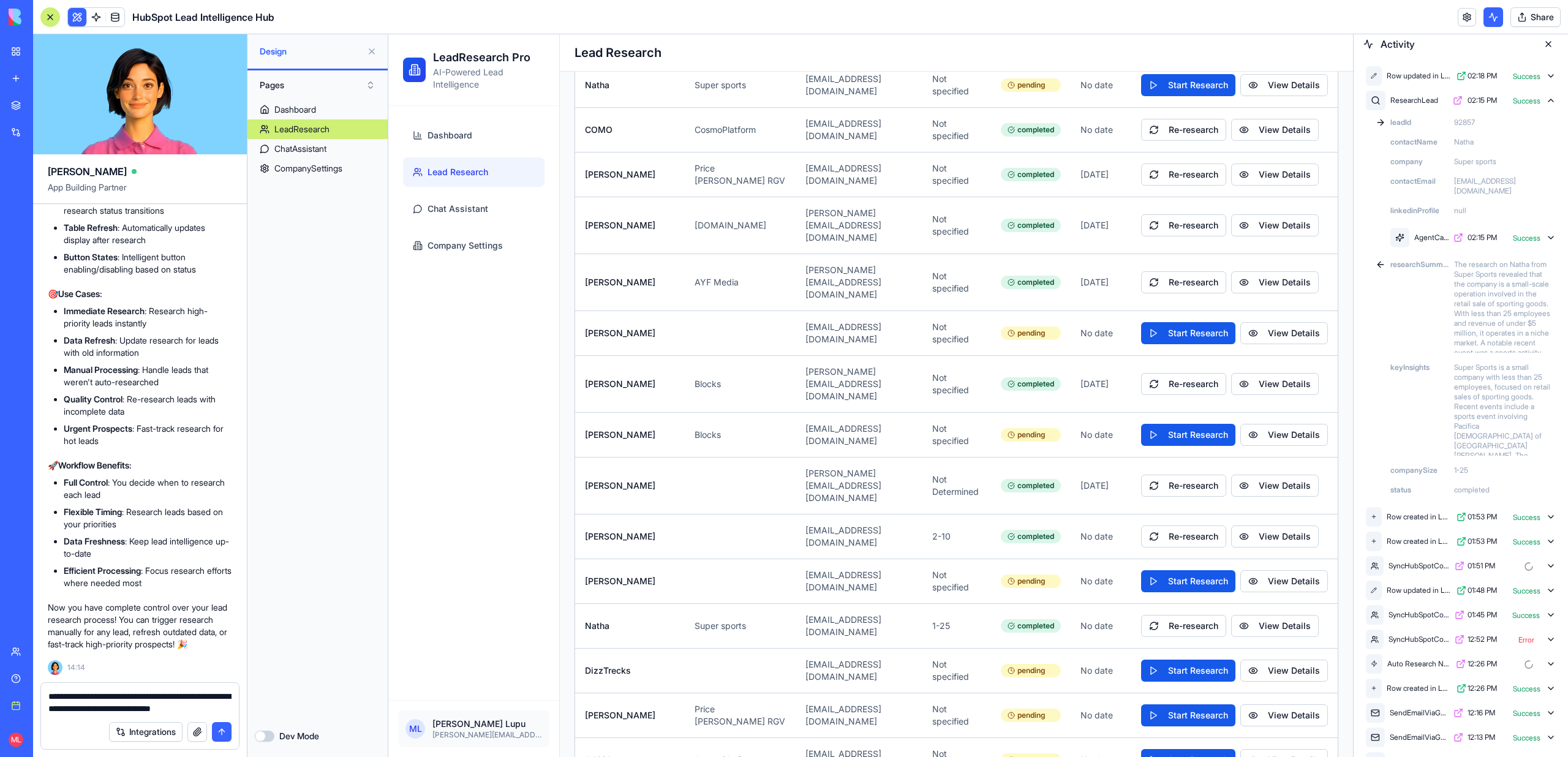
type textarea "**********"
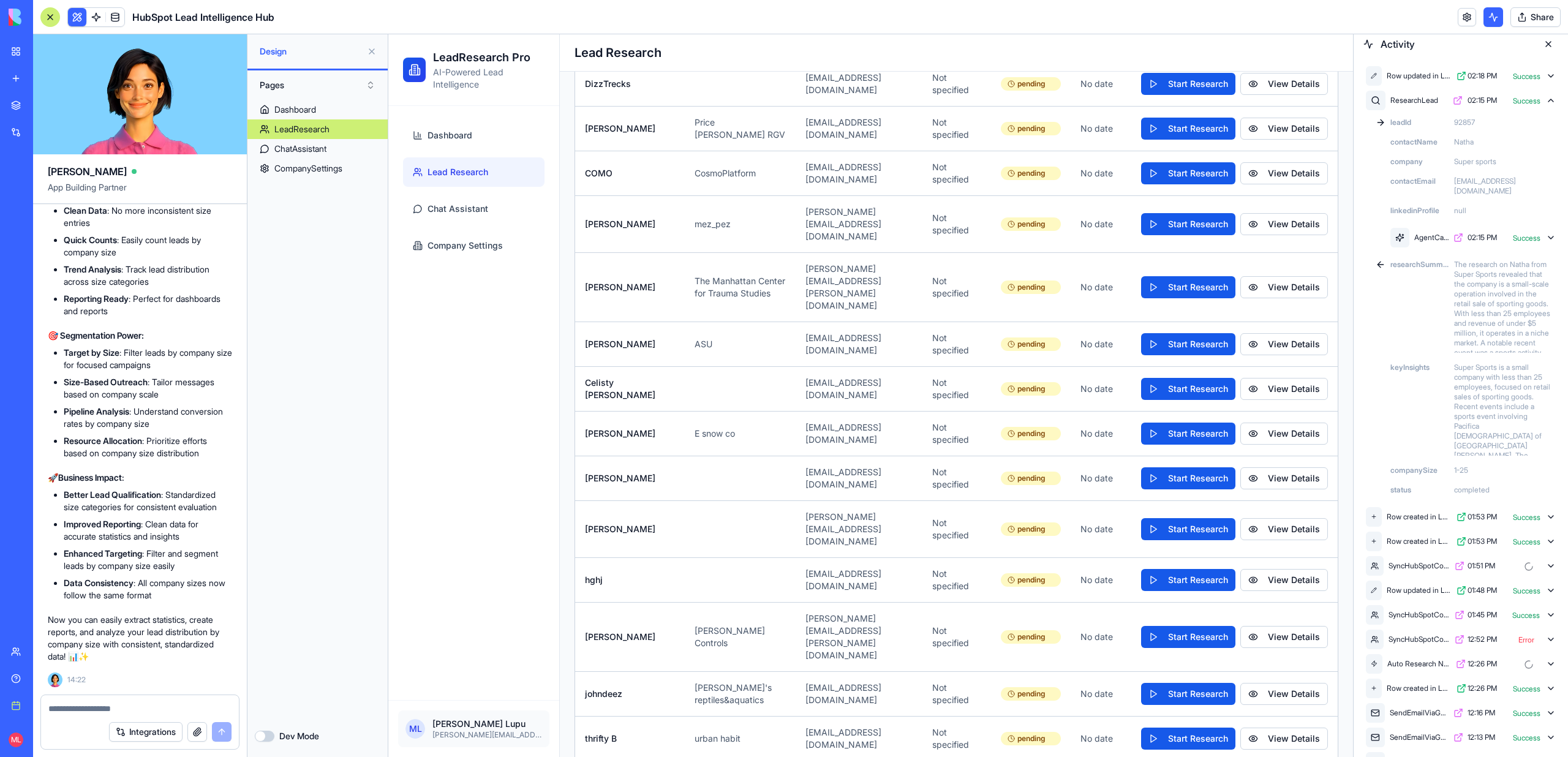
scroll to position [0, 0]
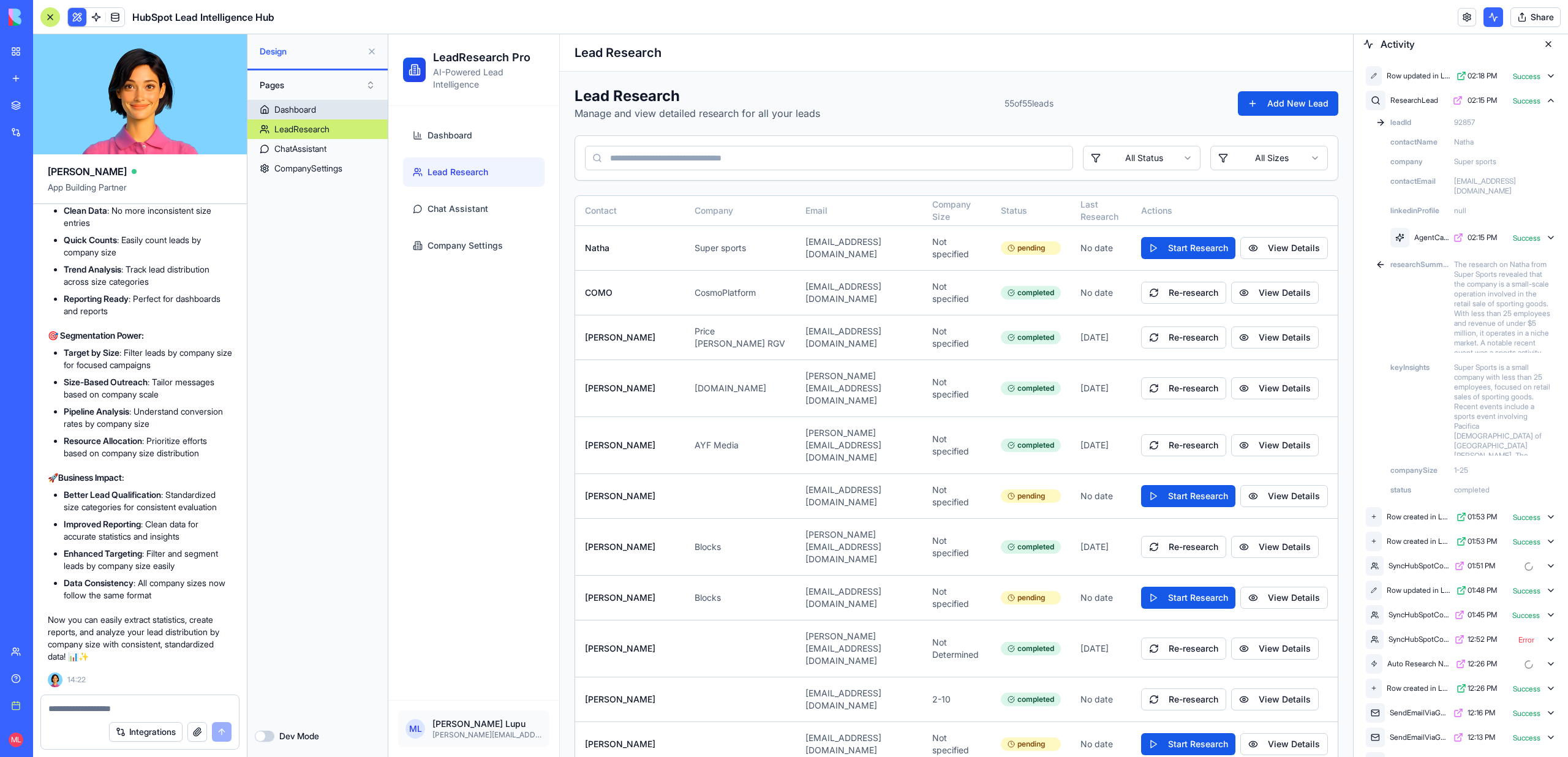
click at [272, 108] on link "Dashboard" at bounding box center [318, 109] width 141 height 19
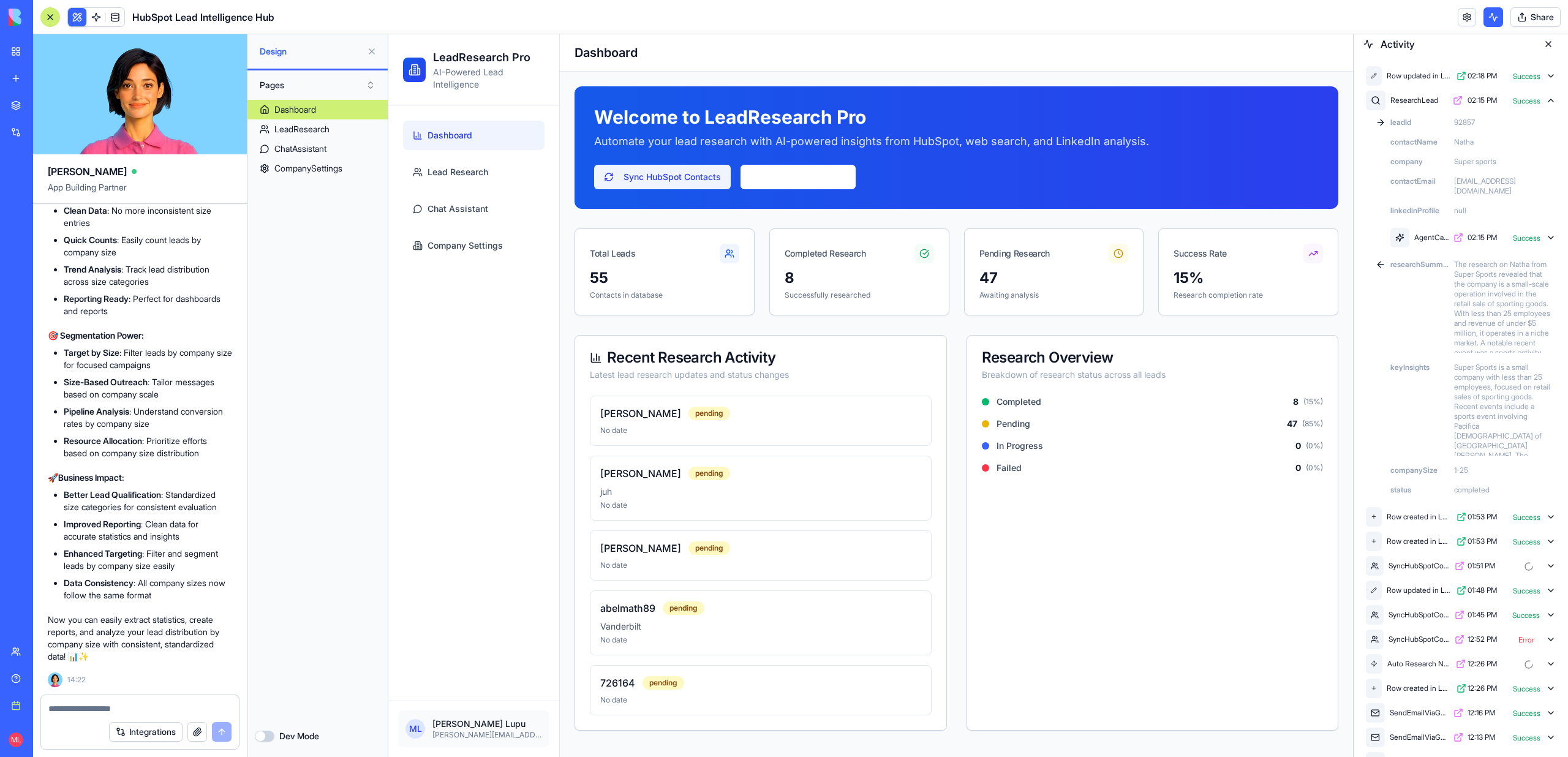
click at [701, 171] on button "Sync HubSpot Contacts" at bounding box center [662, 177] width 136 height 24
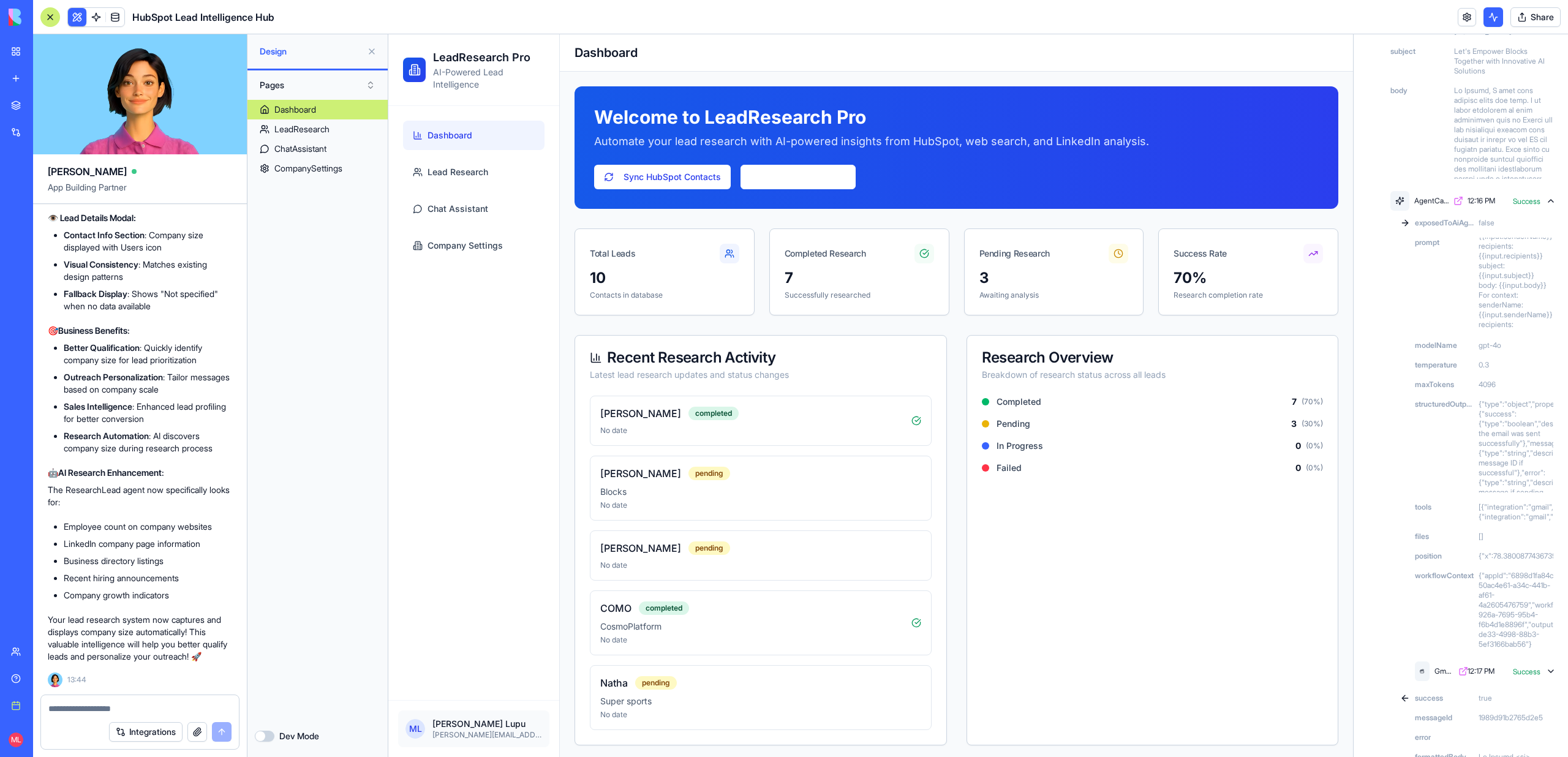
scroll to position [3, 0]
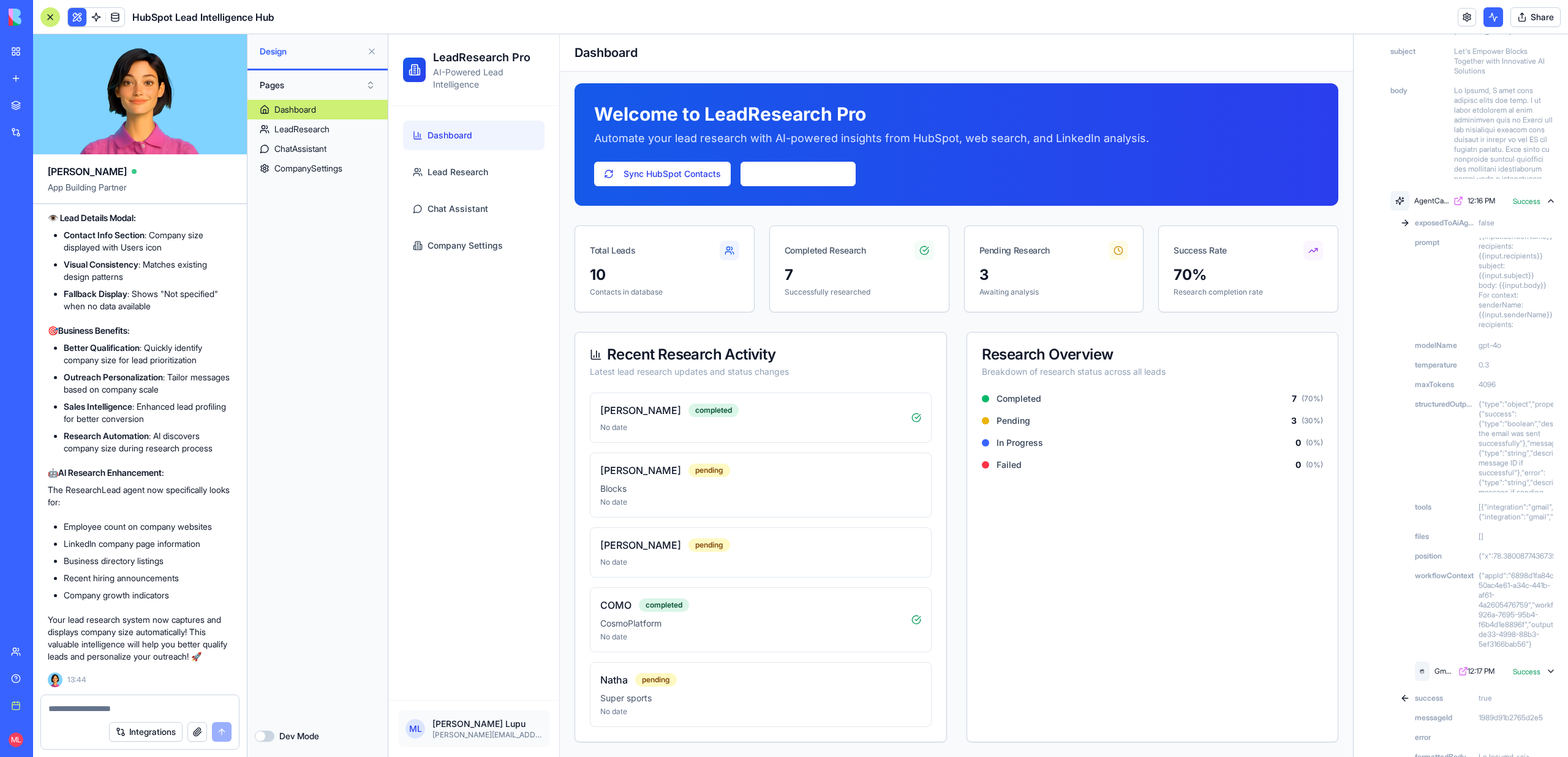
click at [110, 701] on div at bounding box center [139, 704] width 198 height 19
click at [110, 706] on textarea at bounding box center [140, 708] width 183 height 12
type textarea "*"
click at [98, 11] on link at bounding box center [96, 17] width 19 height 19
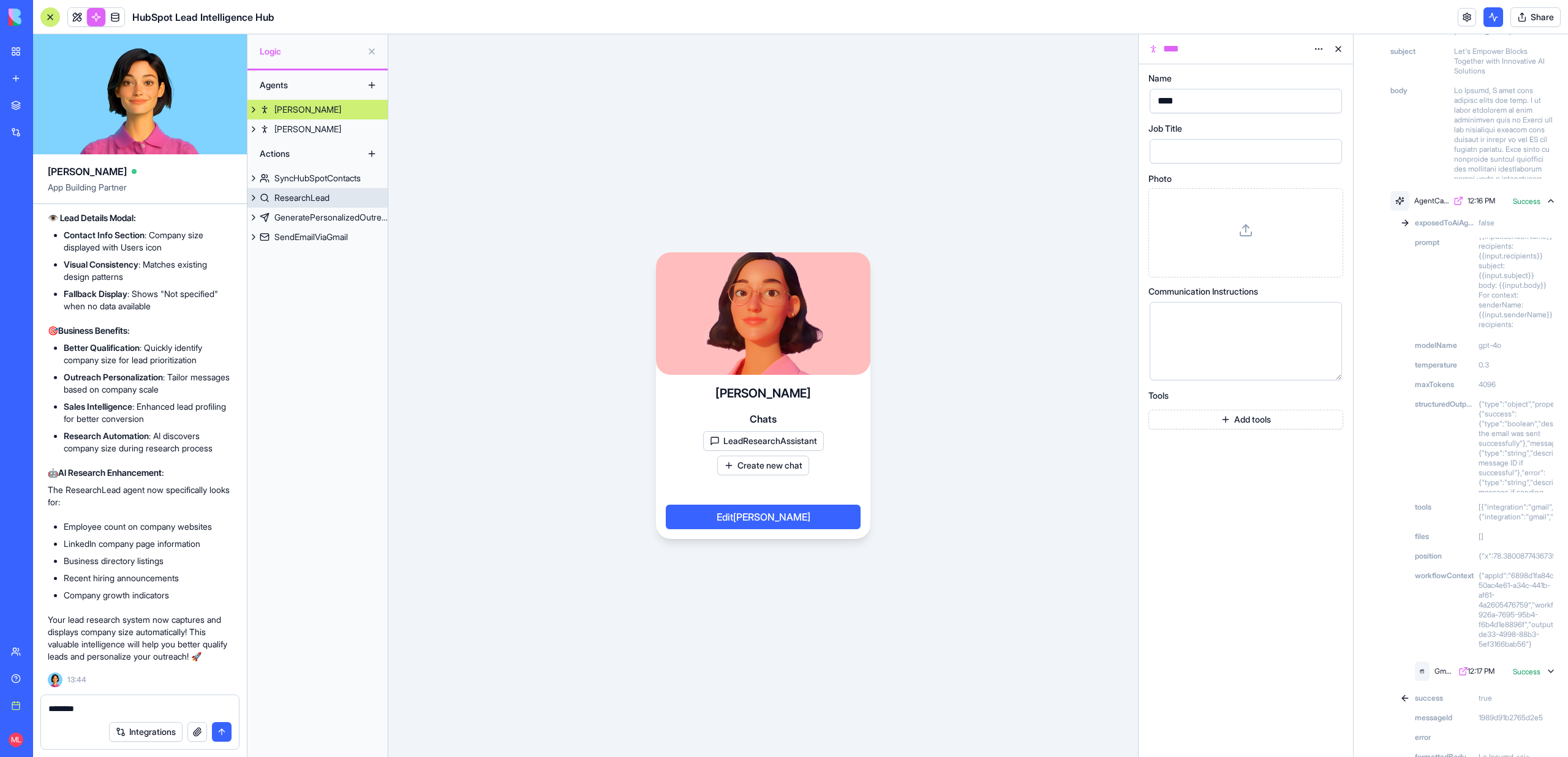
click at [298, 186] on link "SyncHubSpotContacts" at bounding box center [318, 178] width 141 height 19
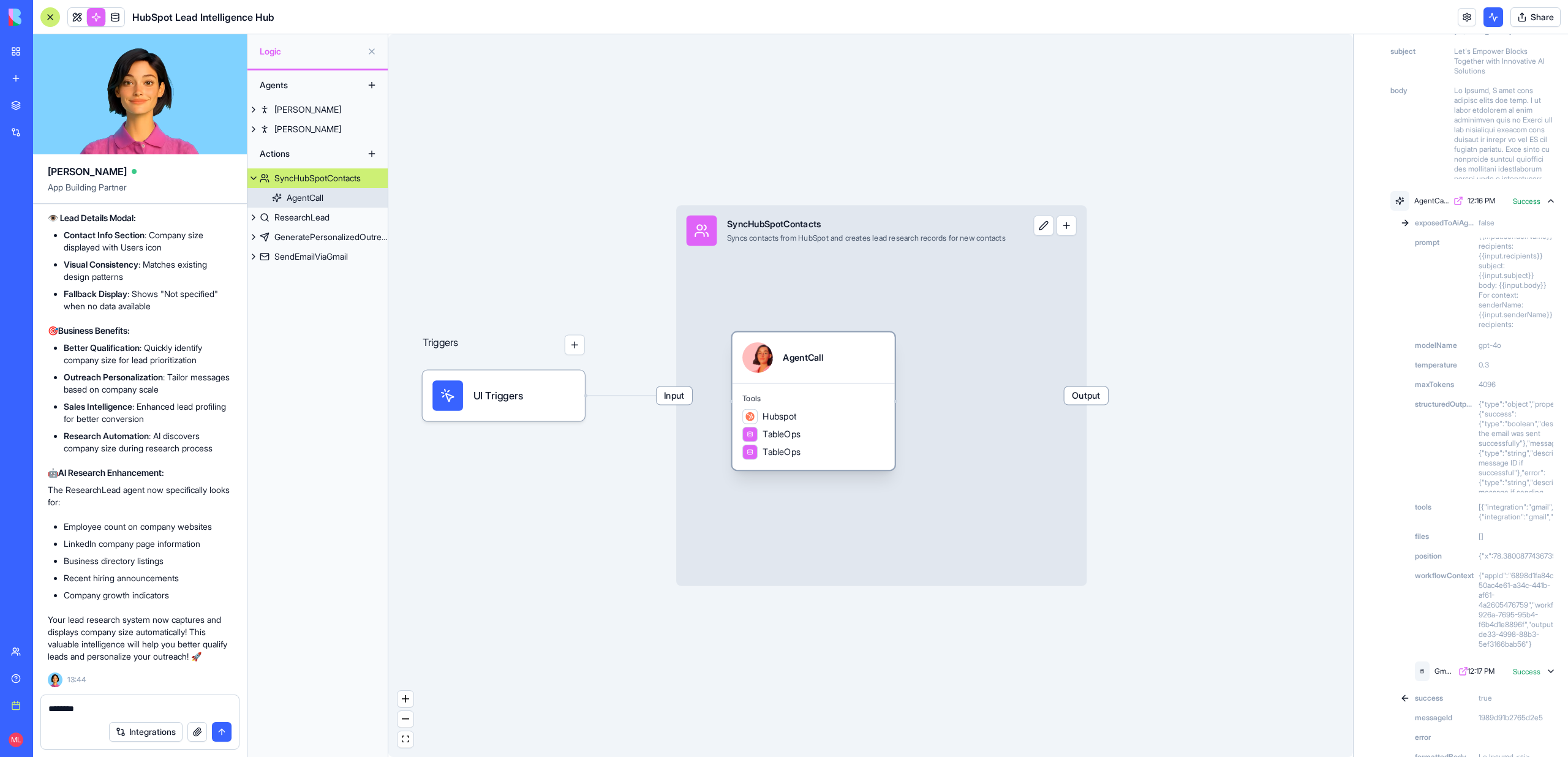
click at [798, 387] on div "Tools Hubspot TableOps TableOps" at bounding box center [813, 426] width 162 height 87
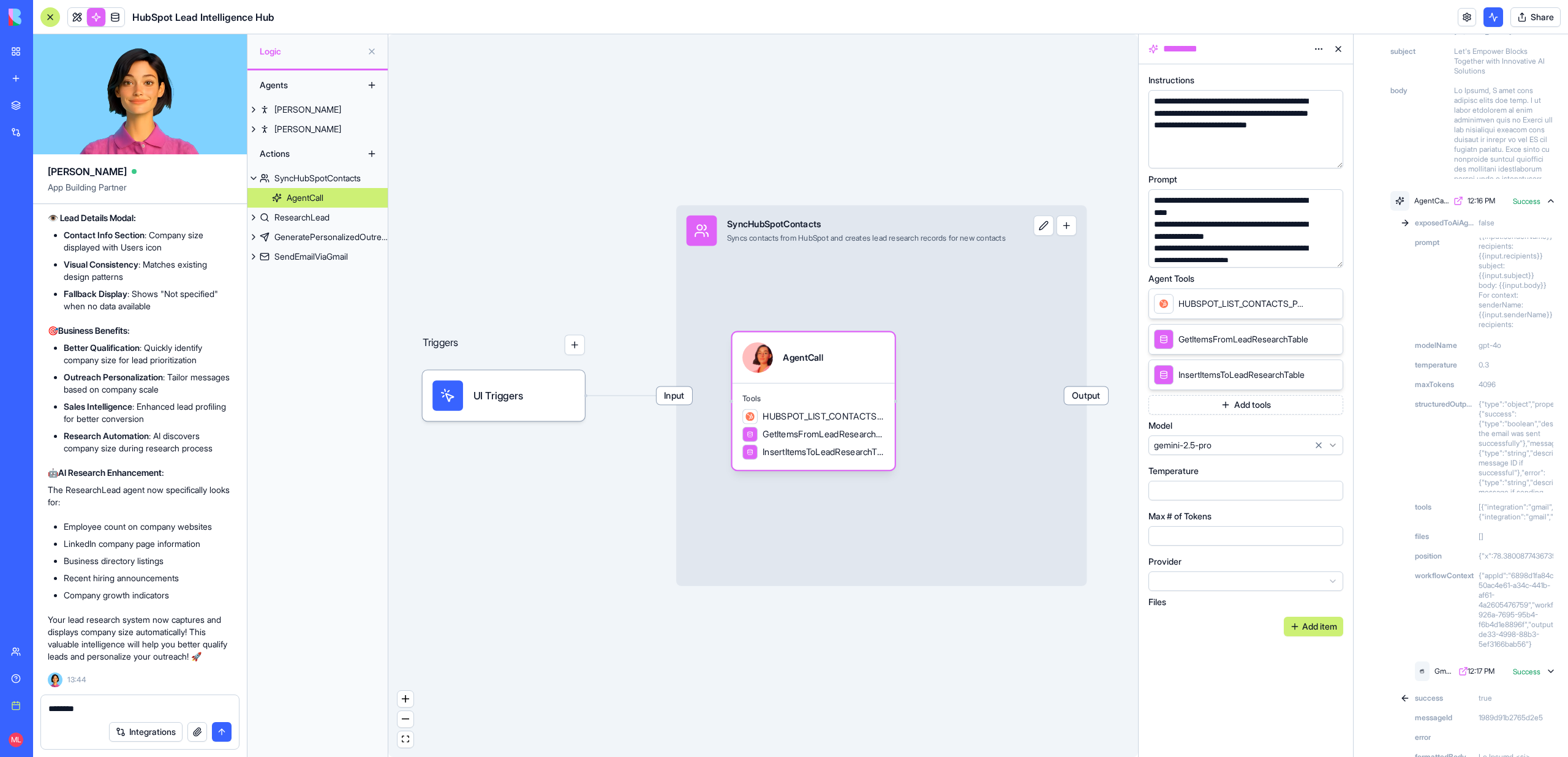
click at [1330, 255] on button "button" at bounding box center [1330, 255] width 19 height 19
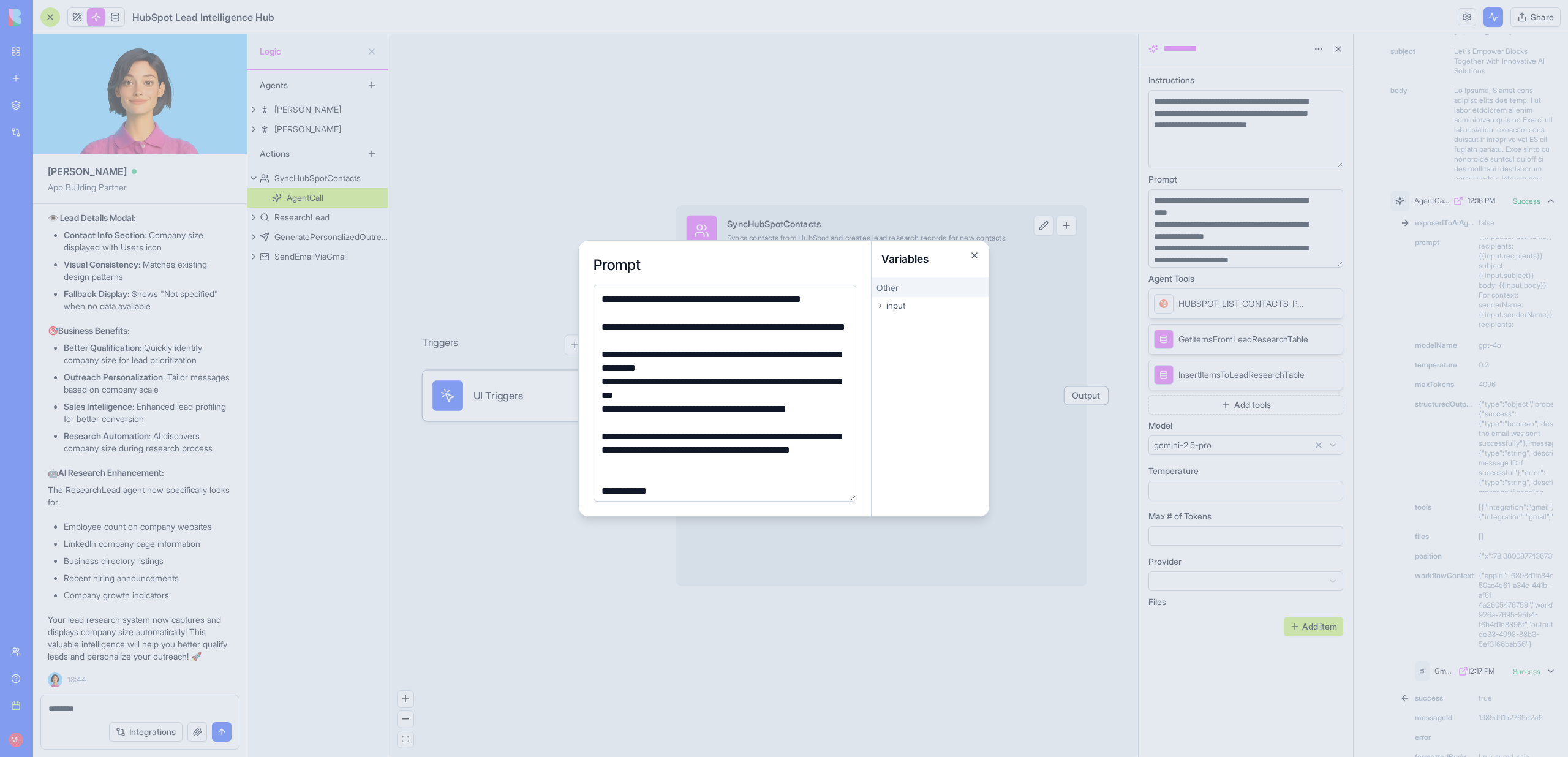
click at [708, 337] on div "**********" at bounding box center [723, 334] width 251 height 28
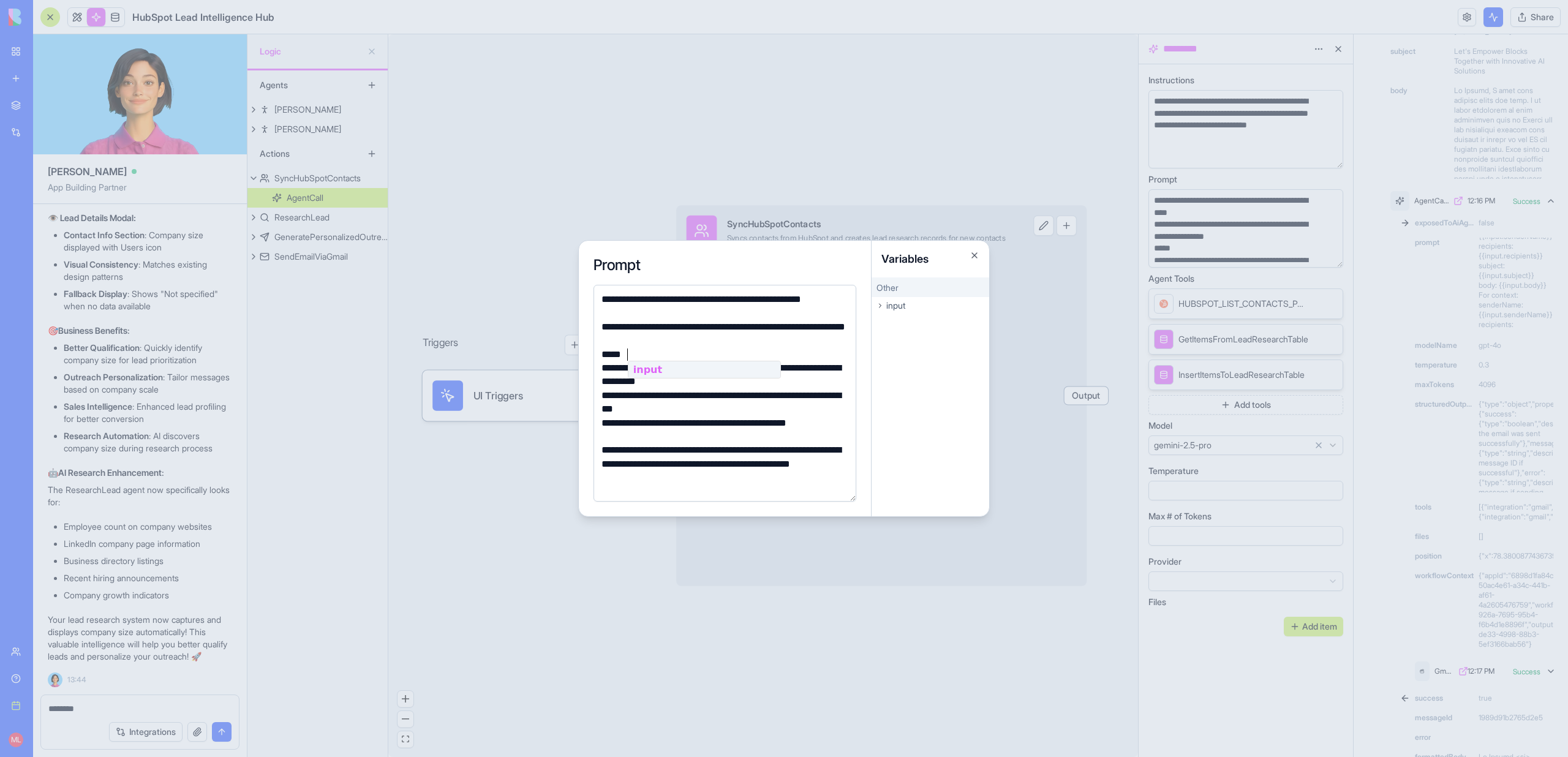
click at [662, 403] on div "**********" at bounding box center [723, 402] width 251 height 28
click at [607, 366] on div "**********" at bounding box center [723, 375] width 251 height 28
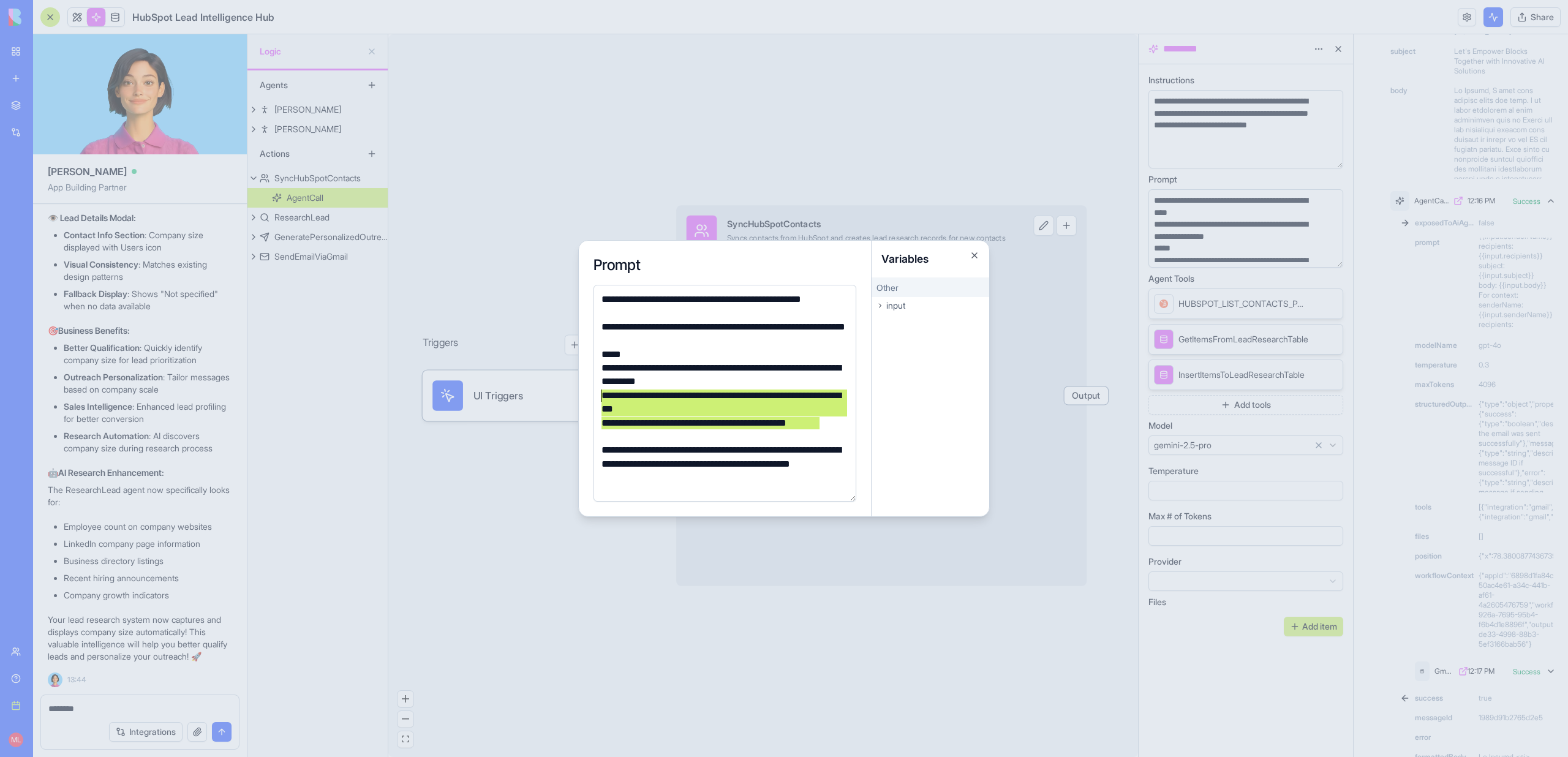
drag, startPoint x: 832, startPoint y: 423, endPoint x: 595, endPoint y: 394, distance: 238.8
click at [595, 394] on div "**********" at bounding box center [725, 393] width 263 height 217
click at [610, 367] on div "**********" at bounding box center [723, 375] width 251 height 28
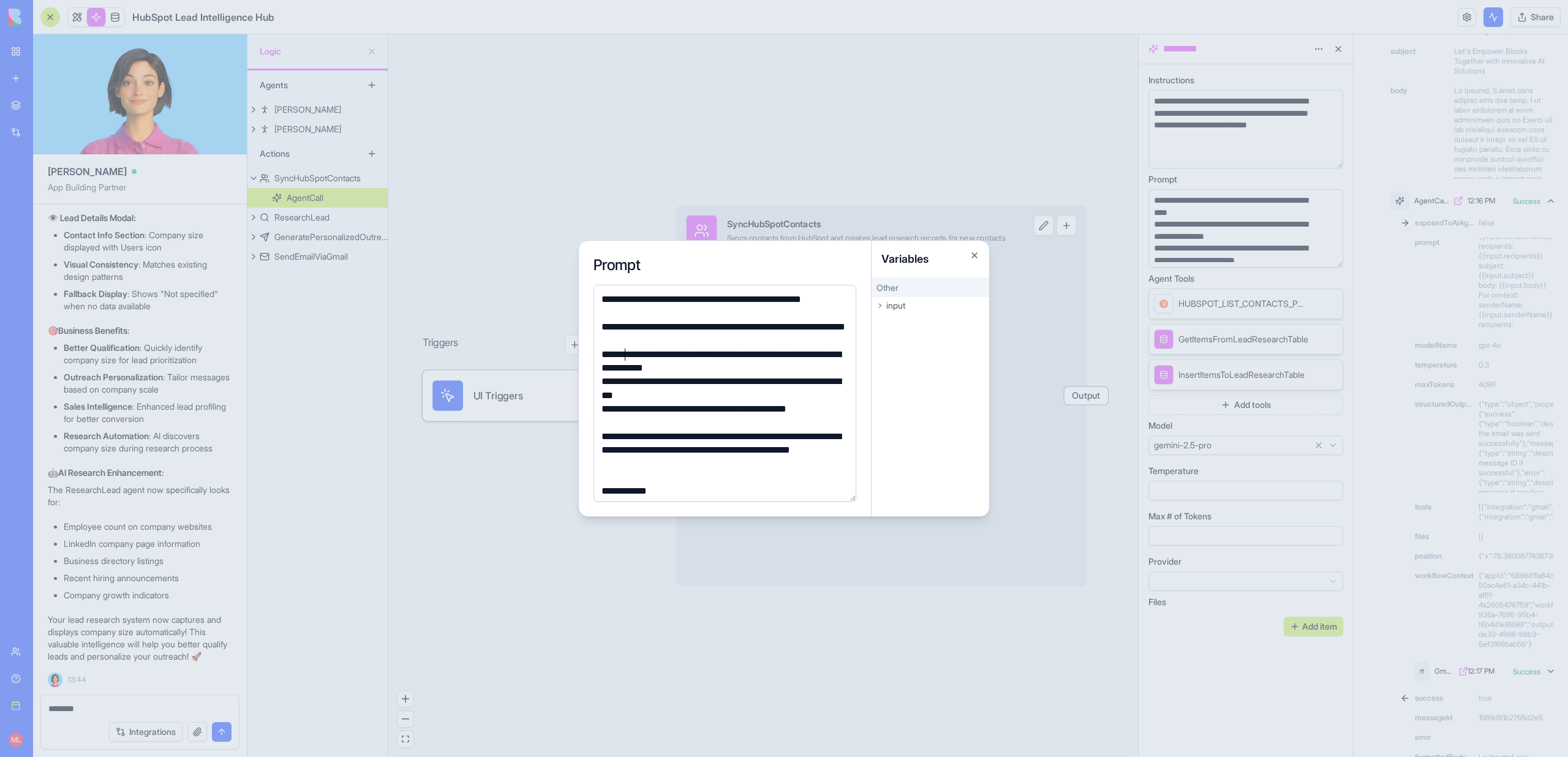
click at [719, 366] on div "**********" at bounding box center [723, 361] width 251 height 28
drag, startPoint x: 612, startPoint y: 380, endPoint x: 578, endPoint y: 380, distance: 34.0
click at [579, 380] on div "**********" at bounding box center [725, 378] width 293 height 275
click at [611, 326] on div "**********" at bounding box center [723, 334] width 251 height 28
click at [605, 357] on div "**********" at bounding box center [723, 361] width 251 height 28
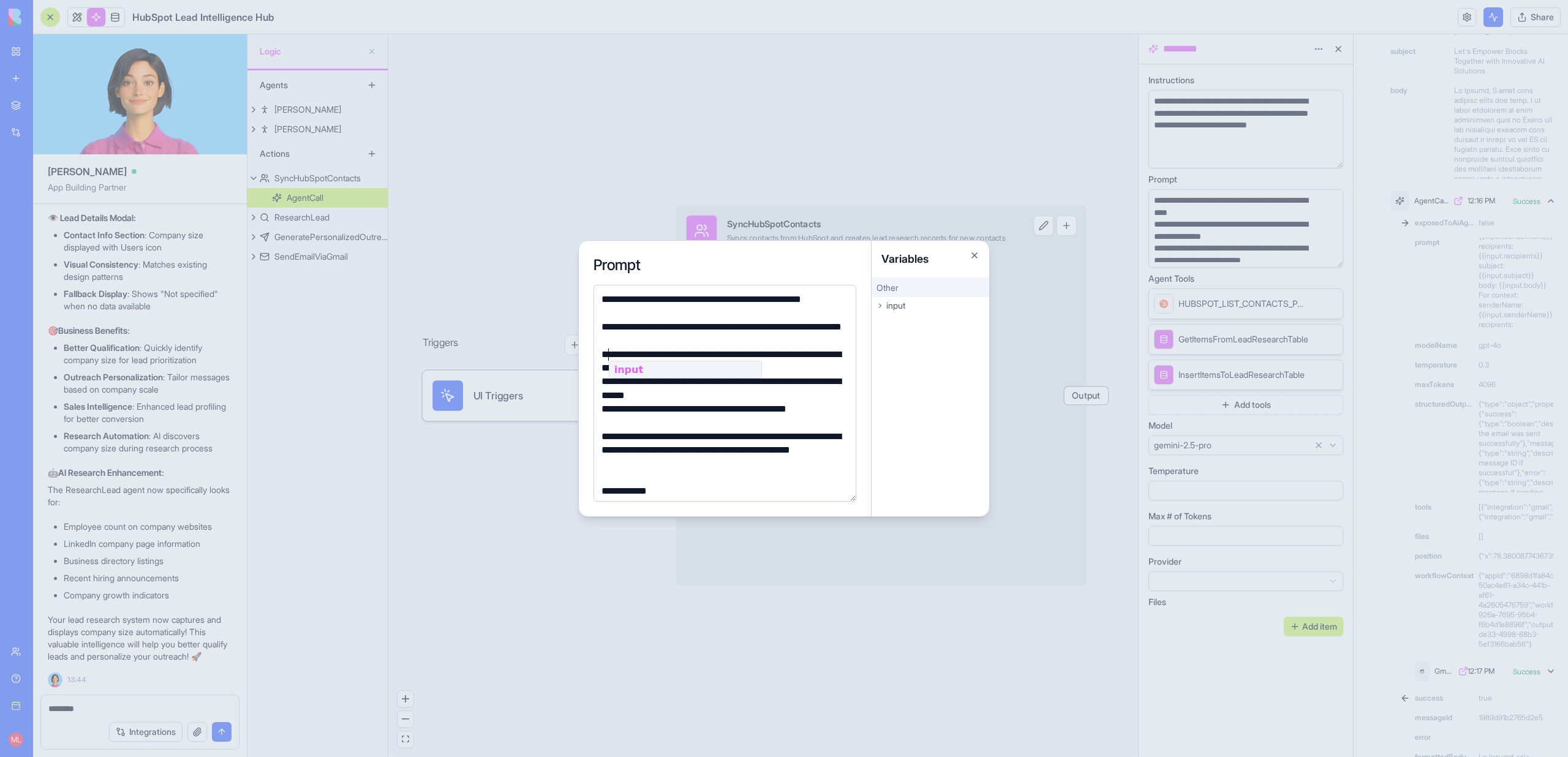
click at [597, 387] on div "**********" at bounding box center [725, 393] width 263 height 217
click at [674, 362] on div "**********" at bounding box center [723, 361] width 251 height 28
click at [613, 410] on div "**********" at bounding box center [723, 409] width 251 height 14
click at [688, 335] on div "**********" at bounding box center [723, 334] width 251 height 28
click at [610, 415] on div "**********" at bounding box center [723, 409] width 251 height 14
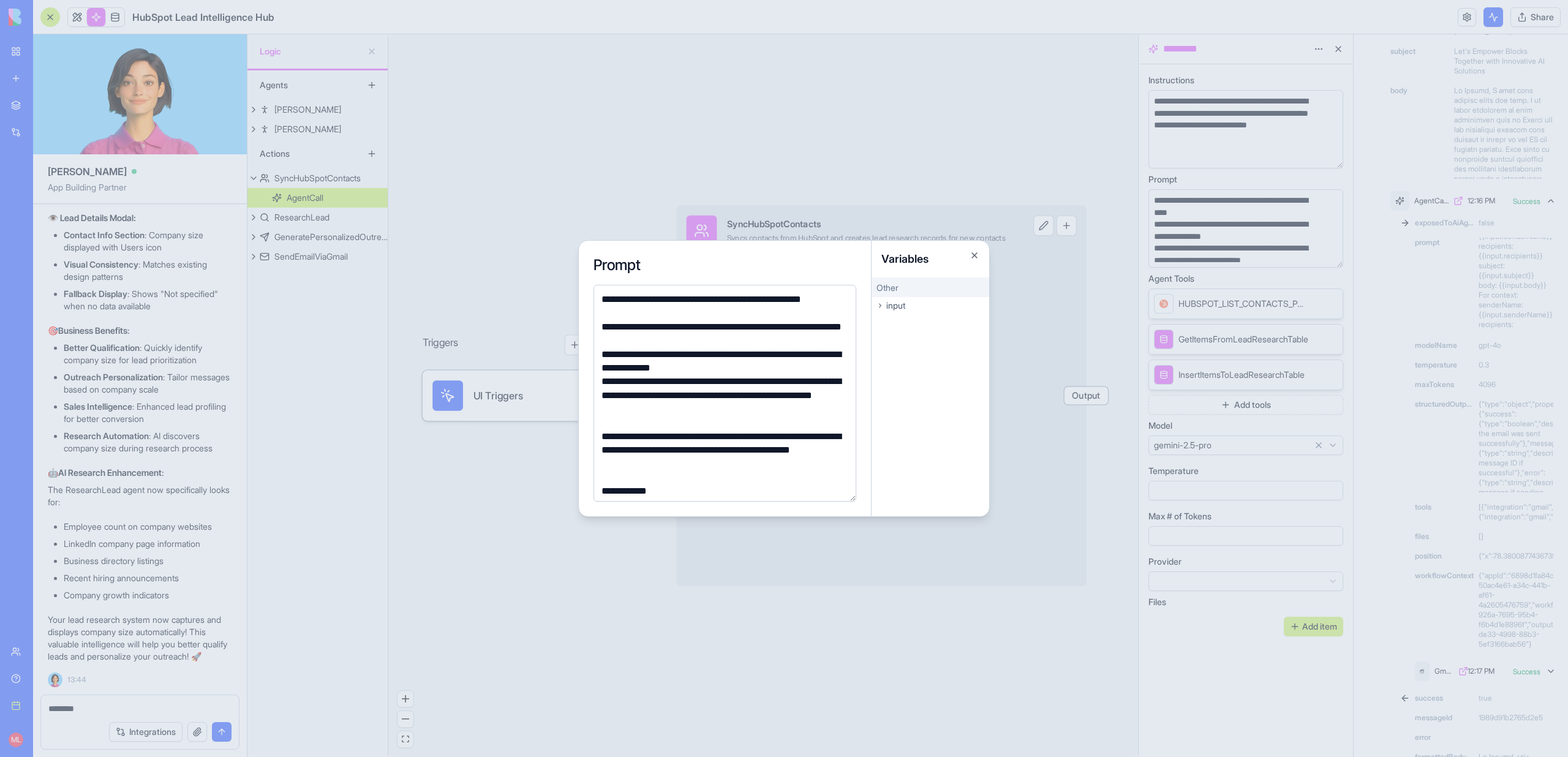
click at [522, 338] on div at bounding box center [784, 378] width 1568 height 757
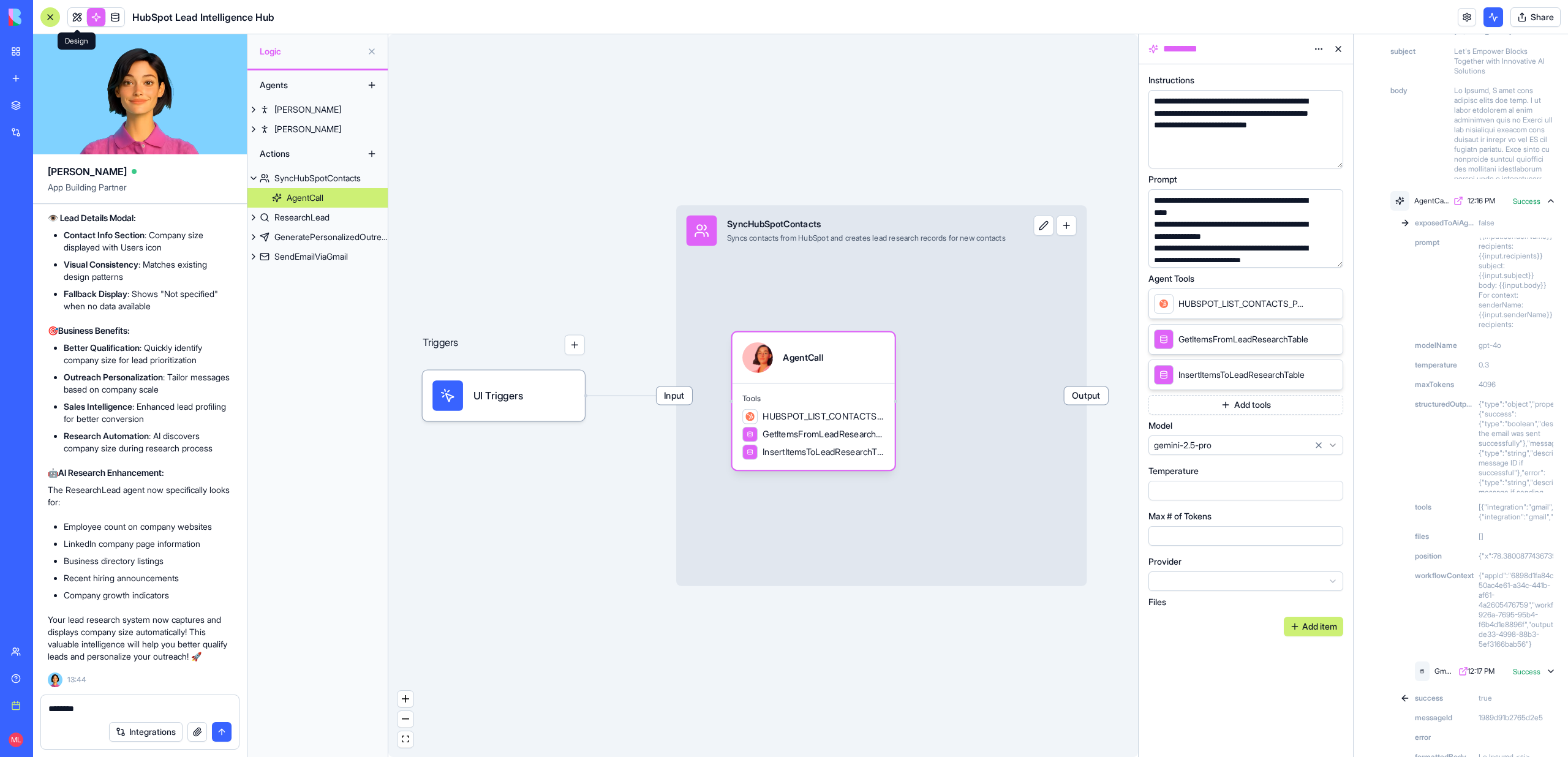
click at [71, 11] on link at bounding box center [77, 17] width 19 height 19
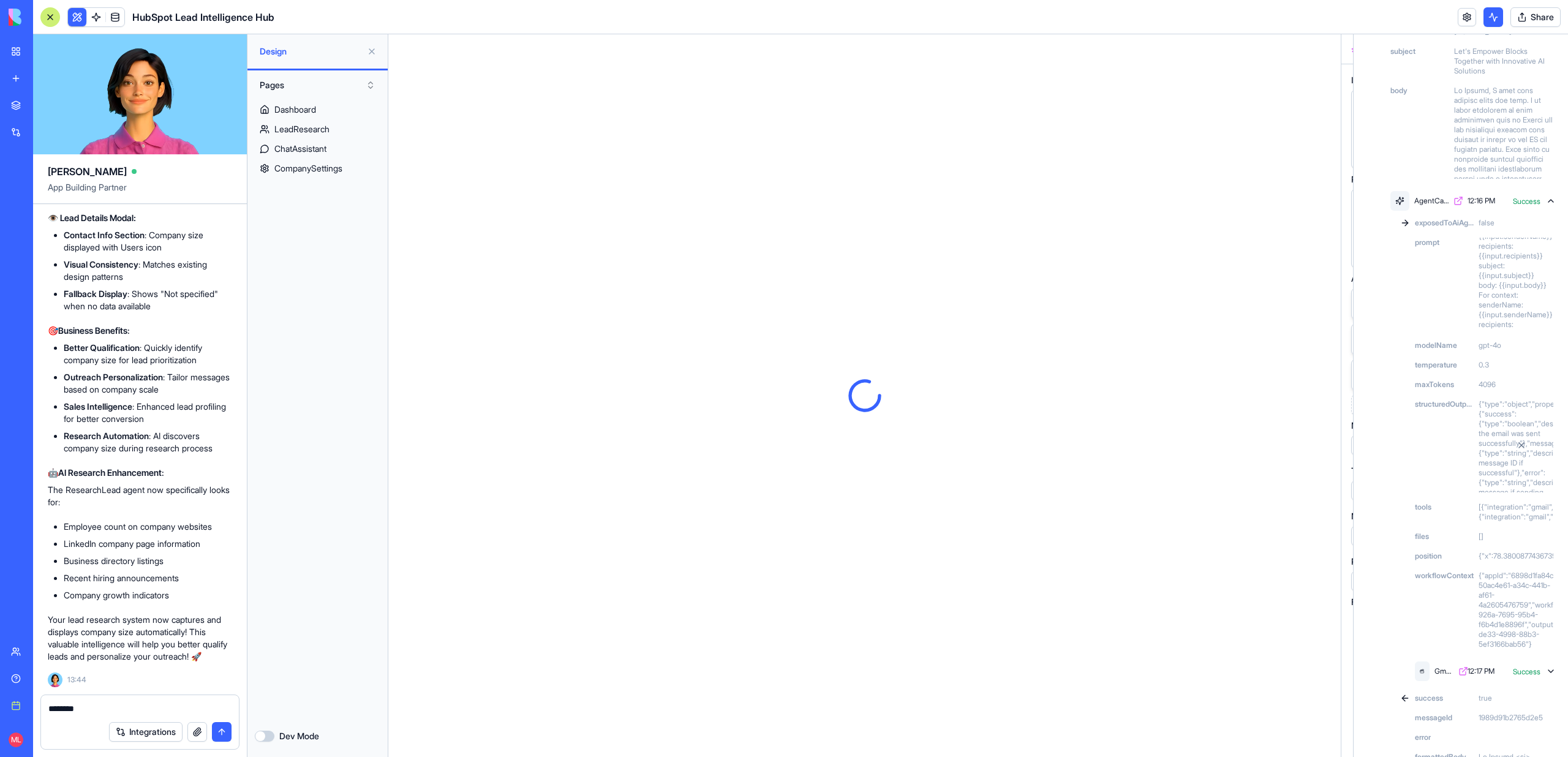
click at [373, 55] on button at bounding box center [371, 51] width 19 height 19
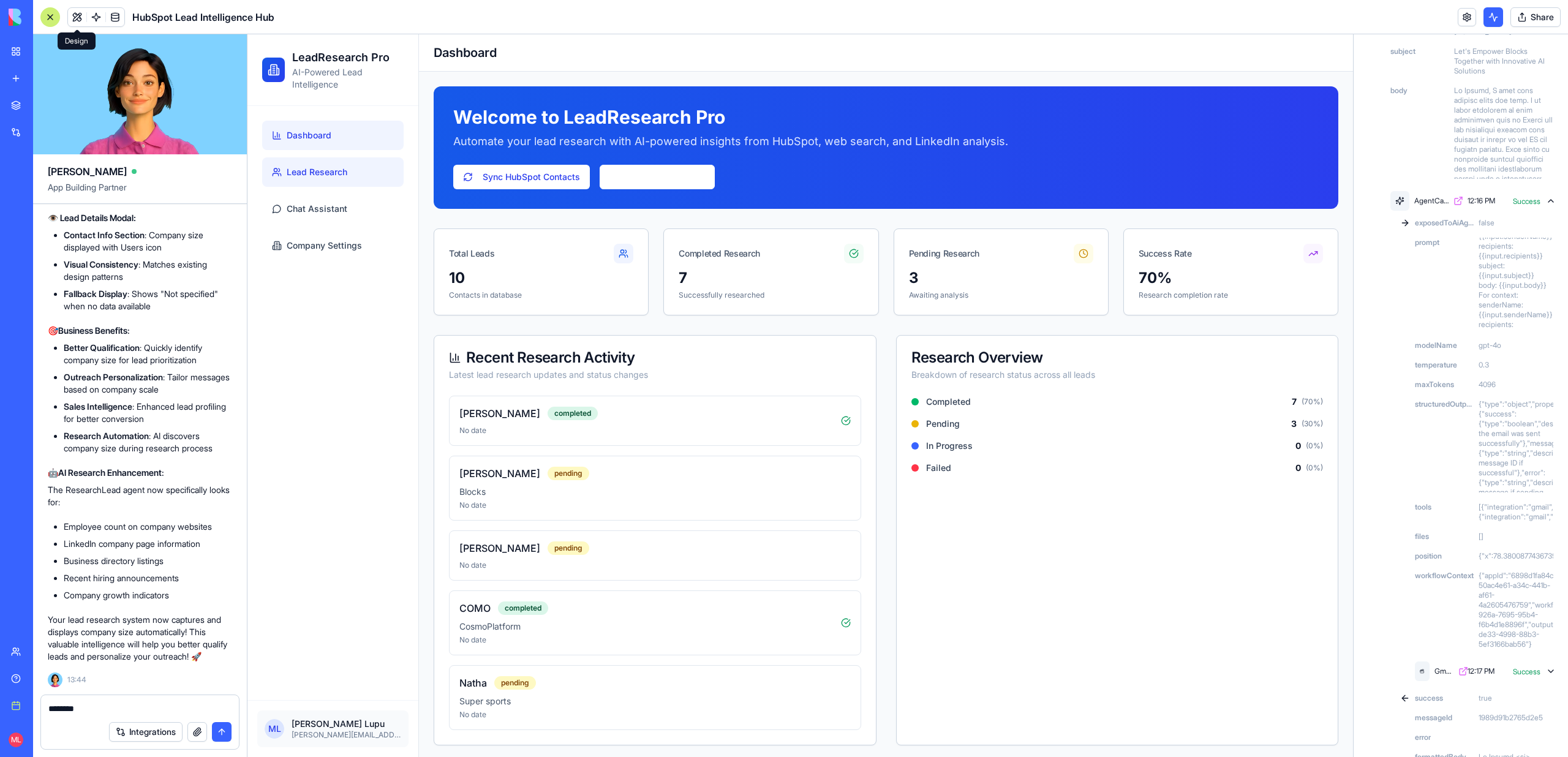
click at [296, 180] on link "Lead Research" at bounding box center [333, 172] width 141 height 29
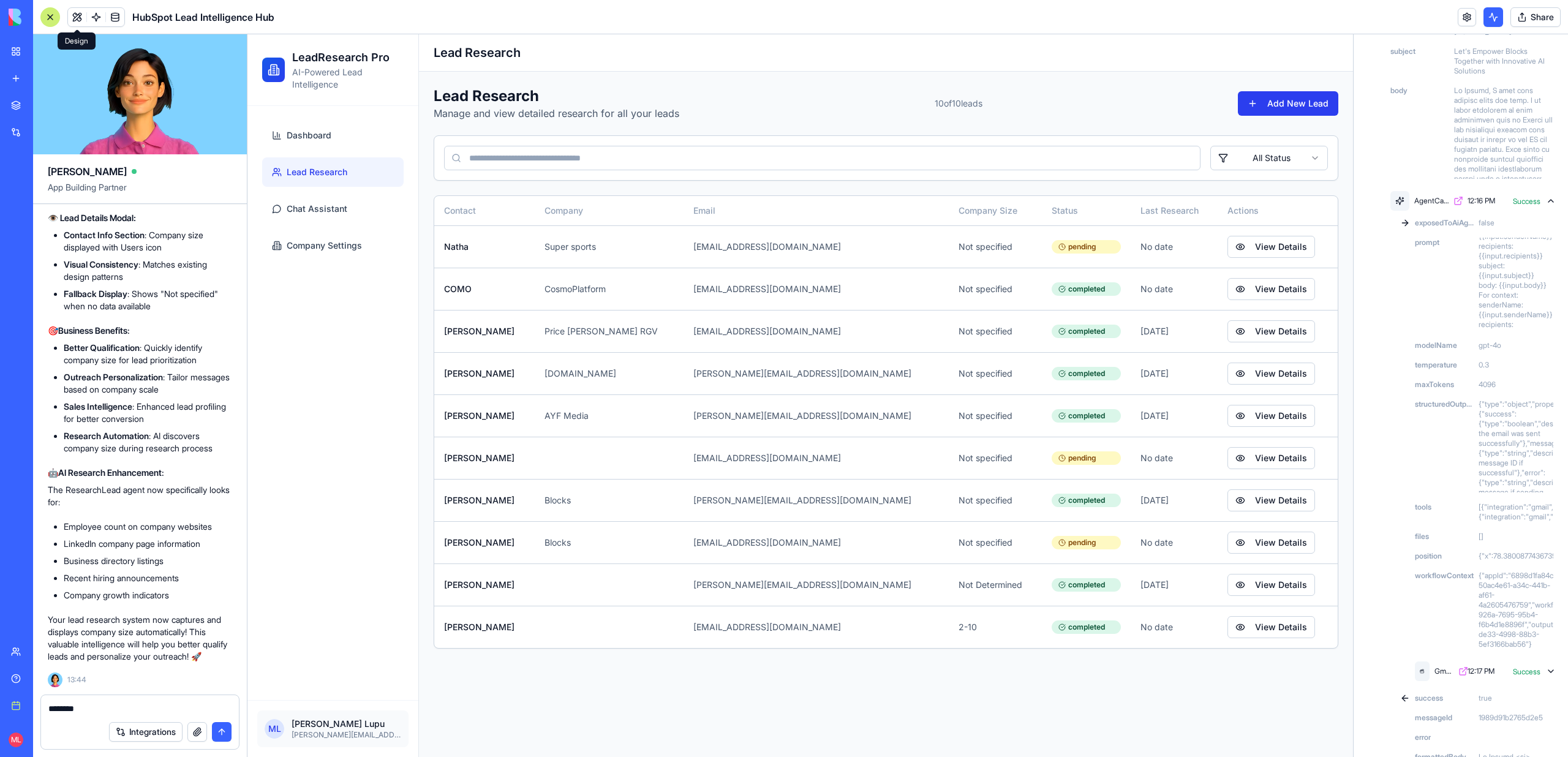
click at [1319, 101] on button "Add New Lead" at bounding box center [1288, 103] width 101 height 24
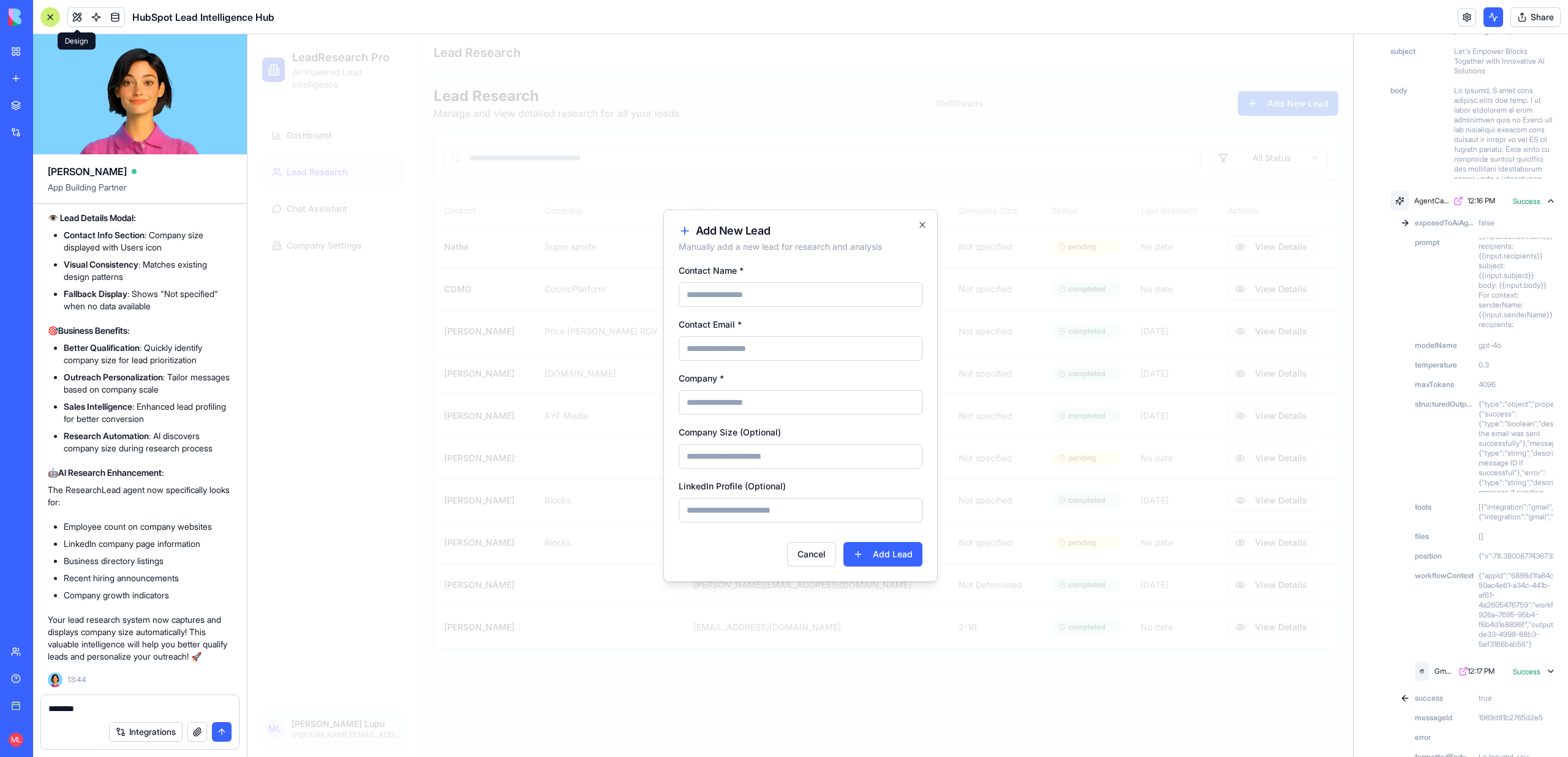
click at [1155, 77] on div at bounding box center [800, 395] width 1106 height 723
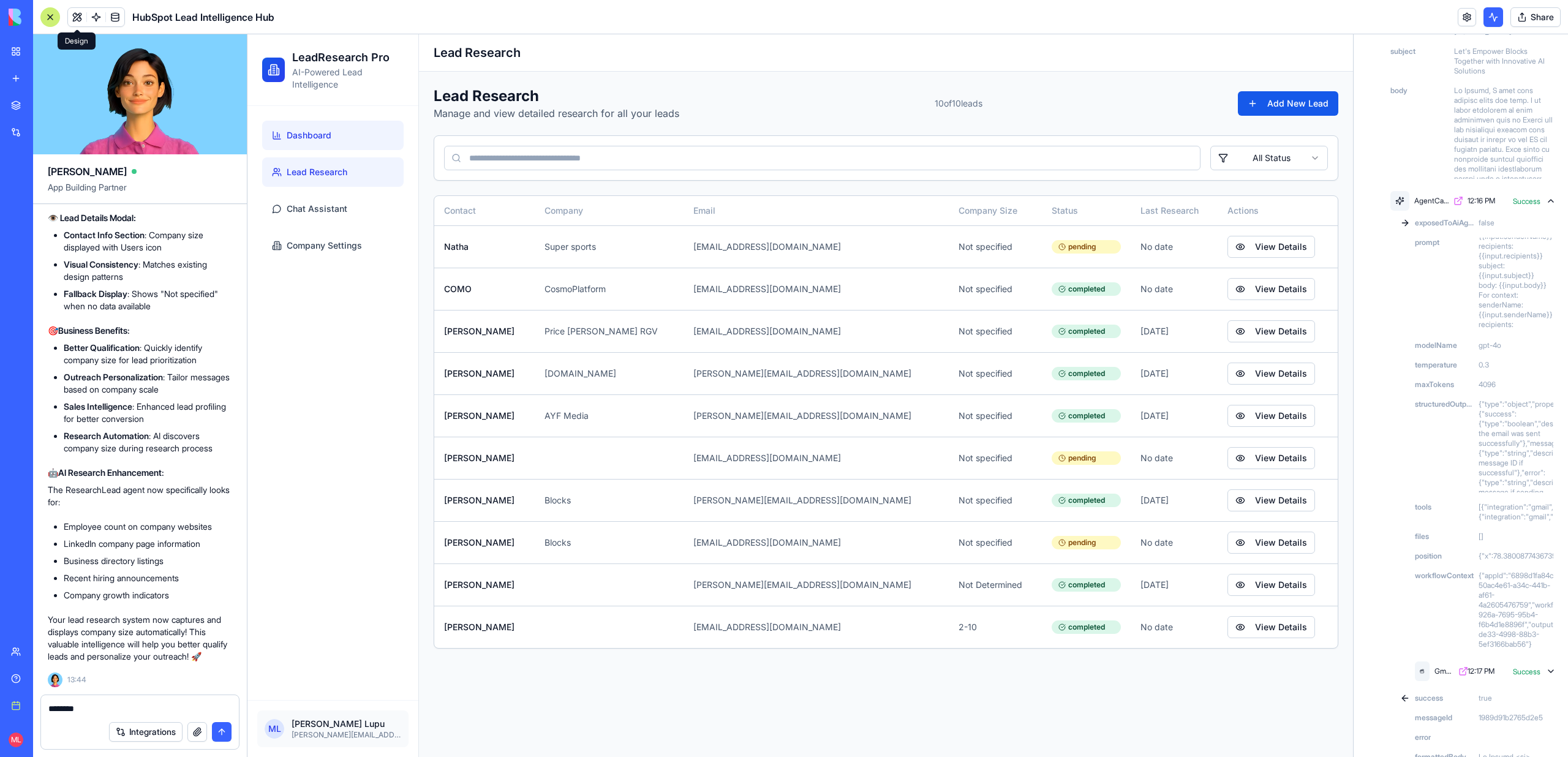
click at [353, 143] on link "Dashboard" at bounding box center [333, 135] width 141 height 29
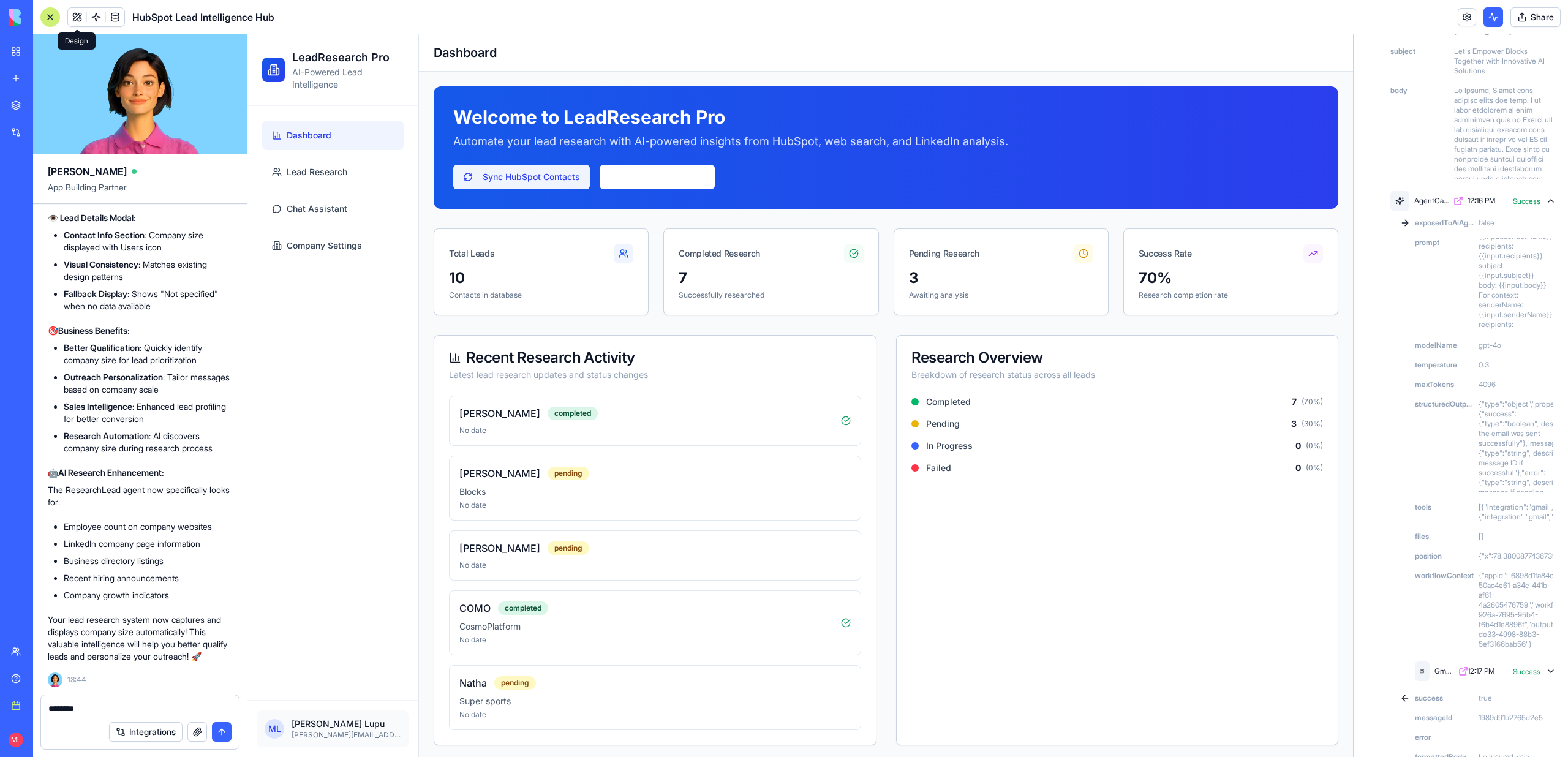
click at [537, 167] on button "Sync HubSpot Contacts" at bounding box center [521, 177] width 136 height 24
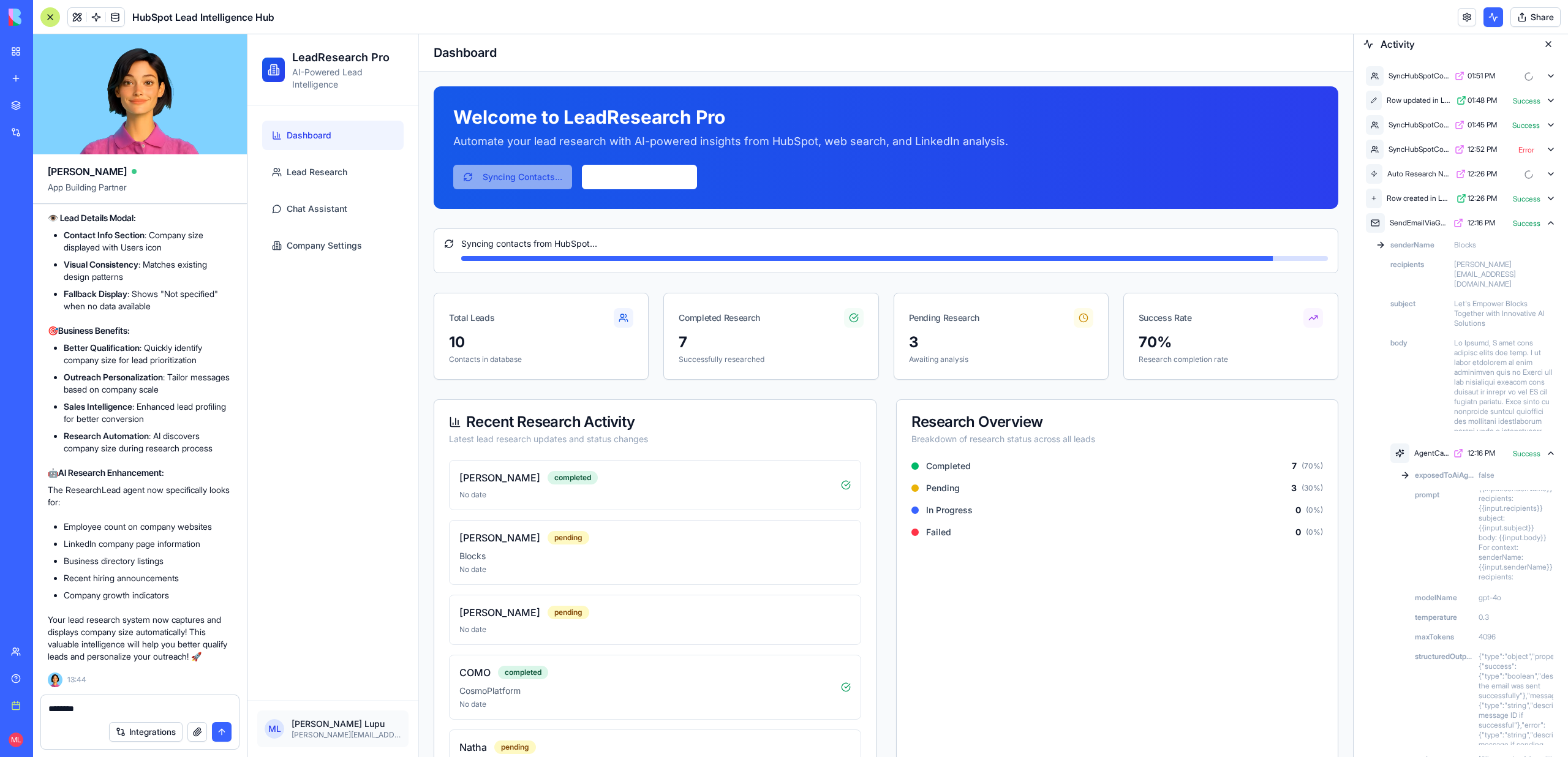
click at [1552, 75] on icon at bounding box center [1551, 76] width 10 height 10
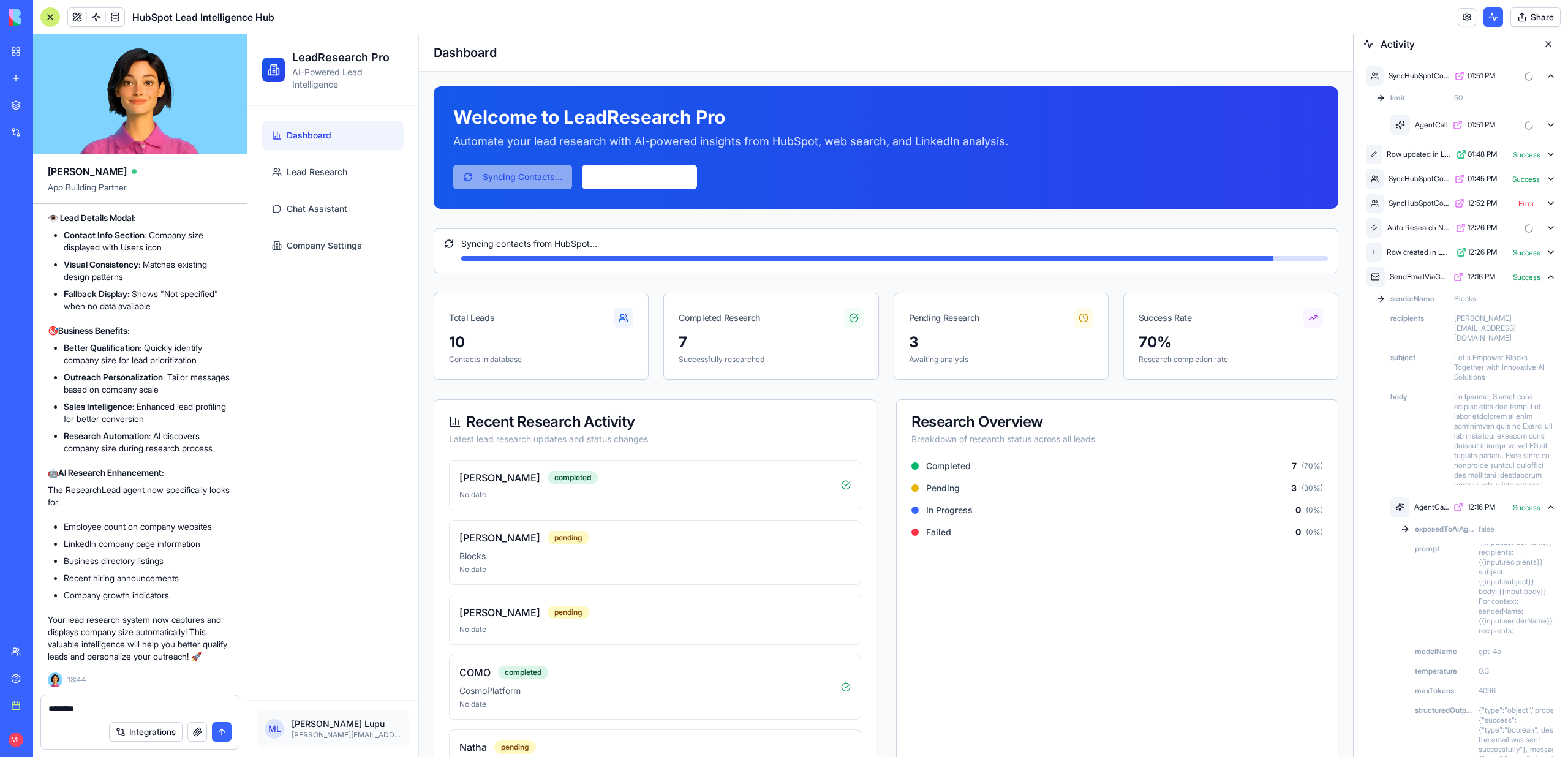
click at [1549, 121] on icon at bounding box center [1551, 125] width 10 height 10
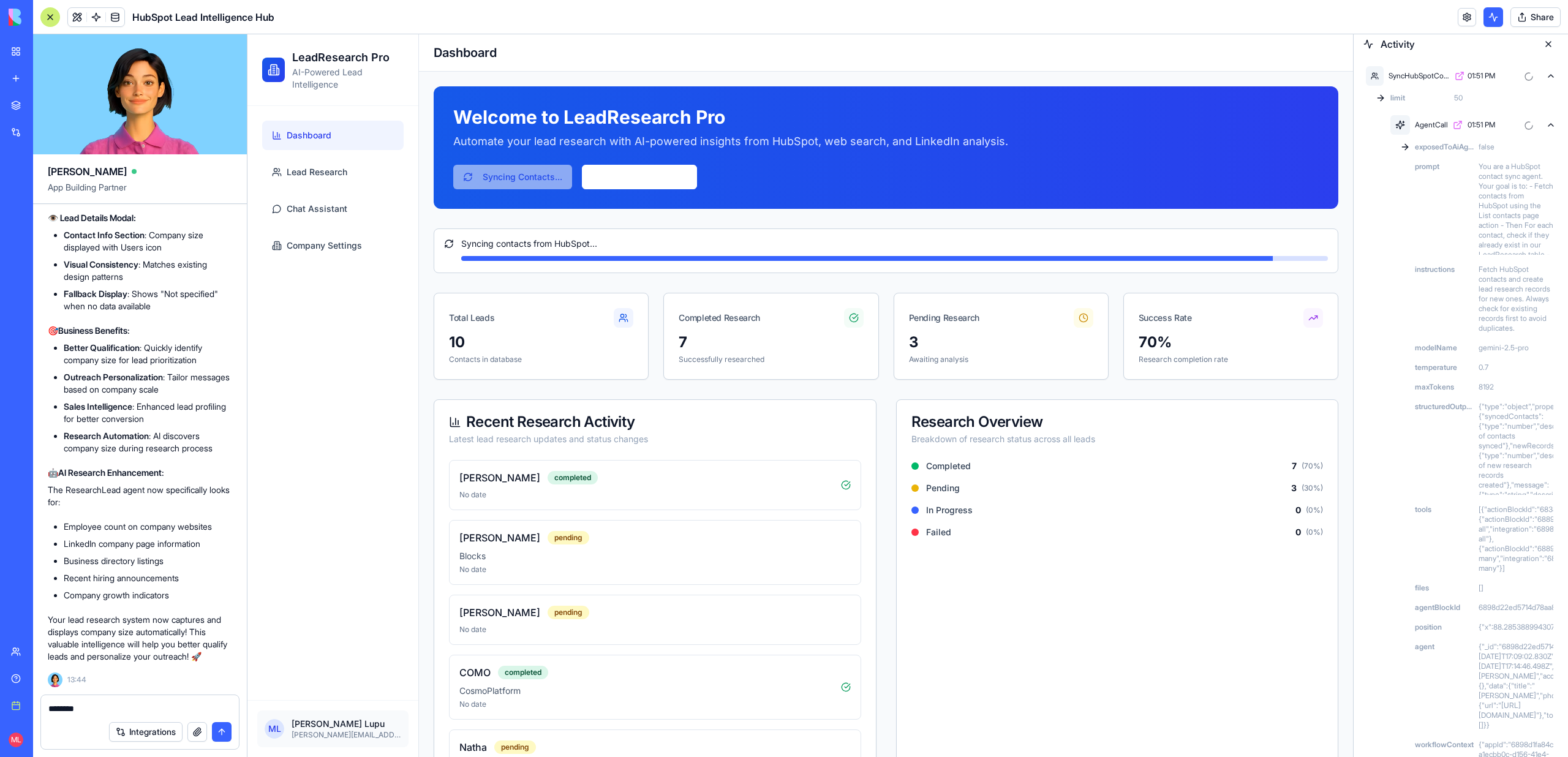
click at [1549, 122] on icon at bounding box center [1551, 125] width 10 height 10
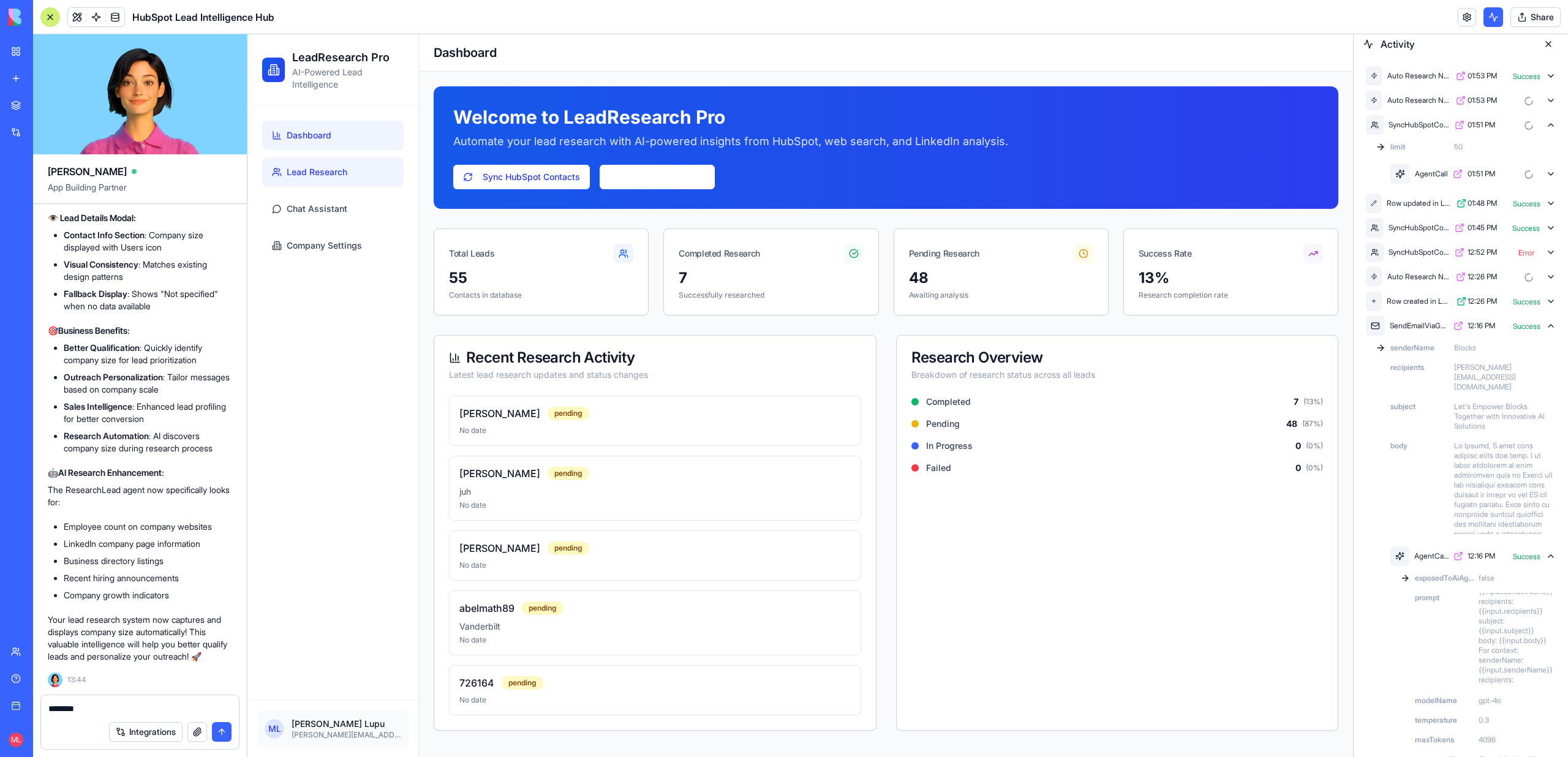
click at [363, 166] on link "Lead Research" at bounding box center [333, 172] width 141 height 29
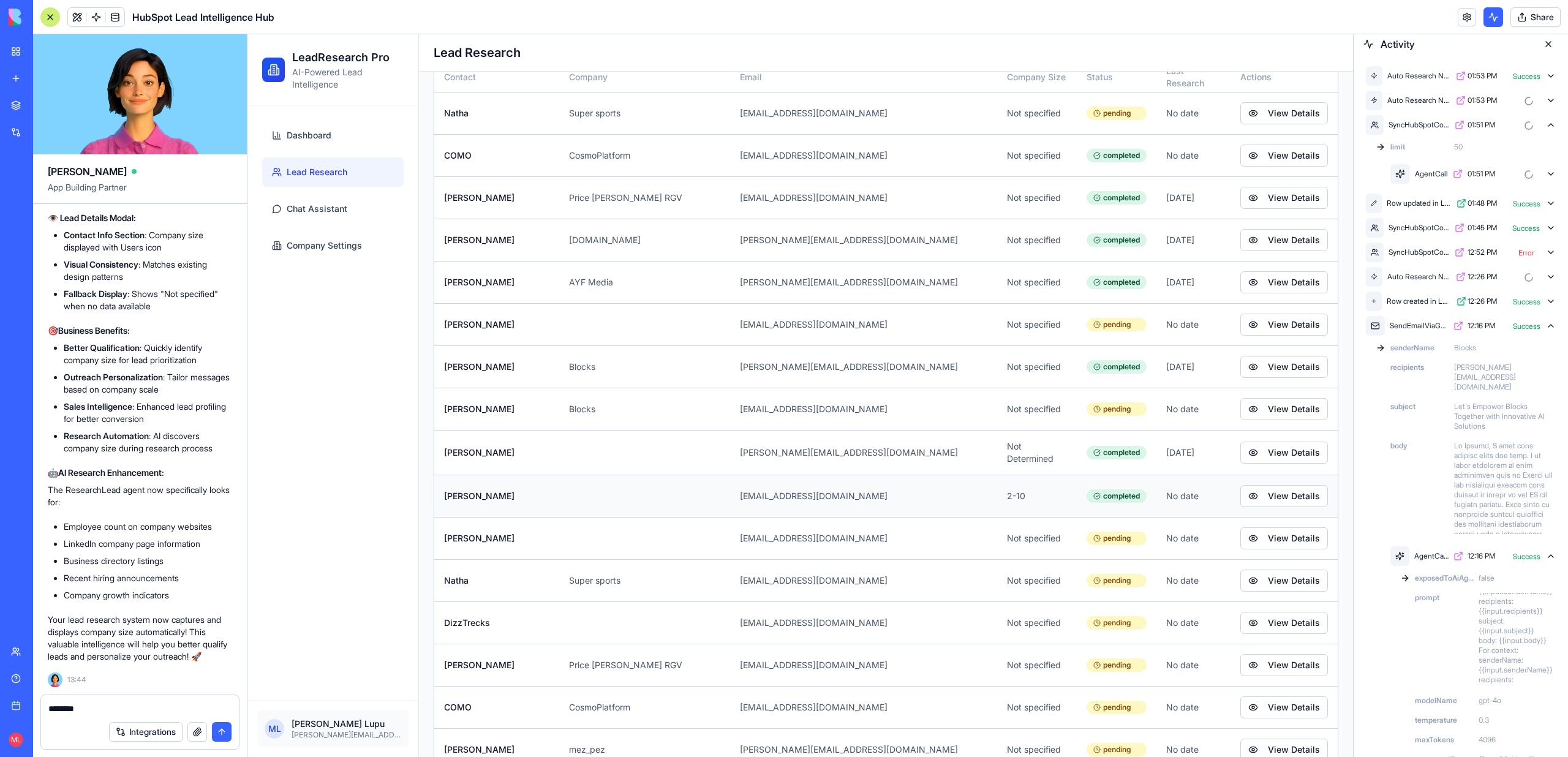
scroll to position [134, 0]
click at [94, 11] on link at bounding box center [96, 17] width 19 height 19
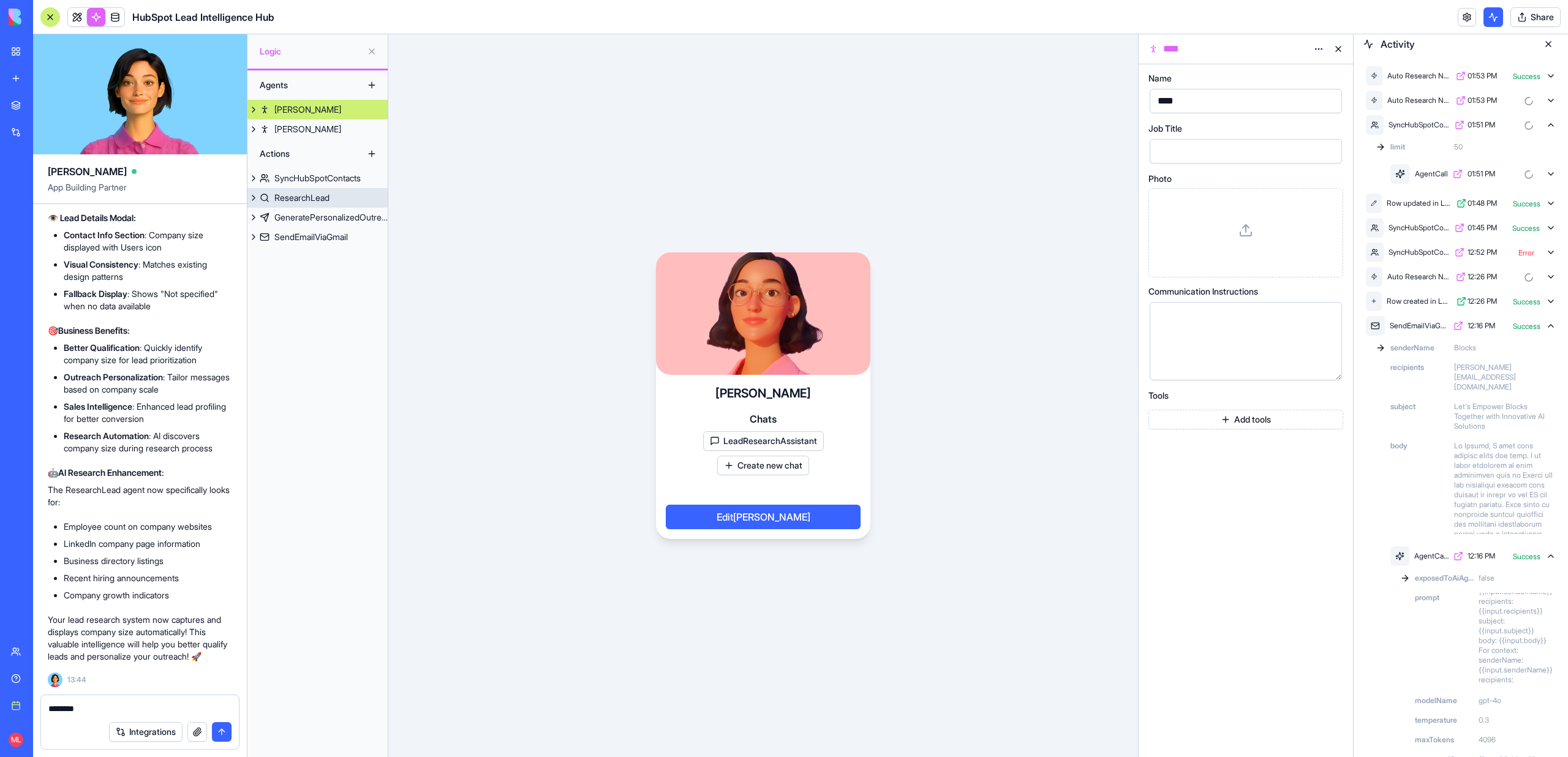
click at [322, 197] on div "ResearchLead" at bounding box center [301, 198] width 55 height 12
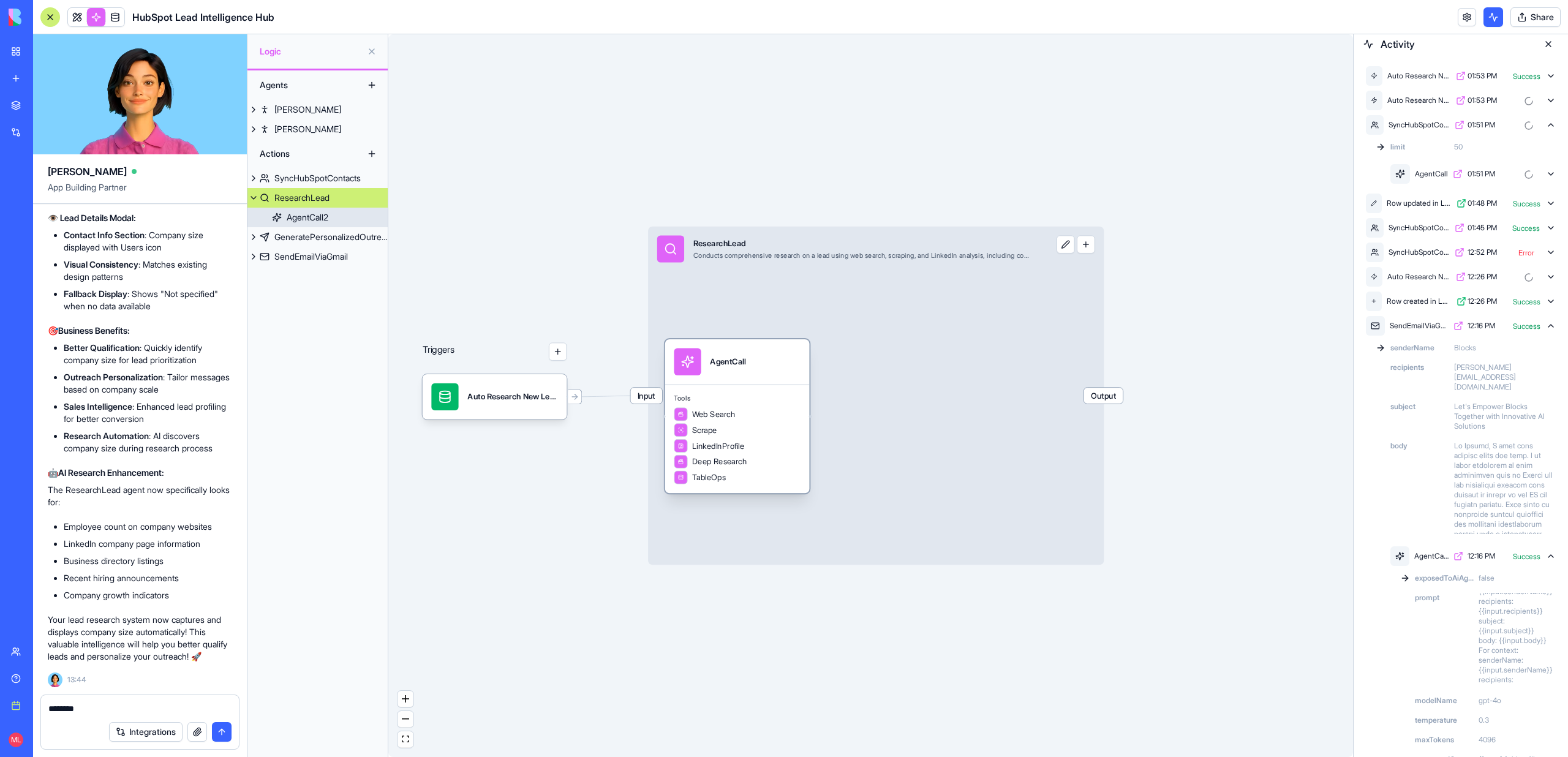
click at [787, 395] on span "Tools" at bounding box center [737, 398] width 126 height 9
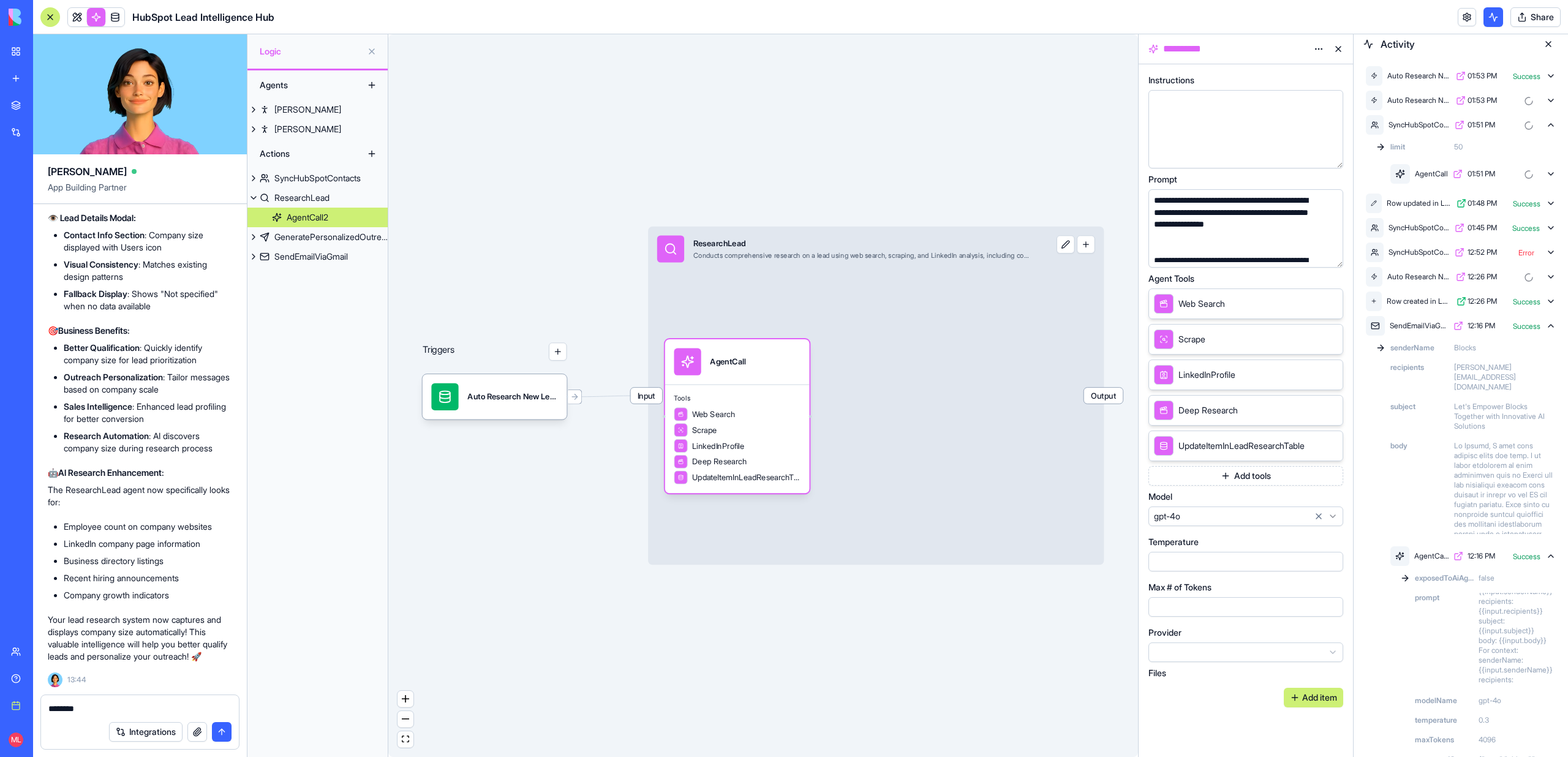
click at [1330, 257] on button "button" at bounding box center [1330, 255] width 19 height 19
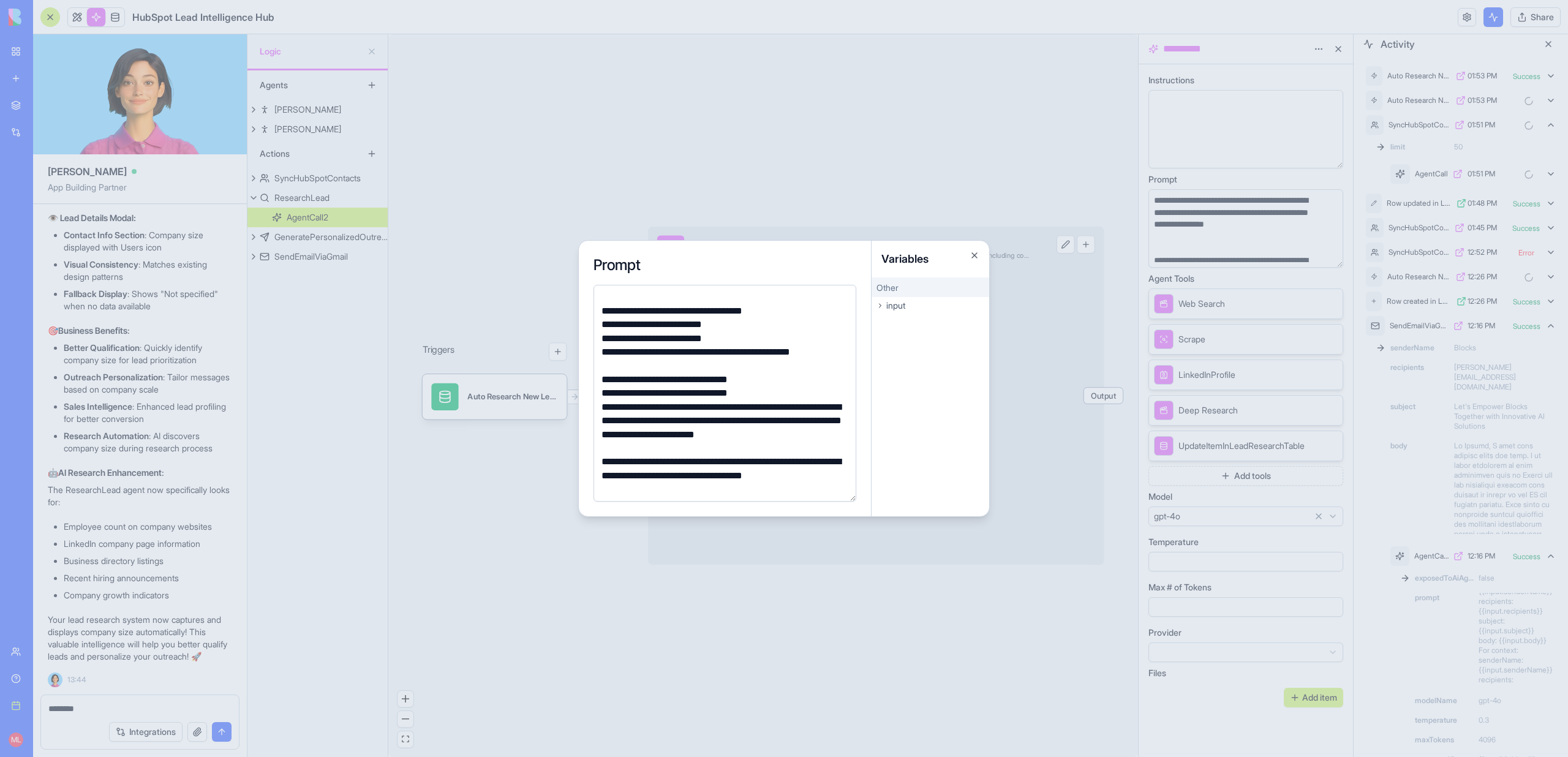
scroll to position [304, 0]
click at [750, 459] on div "**********" at bounding box center [723, 468] width 251 height 28
drag, startPoint x: 848, startPoint y: 474, endPoint x: 585, endPoint y: 448, distance: 264.3
click at [585, 449] on div "**********" at bounding box center [725, 378] width 293 height 275
drag, startPoint x: 601, startPoint y: 460, endPoint x: 859, endPoint y: 477, distance: 258.6
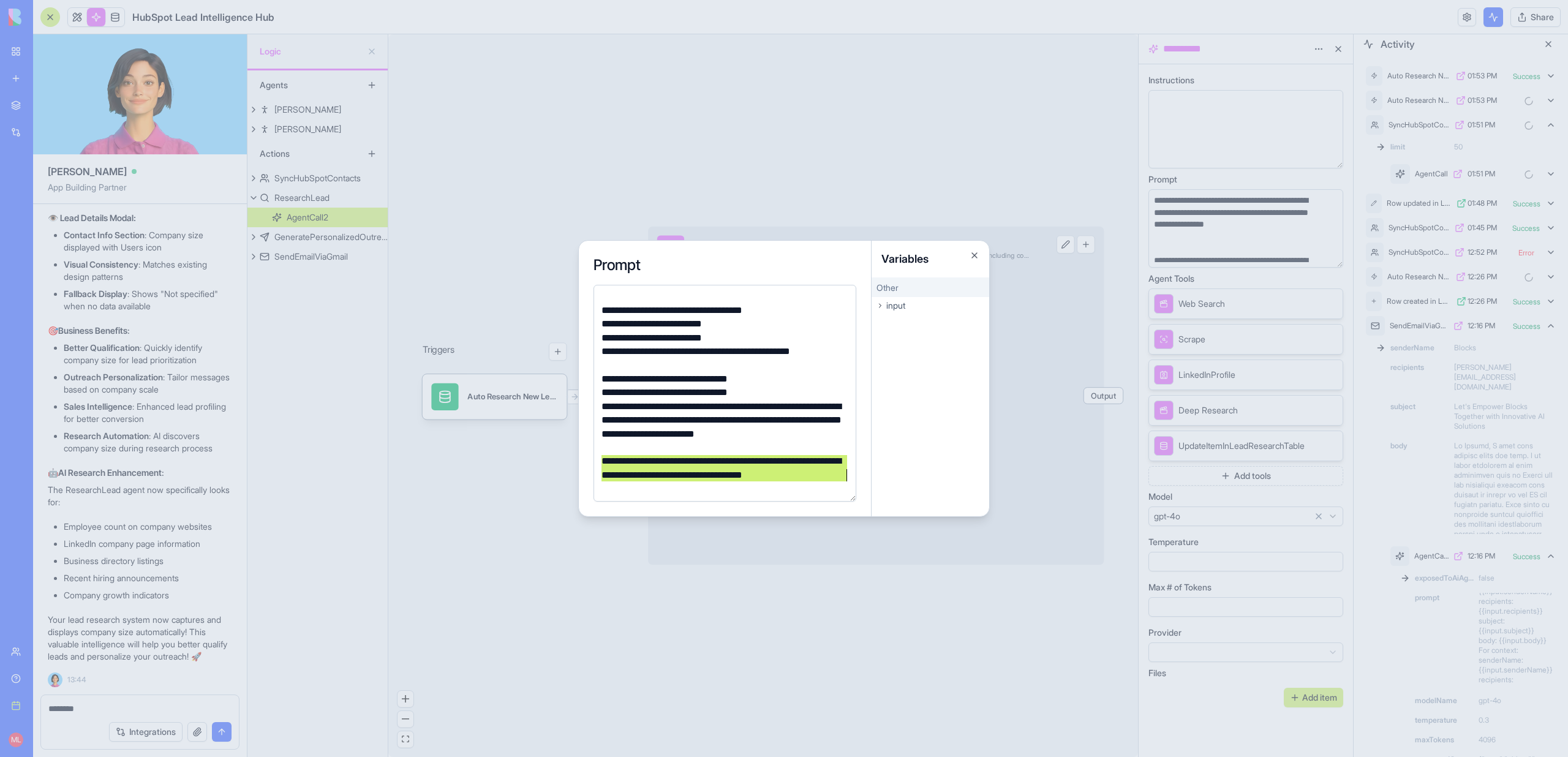
click at [859, 477] on div "**********" at bounding box center [725, 378] width 293 height 275
copy div "**********"
click at [762, 306] on div "**********" at bounding box center [723, 310] width 251 height 14
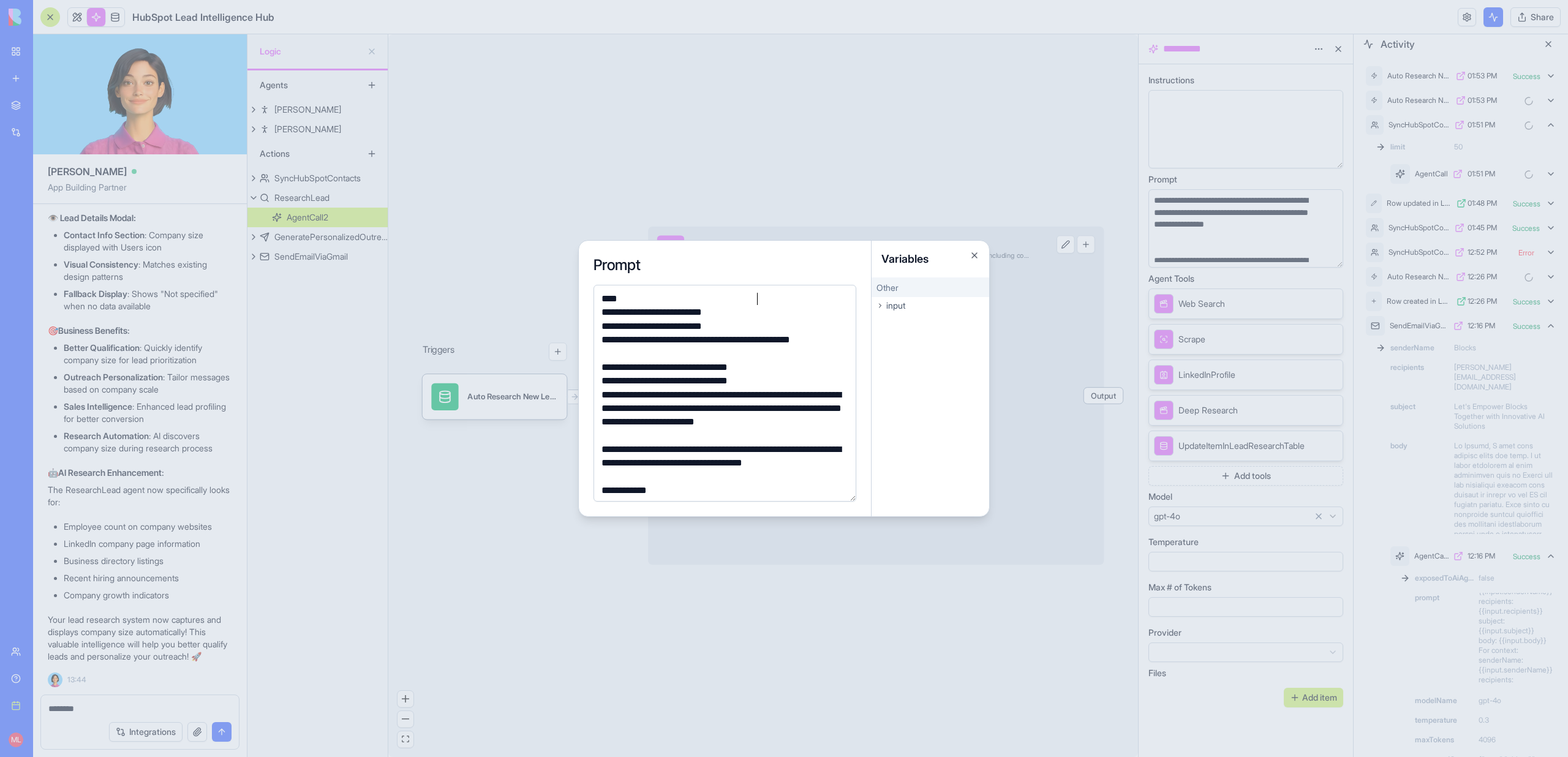
scroll to position [351, 0]
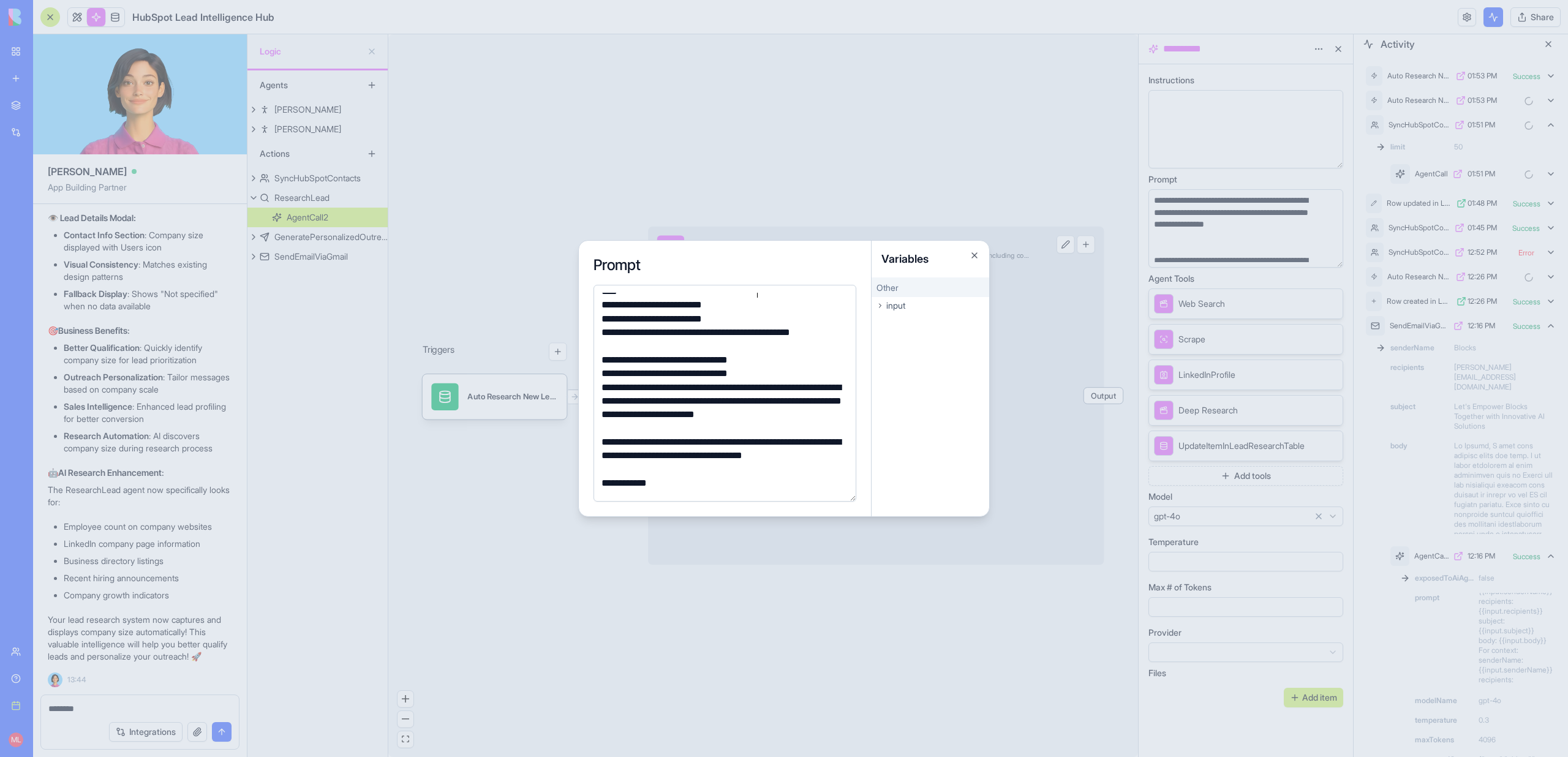
click at [615, 431] on div at bounding box center [723, 428] width 251 height 14
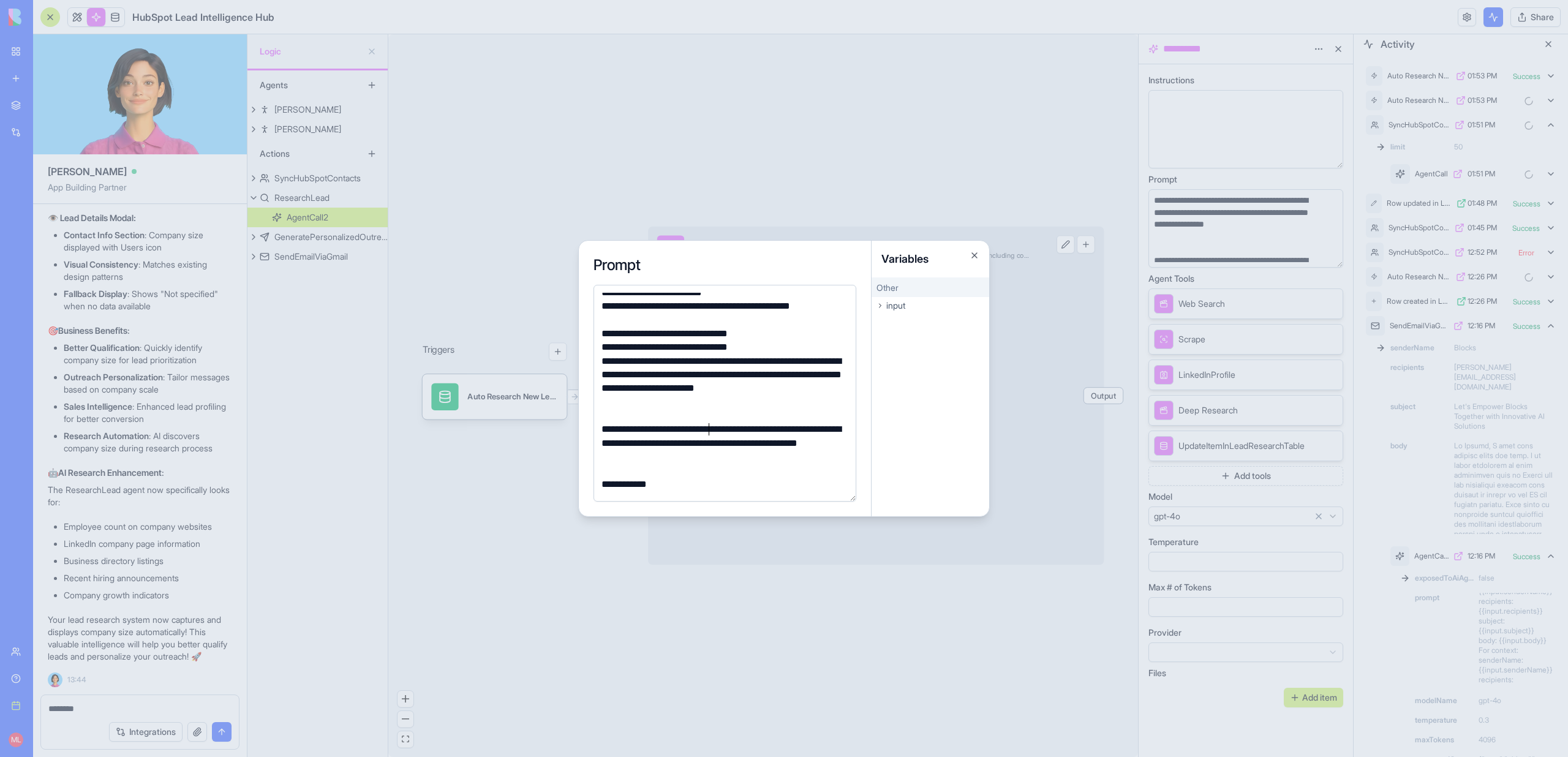
scroll to position [379, 0]
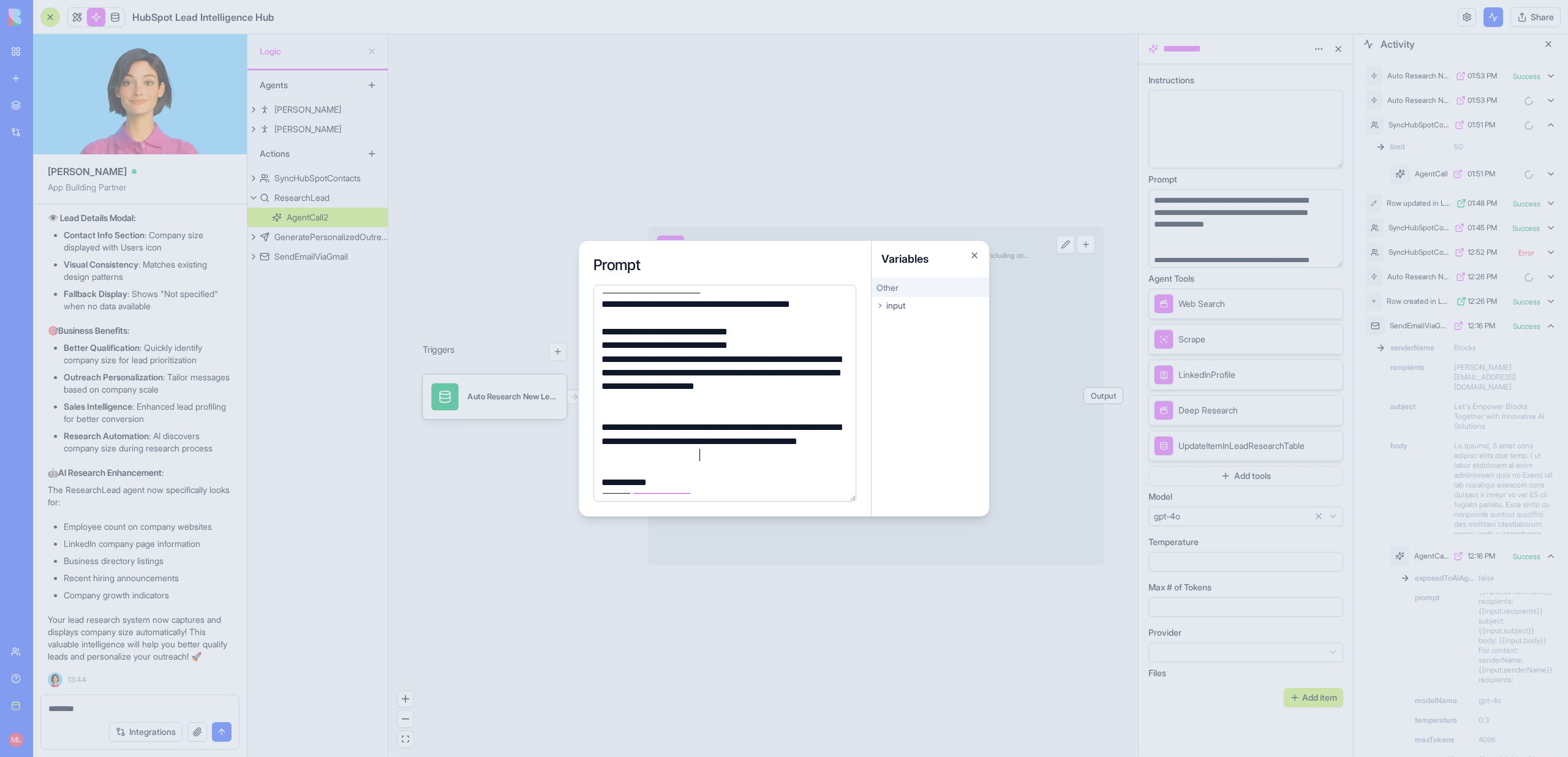
click at [731, 453] on div "**********" at bounding box center [723, 441] width 251 height 41
click at [505, 519] on div at bounding box center [784, 378] width 1568 height 757
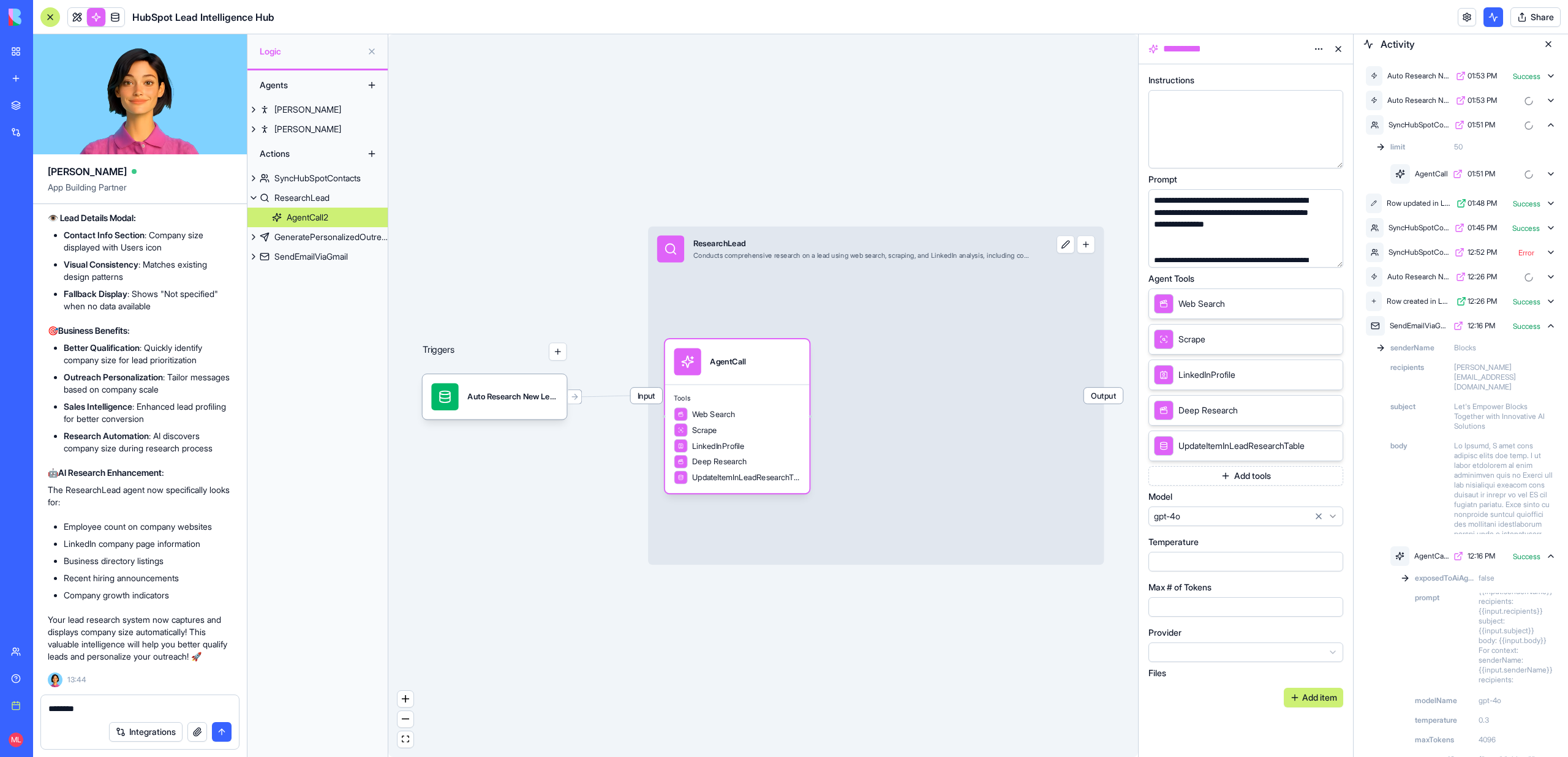
click at [505, 519] on div "Triggers Auto Research New LeadsTrigger Input ResearchLead Conducts comprehensi…" at bounding box center [763, 395] width 749 height 723
click at [76, 711] on textarea "*******" at bounding box center [140, 708] width 183 height 12
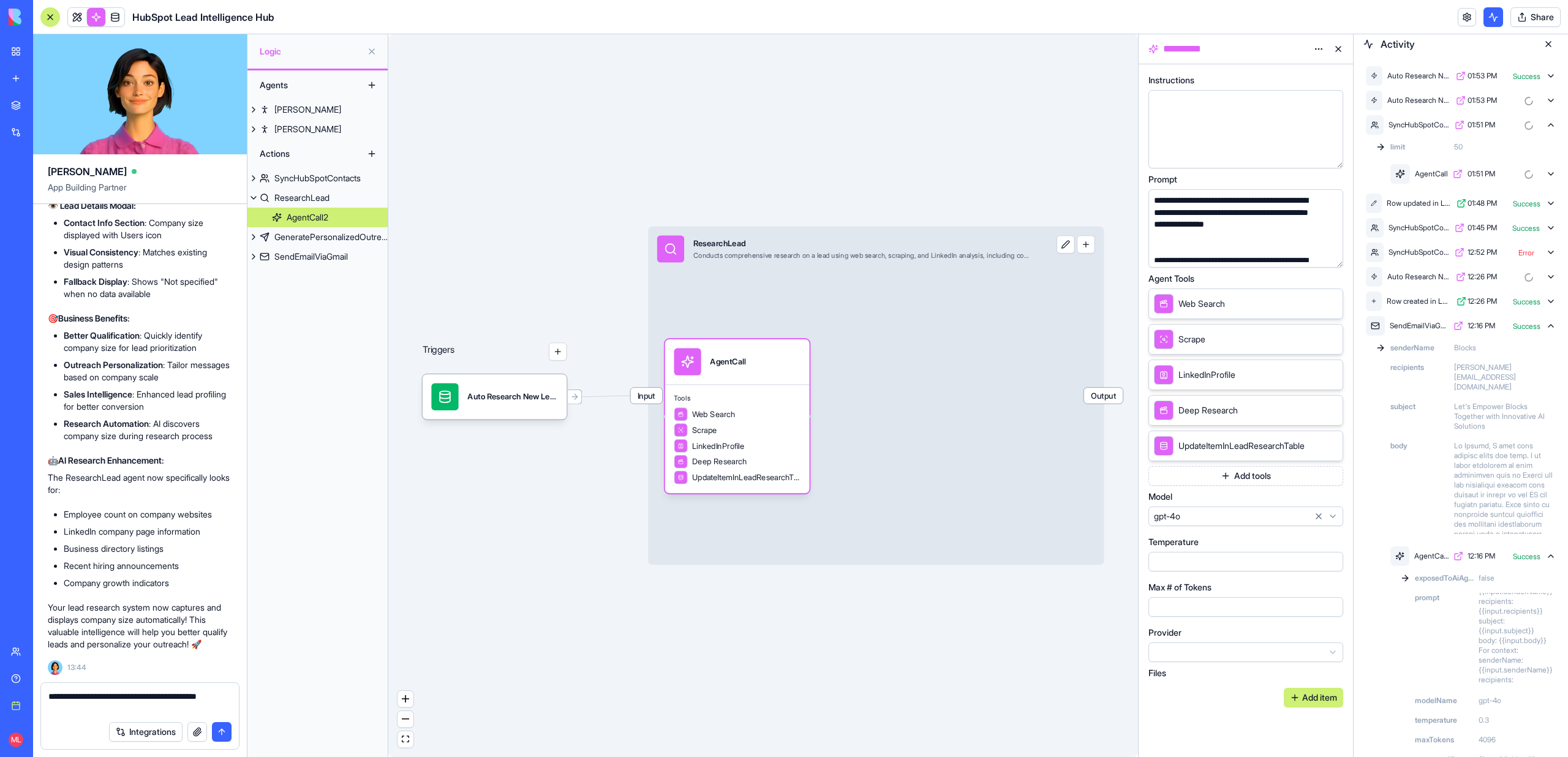
type textarea "**********"
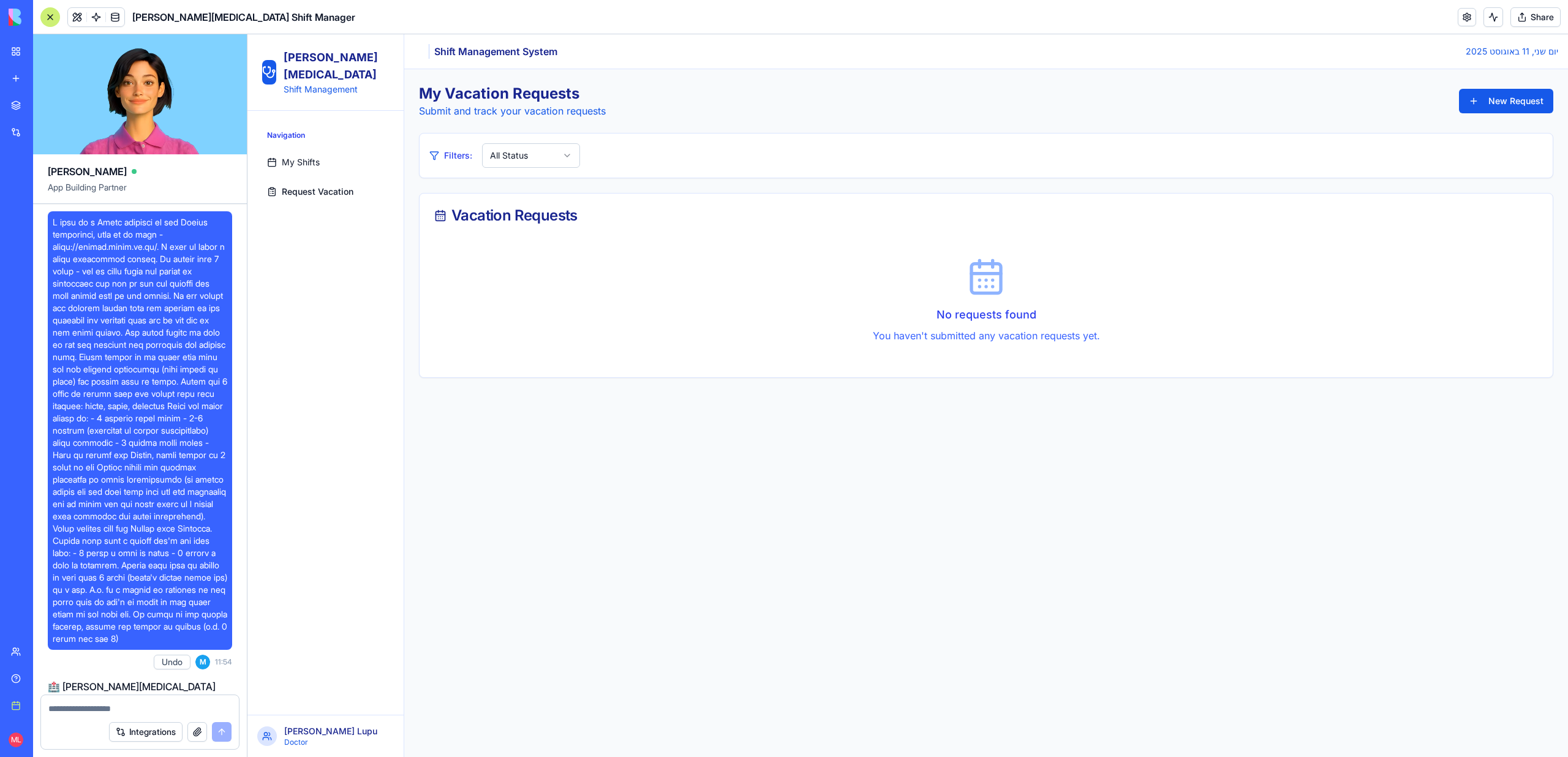
click at [131, 379] on span at bounding box center [140, 430] width 175 height 429
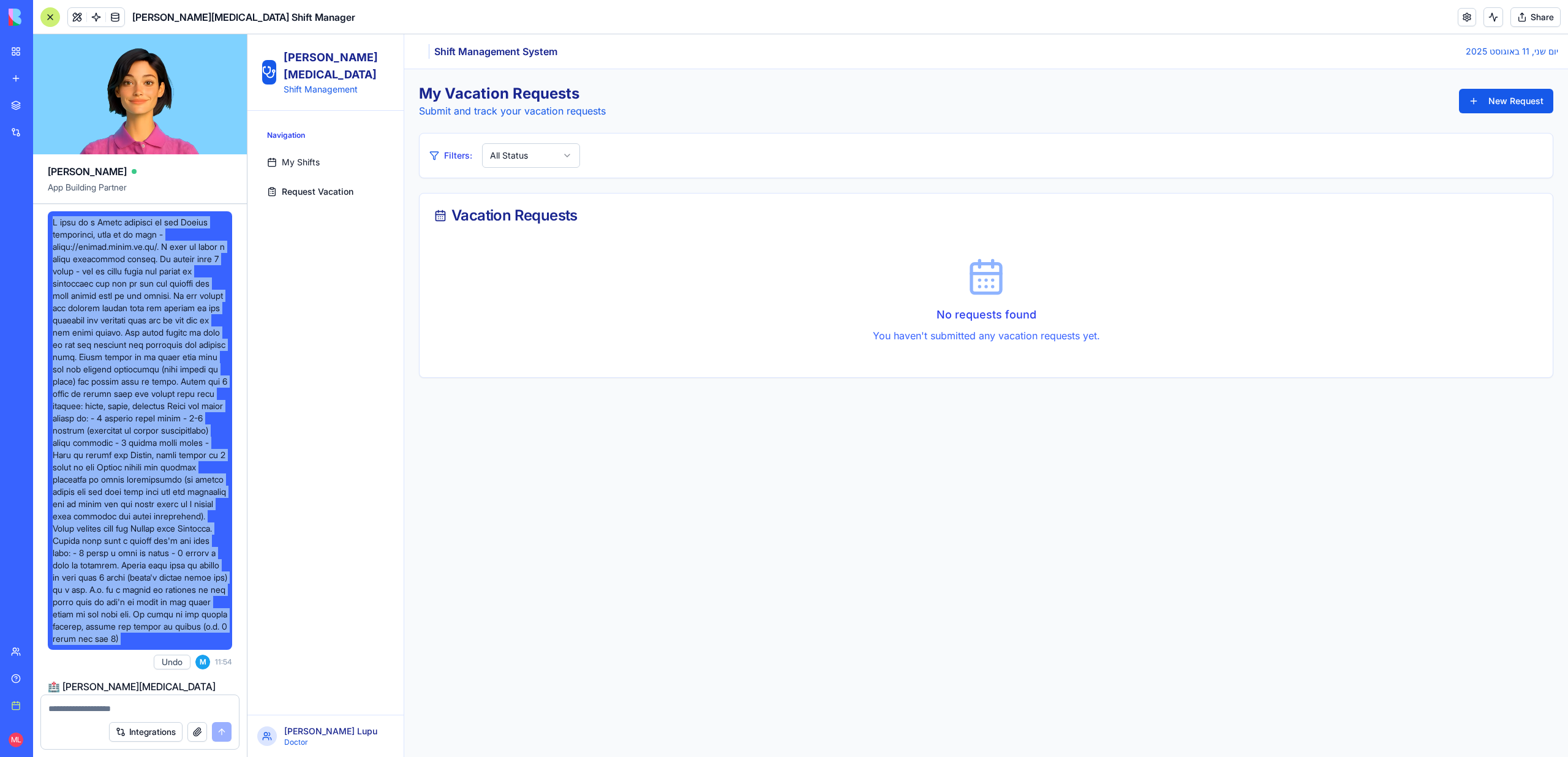
click at [131, 379] on span at bounding box center [140, 430] width 175 height 429
copy span "L ipsu do s Ametc adipisci el sed Doeius temporinci, utla et do magn - aliqu://…"
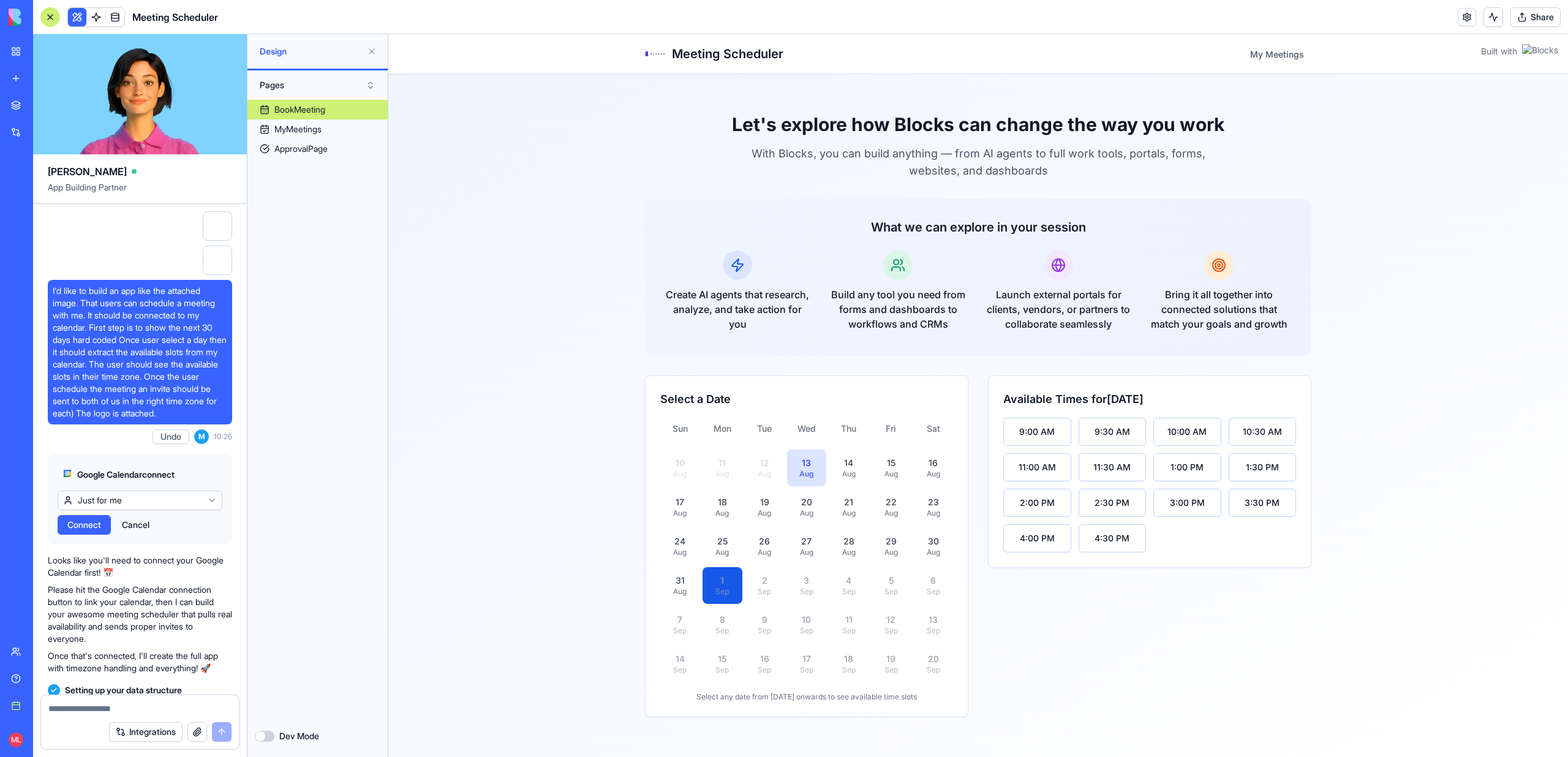
scroll to position [14890, 0]
